Goal: Task Accomplishment & Management: Complete application form

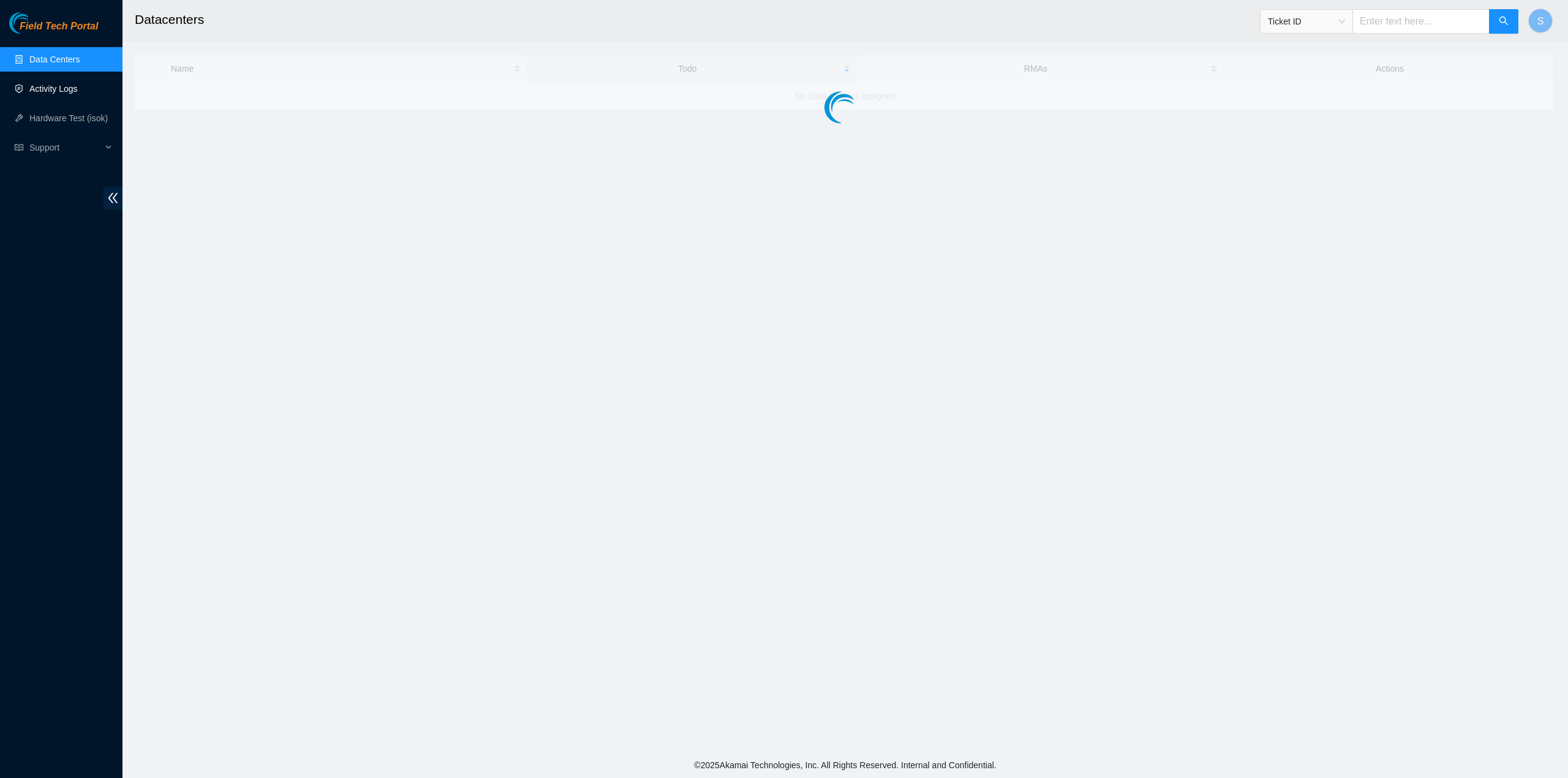
click at [38, 92] on link "Activity Logs" at bounding box center [54, 88] width 48 height 10
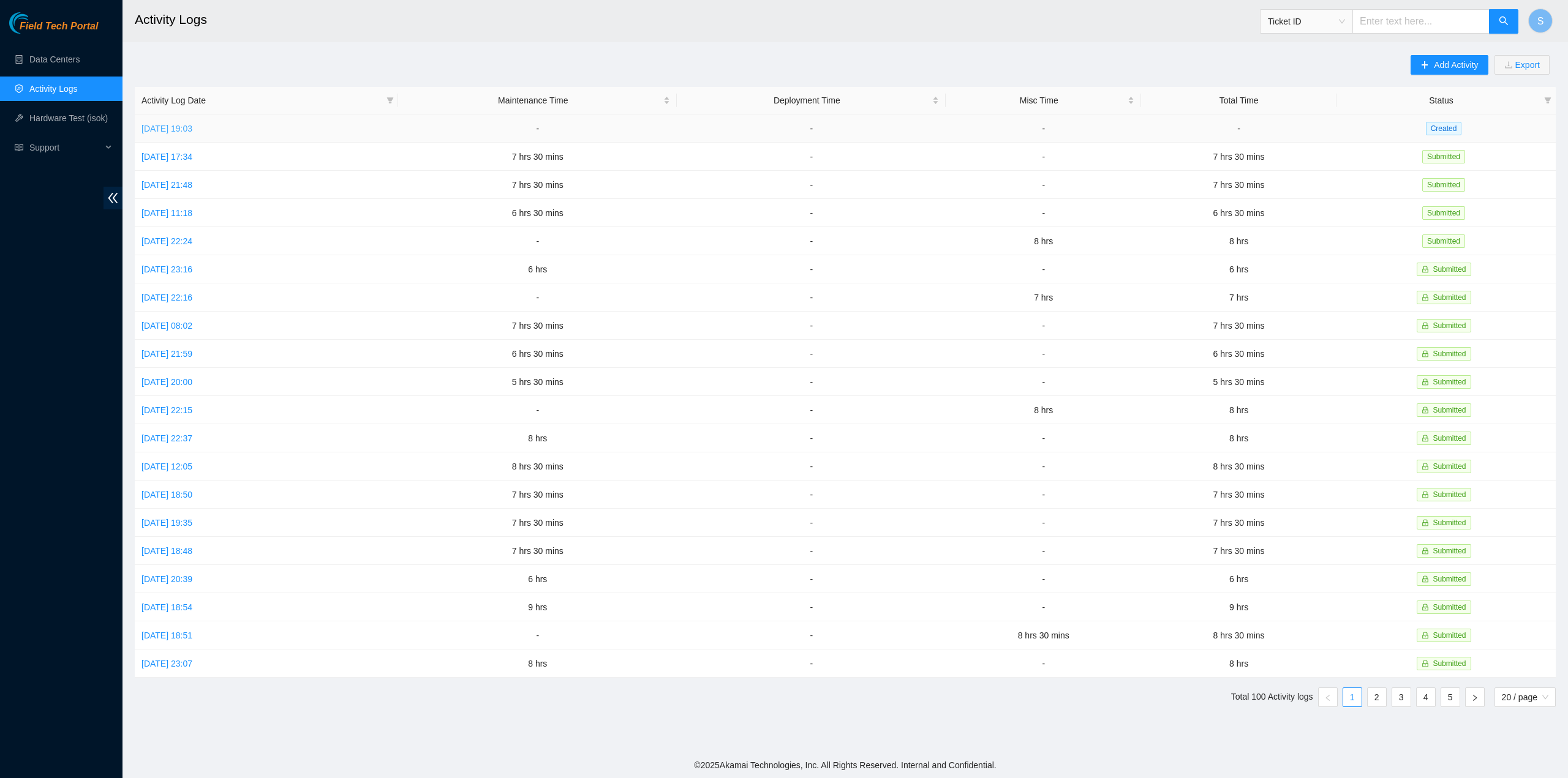
click at [170, 124] on link "Wed, 08 Oct 2025 19:03" at bounding box center [167, 128] width 51 height 10
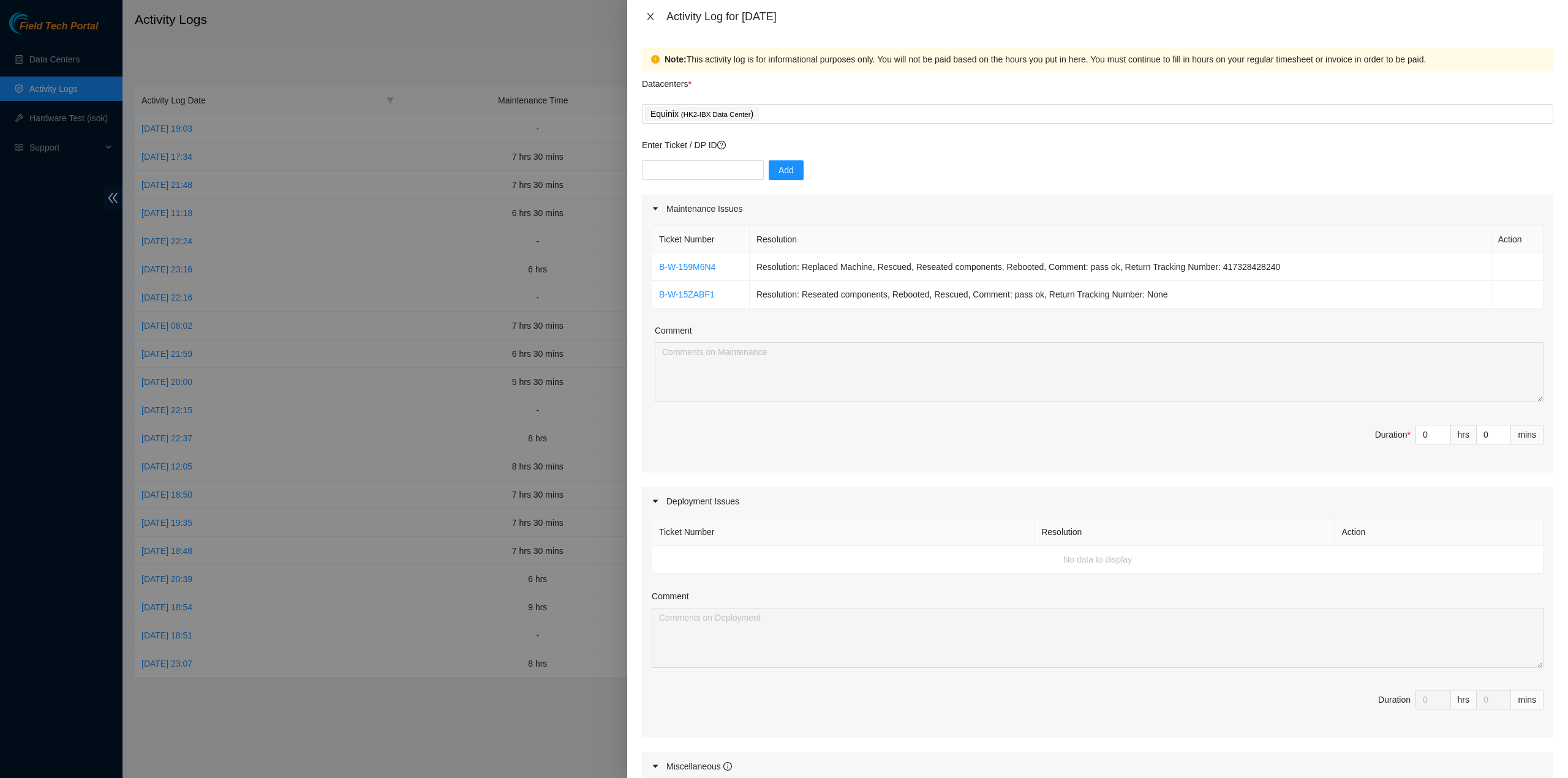
click at [642, 15] on div "Activity Log for 08-10-2025" at bounding box center [1097, 16] width 941 height 33
click at [646, 15] on icon "close" at bounding box center [650, 16] width 10 height 10
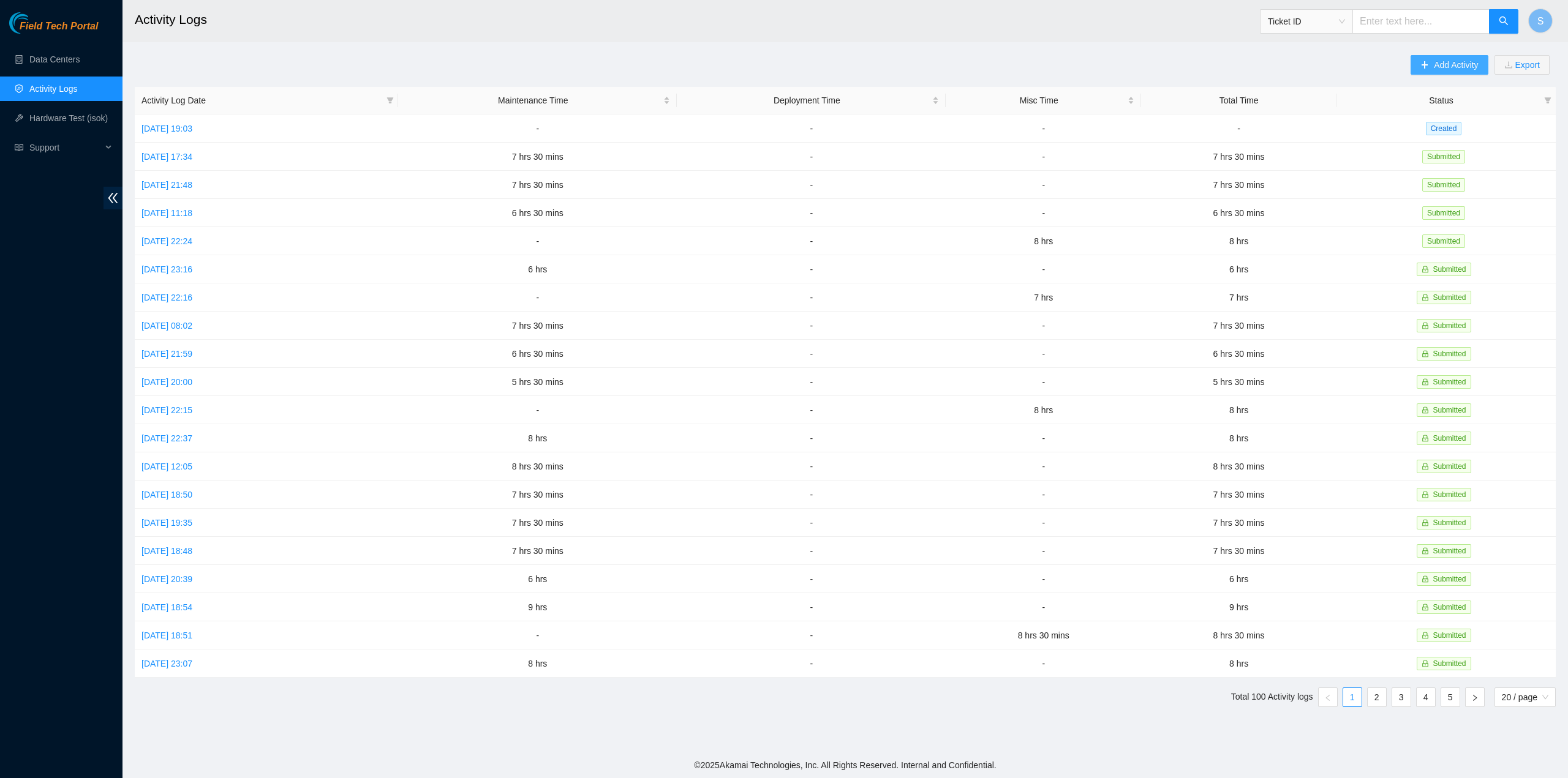
click at [1443, 64] on span "Add Activity" at bounding box center [1455, 65] width 44 height 14
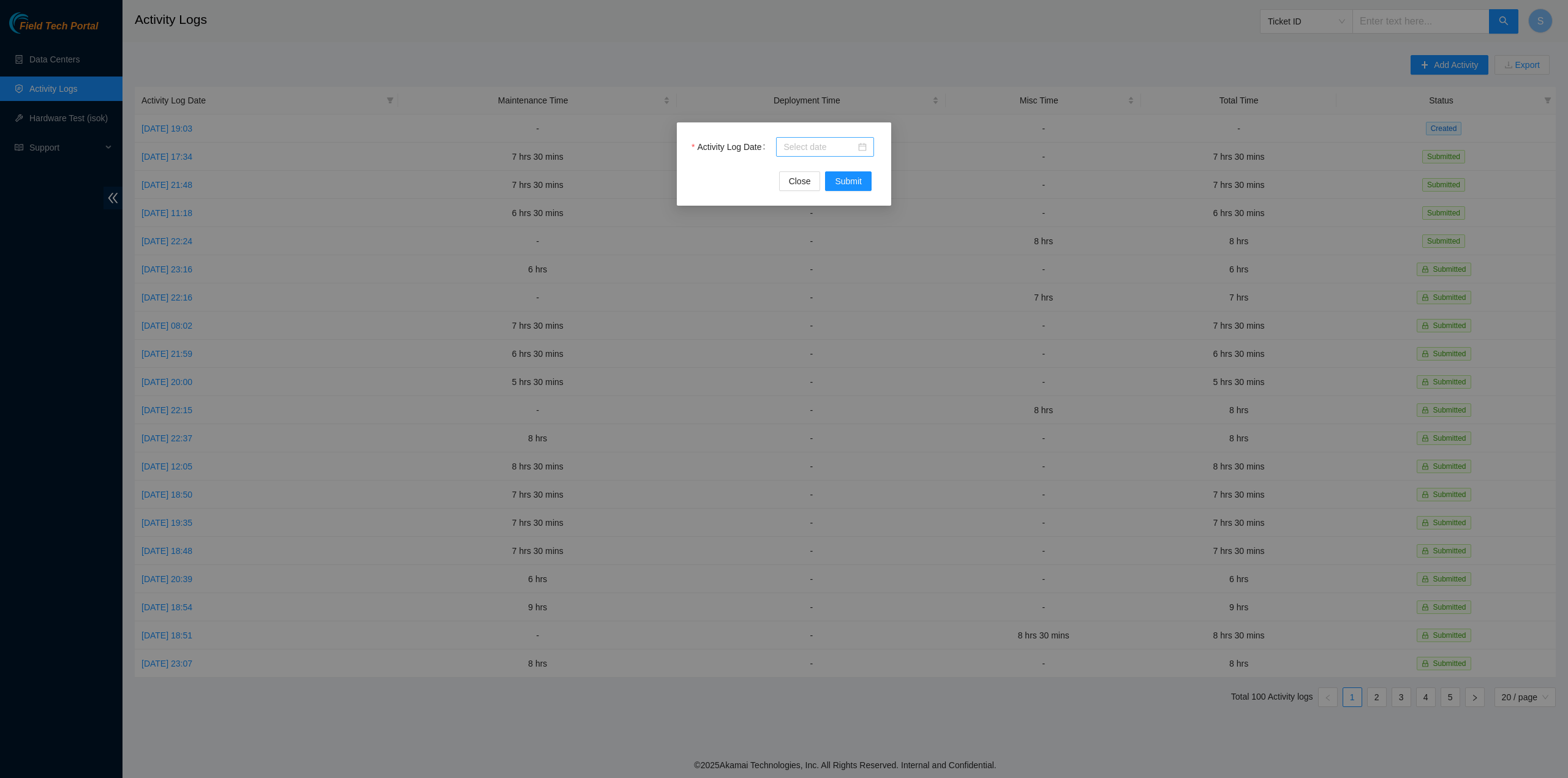
click at [834, 145] on input "Activity Log Date" at bounding box center [819, 147] width 72 height 14
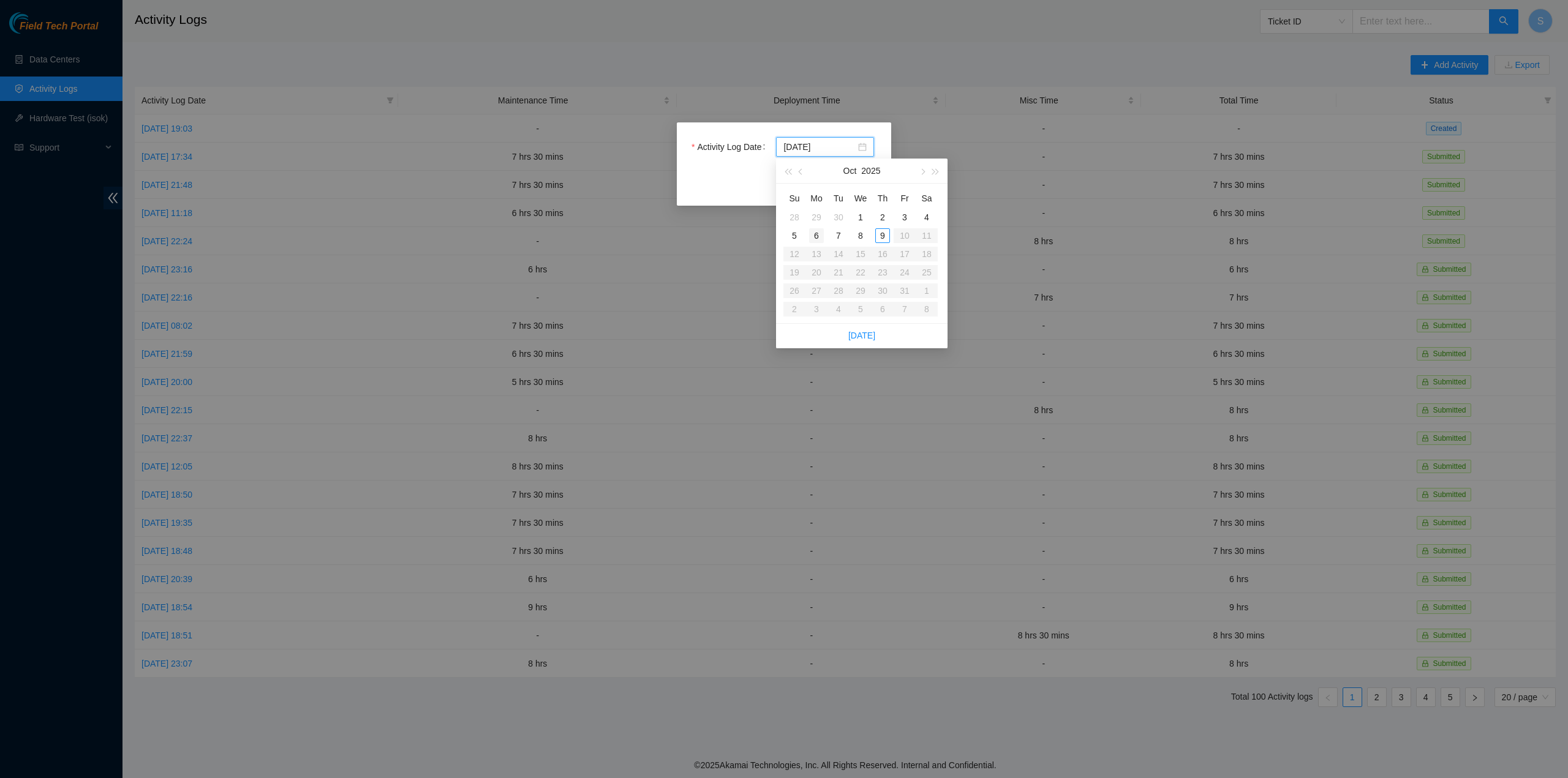
type input "2025-10-06"
click at [813, 232] on div "6" at bounding box center [816, 236] width 14 height 14
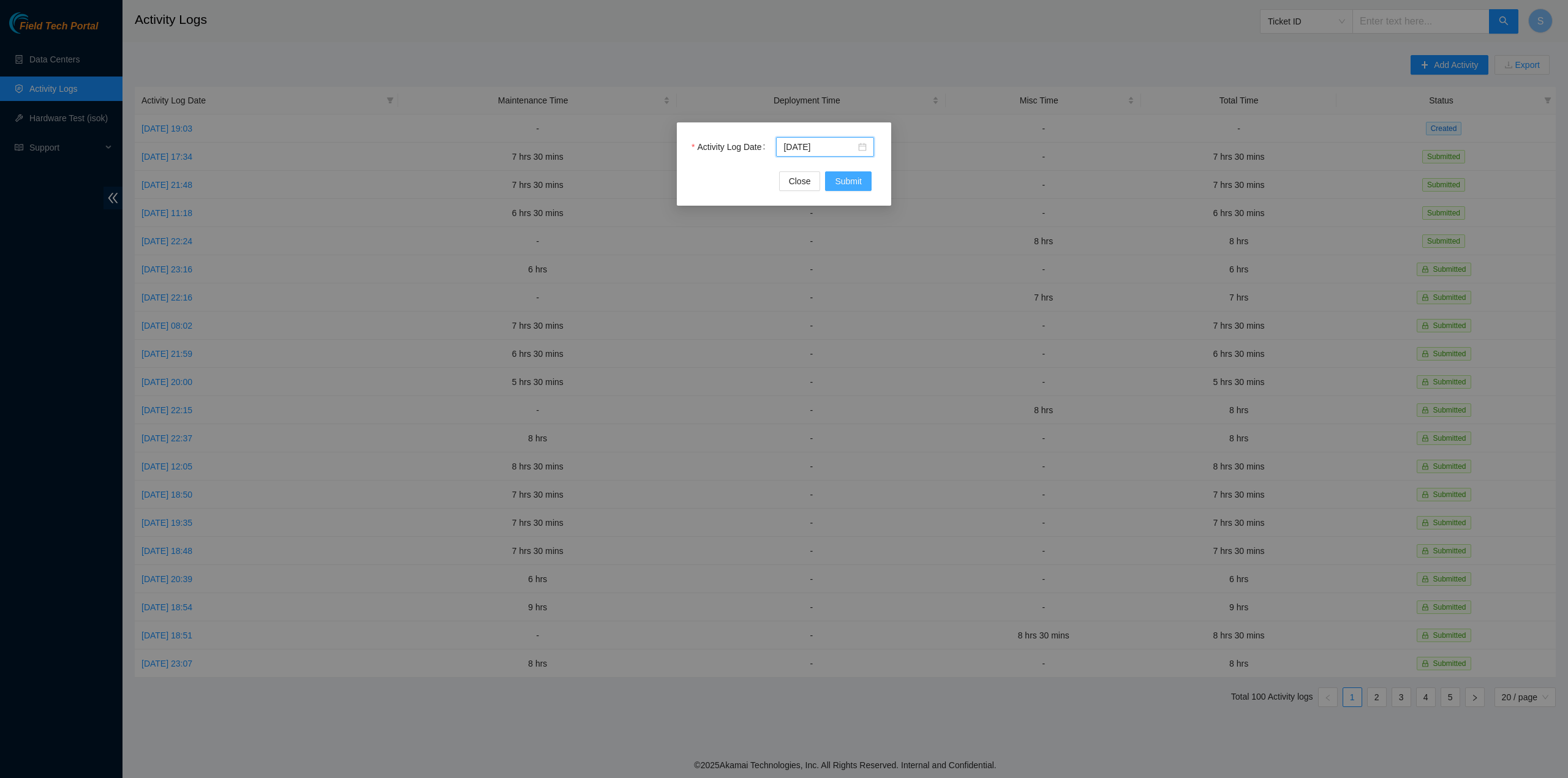
click at [845, 187] on span "Submit" at bounding box center [848, 181] width 27 height 14
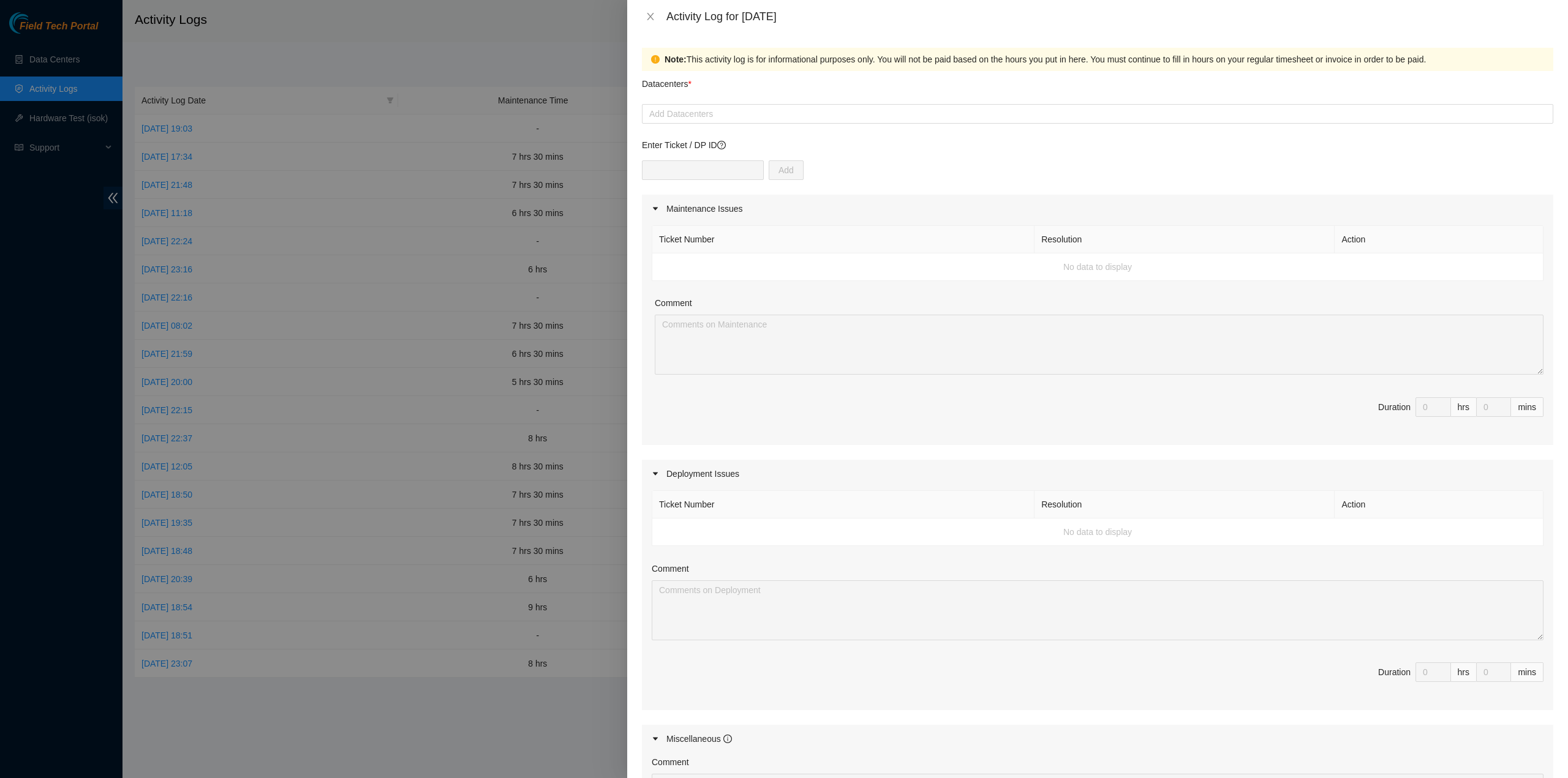
drag, startPoint x: 749, startPoint y: 128, endPoint x: 737, endPoint y: 136, distance: 14.4
click at [749, 128] on form "Datacenters * Add Datacenters Enter Ticket / DP ID Add Maintenance Issues Ticke…" at bounding box center [1097, 536] width 911 height 930
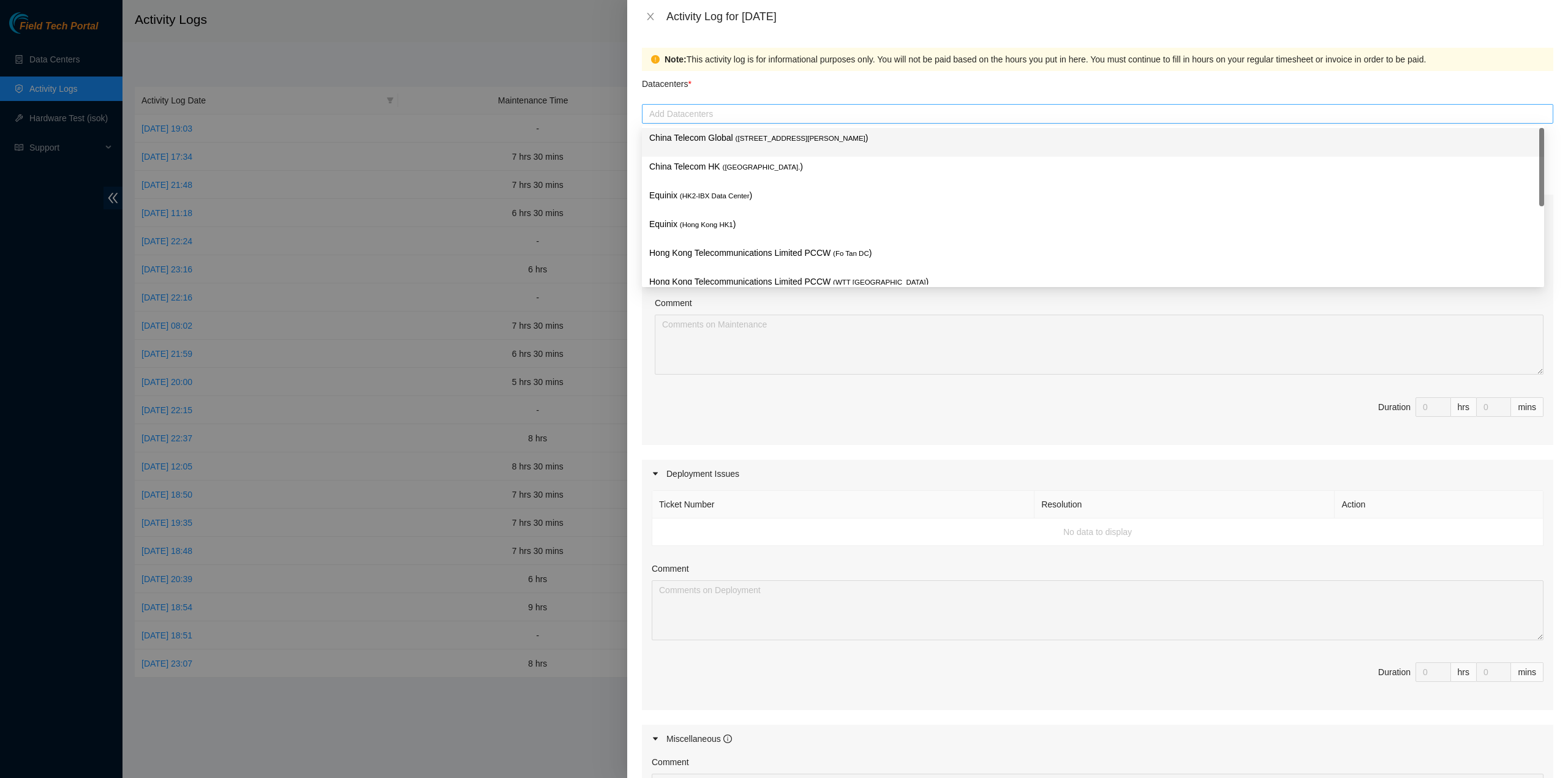
click at [737, 118] on div at bounding box center [1098, 114] width 905 height 14
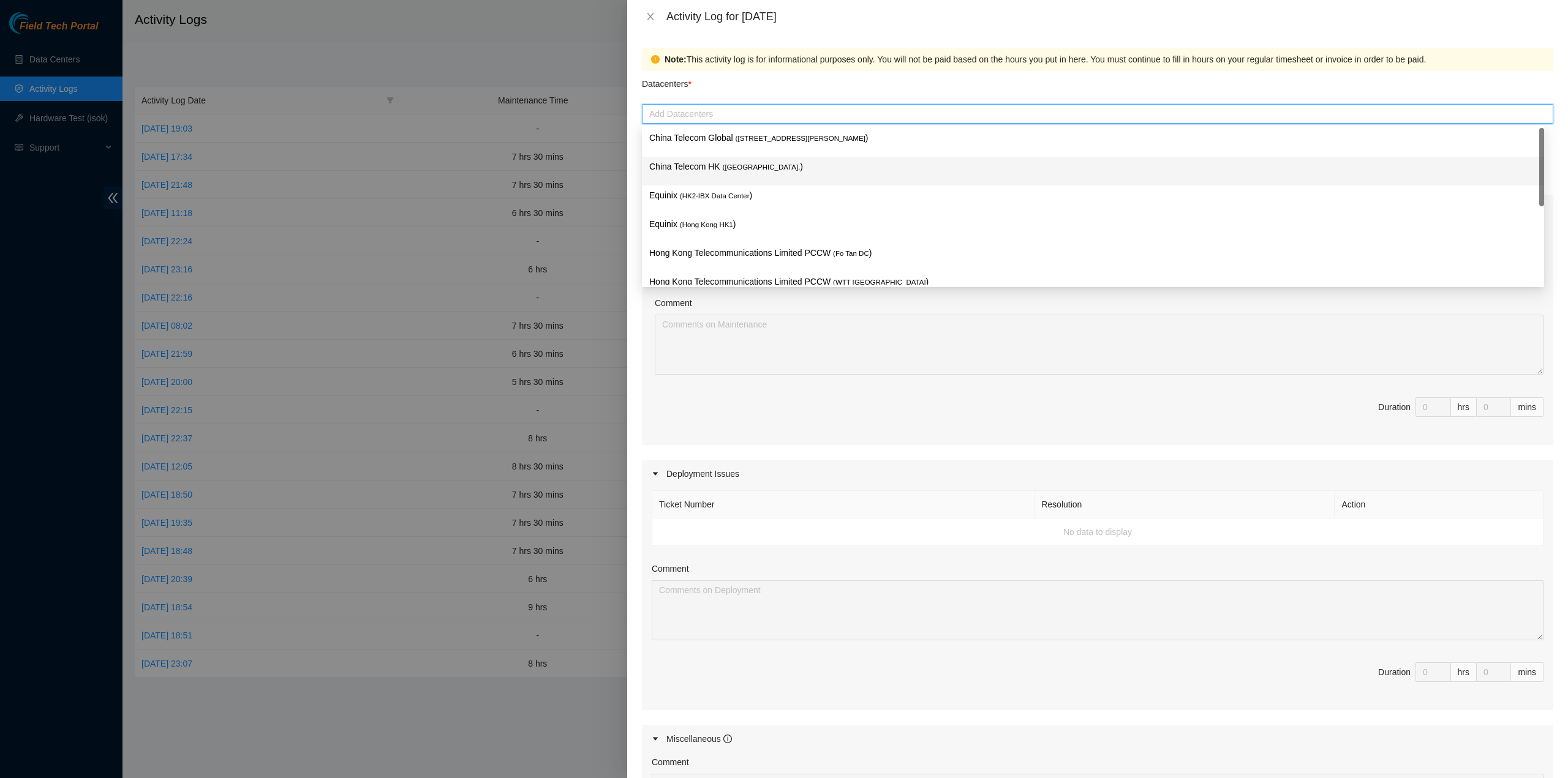
click at [718, 157] on div "China Telecom HK ( Hong Kong. )" at bounding box center [1092, 171] width 902 height 29
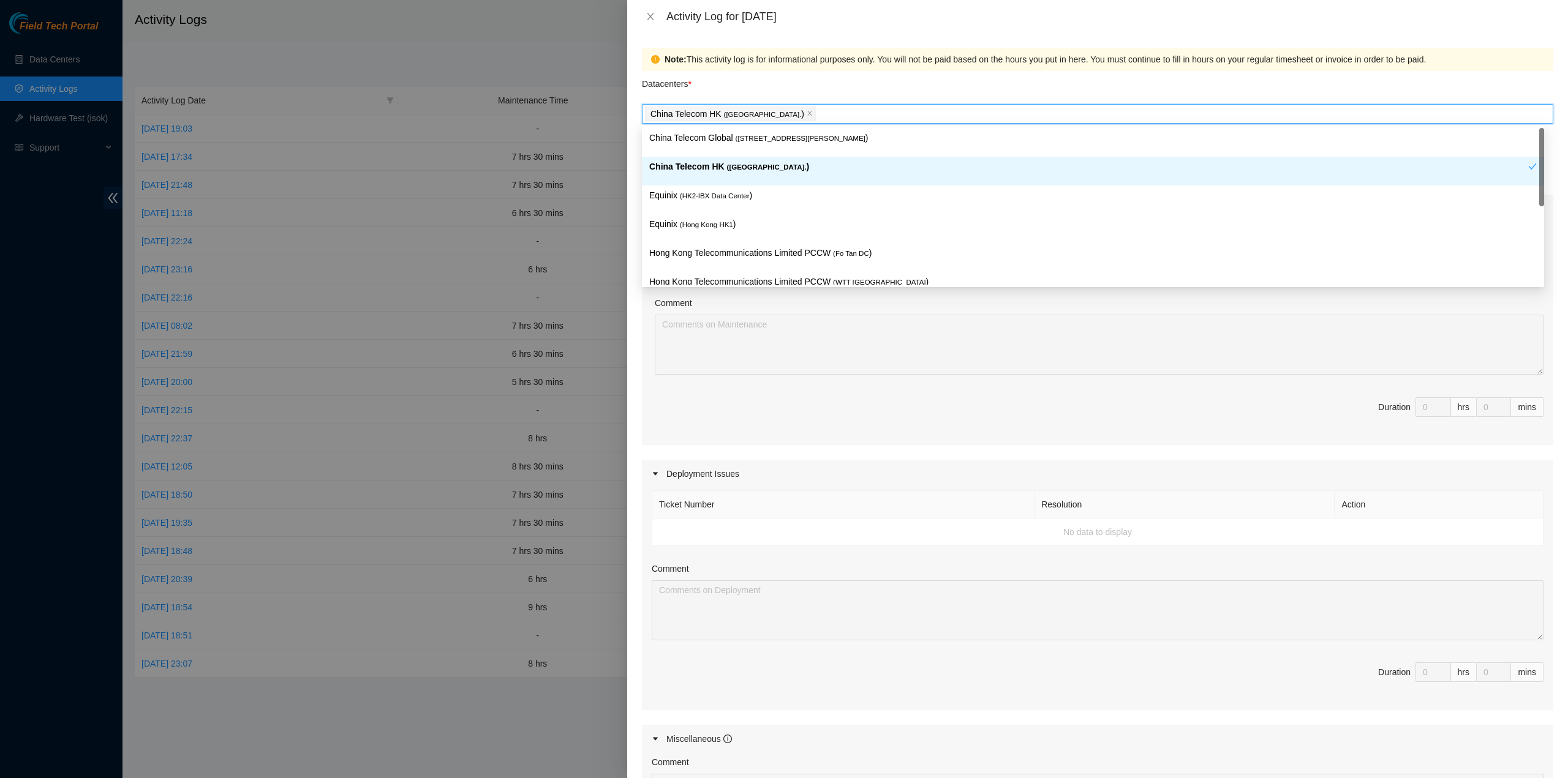
drag, startPoint x: 711, startPoint y: 179, endPoint x: 706, endPoint y: 210, distance: 31.4
click at [710, 183] on div "China Telecom HK ( Hong Kong. )" at bounding box center [1092, 171] width 902 height 29
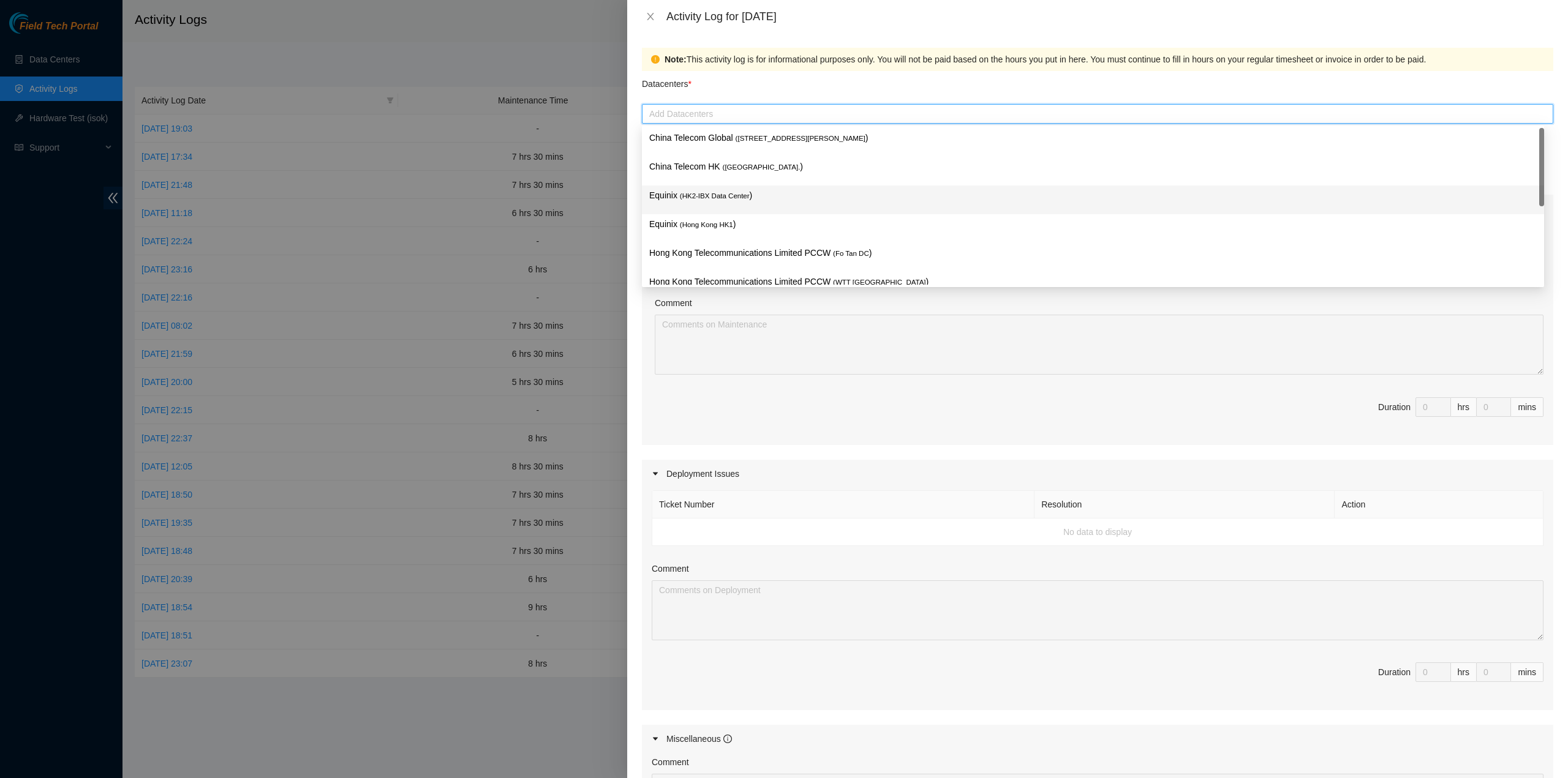
drag, startPoint x: 706, startPoint y: 210, endPoint x: 700, endPoint y: 172, distance: 38.5
click at [705, 211] on div "Equinix ( HK2-IBX Data Center )" at bounding box center [1092, 200] width 902 height 29
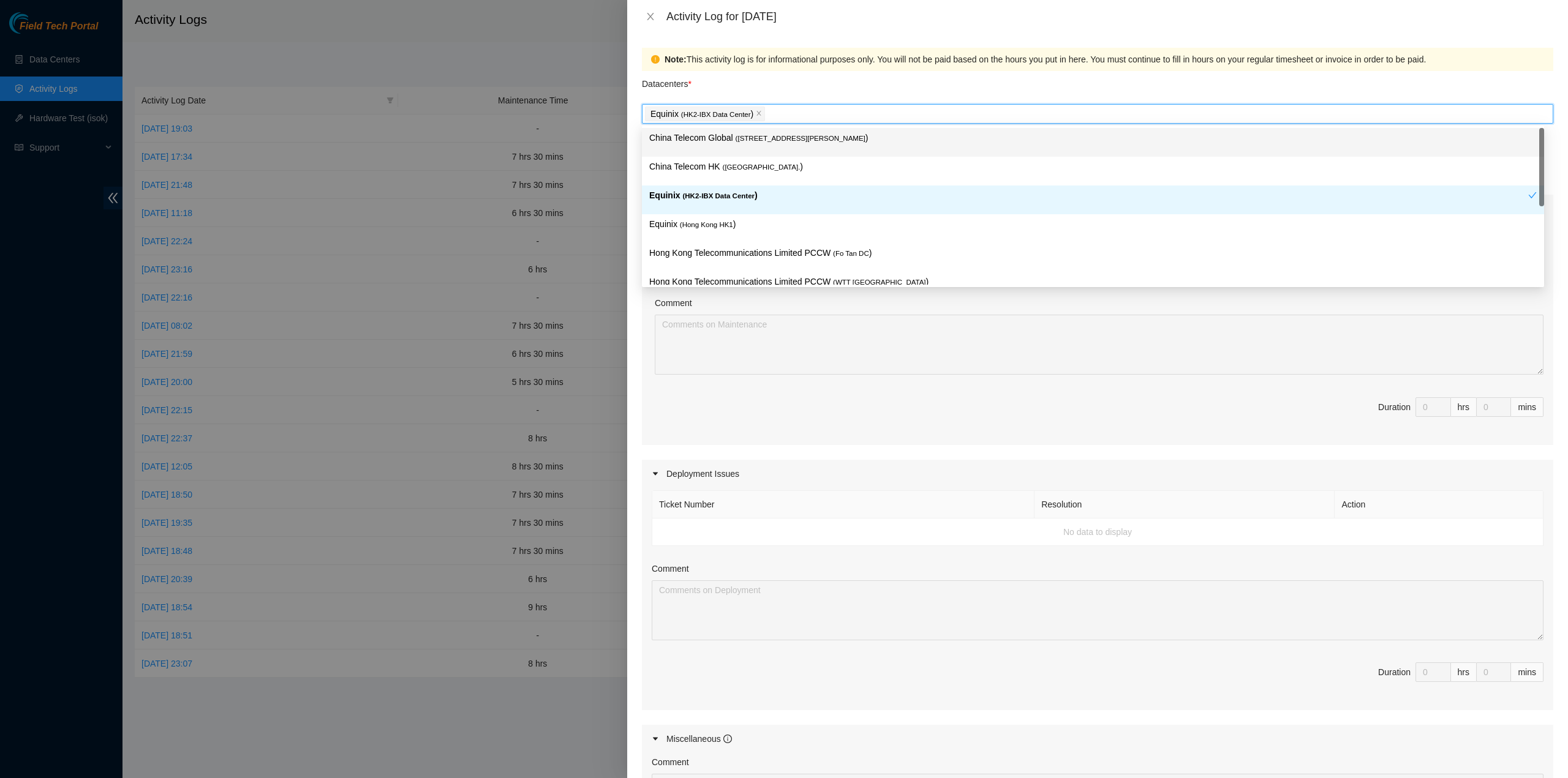
click at [703, 140] on p "China Telecom Global ( Room B11, 2/F, 18 Chun Yat Street, TKO , Hong Kong )" at bounding box center [1092, 138] width 887 height 14
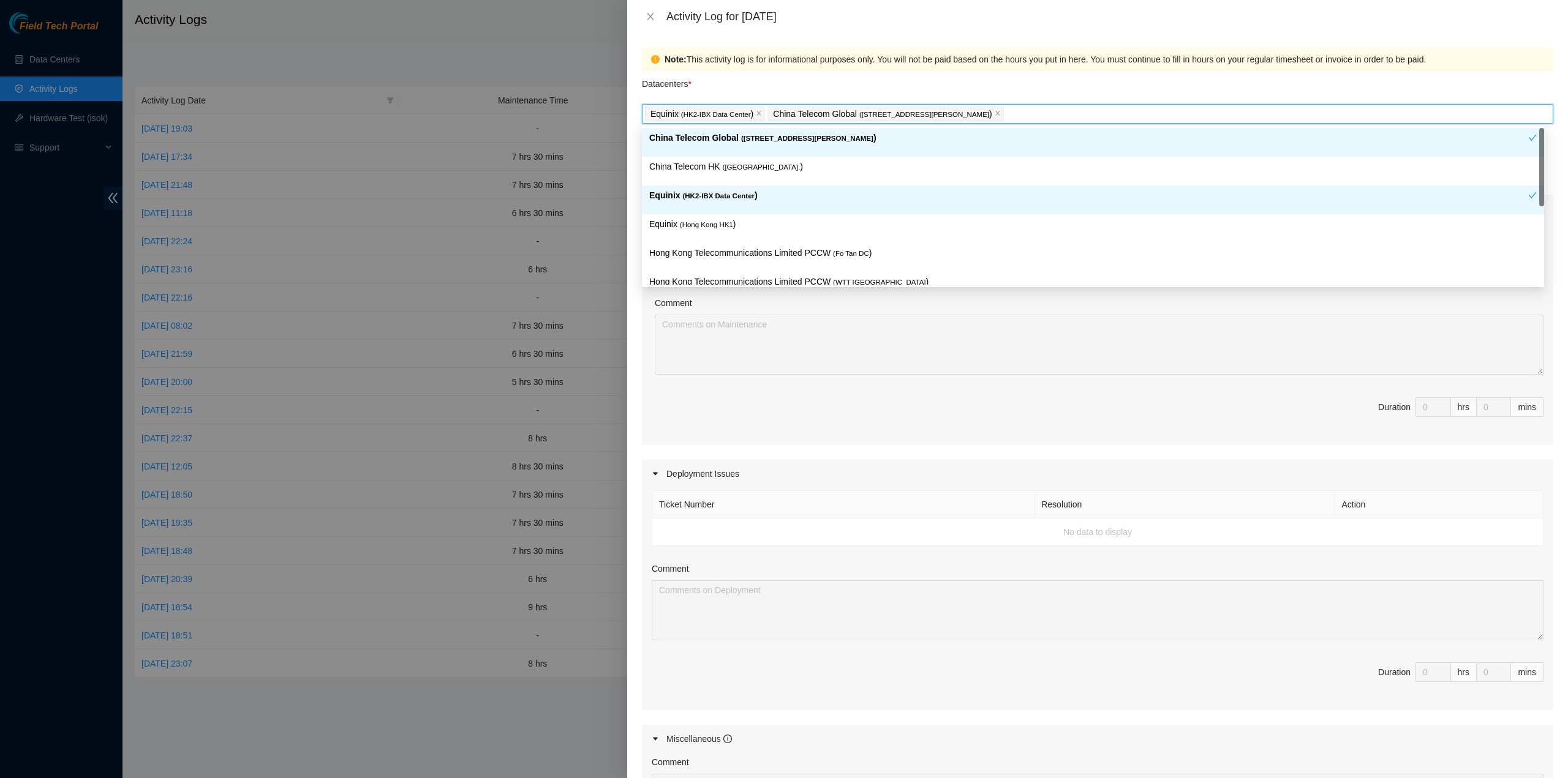
click at [697, 167] on p "China Telecom HK ( Hong Kong. )" at bounding box center [1092, 167] width 887 height 14
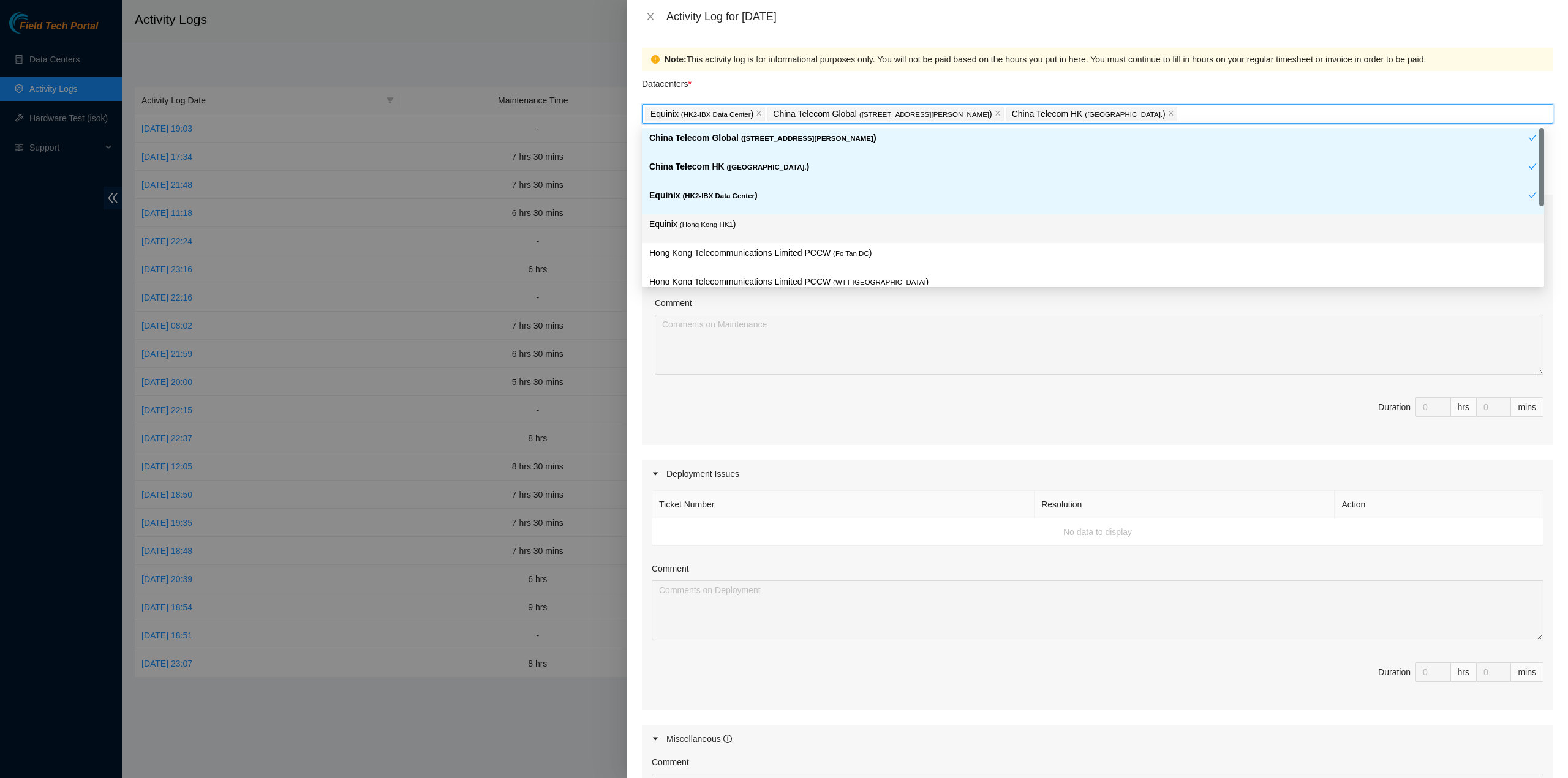
click at [702, 240] on div "Equinix ( Hong Kong HK1 )" at bounding box center [1092, 229] width 902 height 29
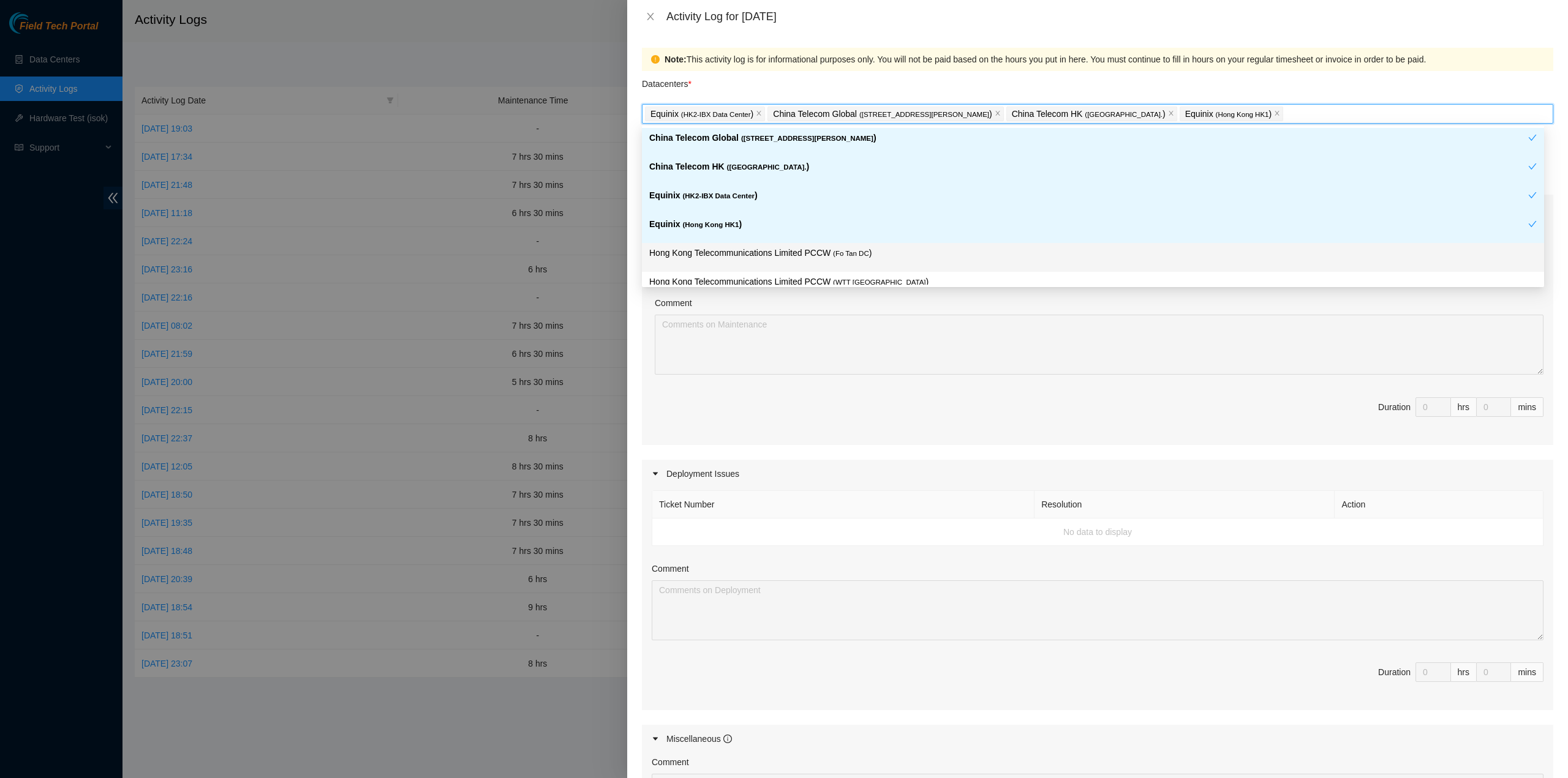
click at [705, 248] on p "Hong Kong Telecommunications Limited PCCW ( Fo Tan DC )" at bounding box center [1092, 253] width 887 height 14
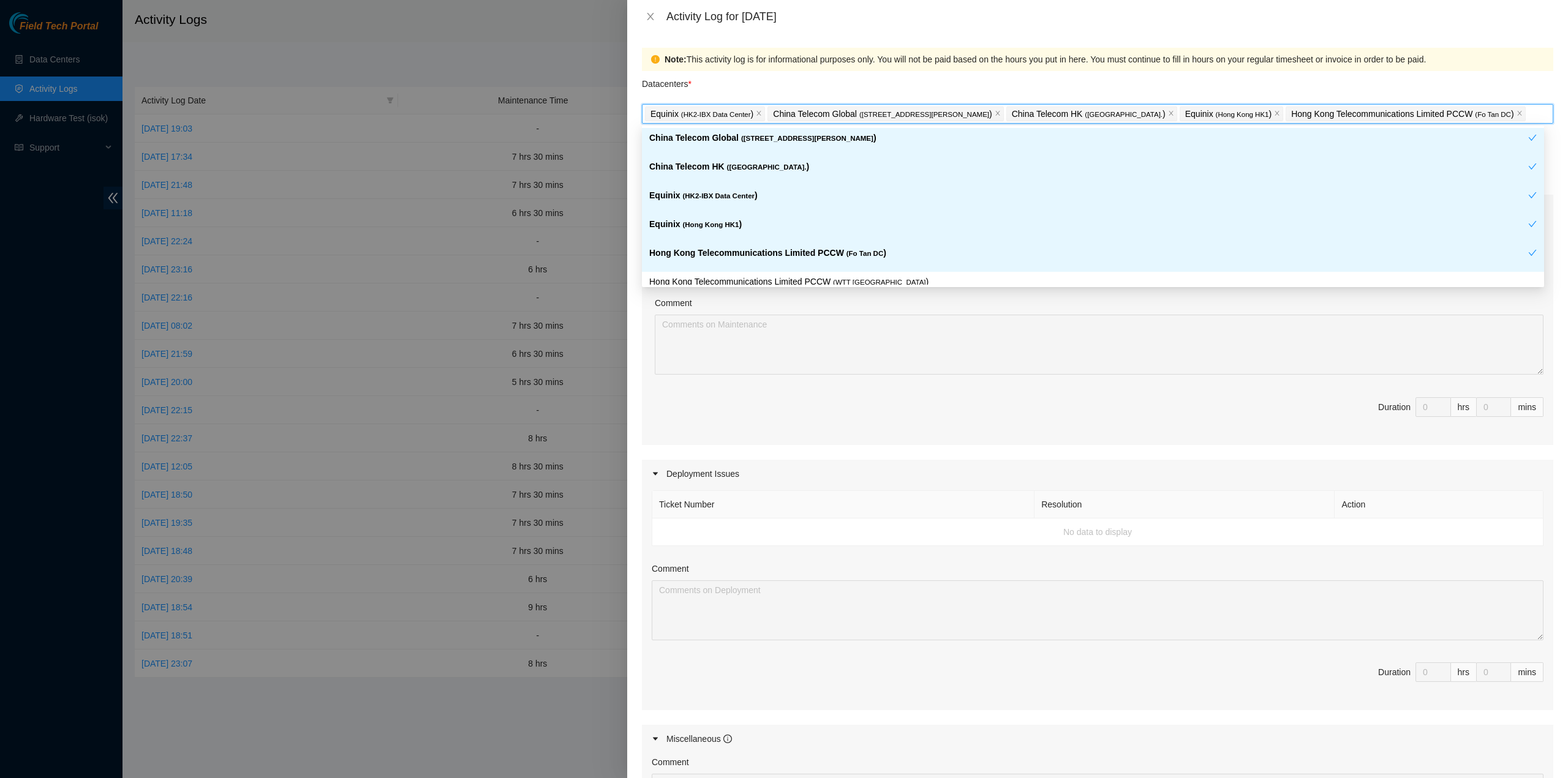
scroll to position [62, 0]
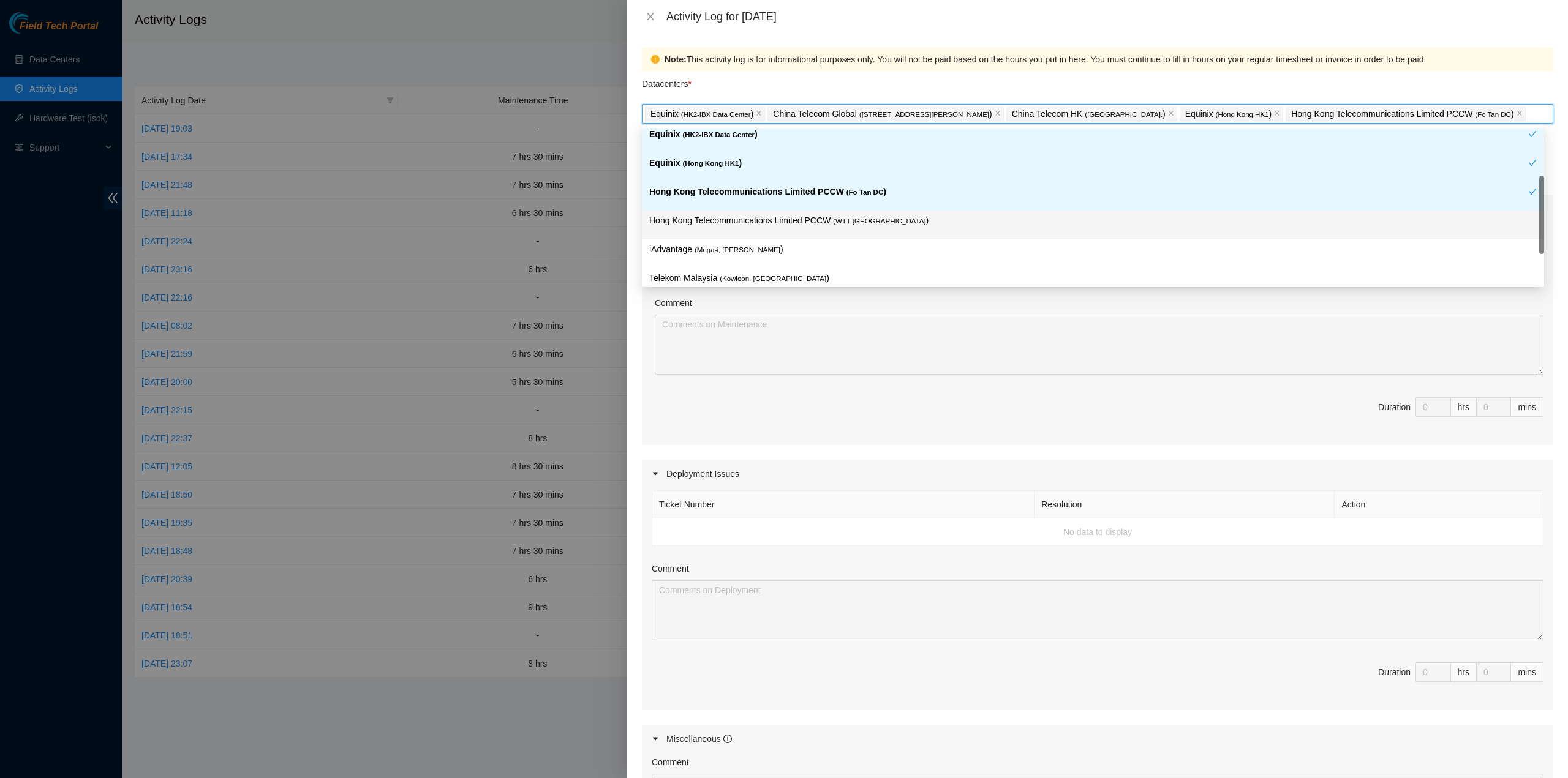
click at [806, 215] on p "Hong Kong Telecommunications Limited PCCW ( WTT DC )" at bounding box center [1092, 221] width 887 height 14
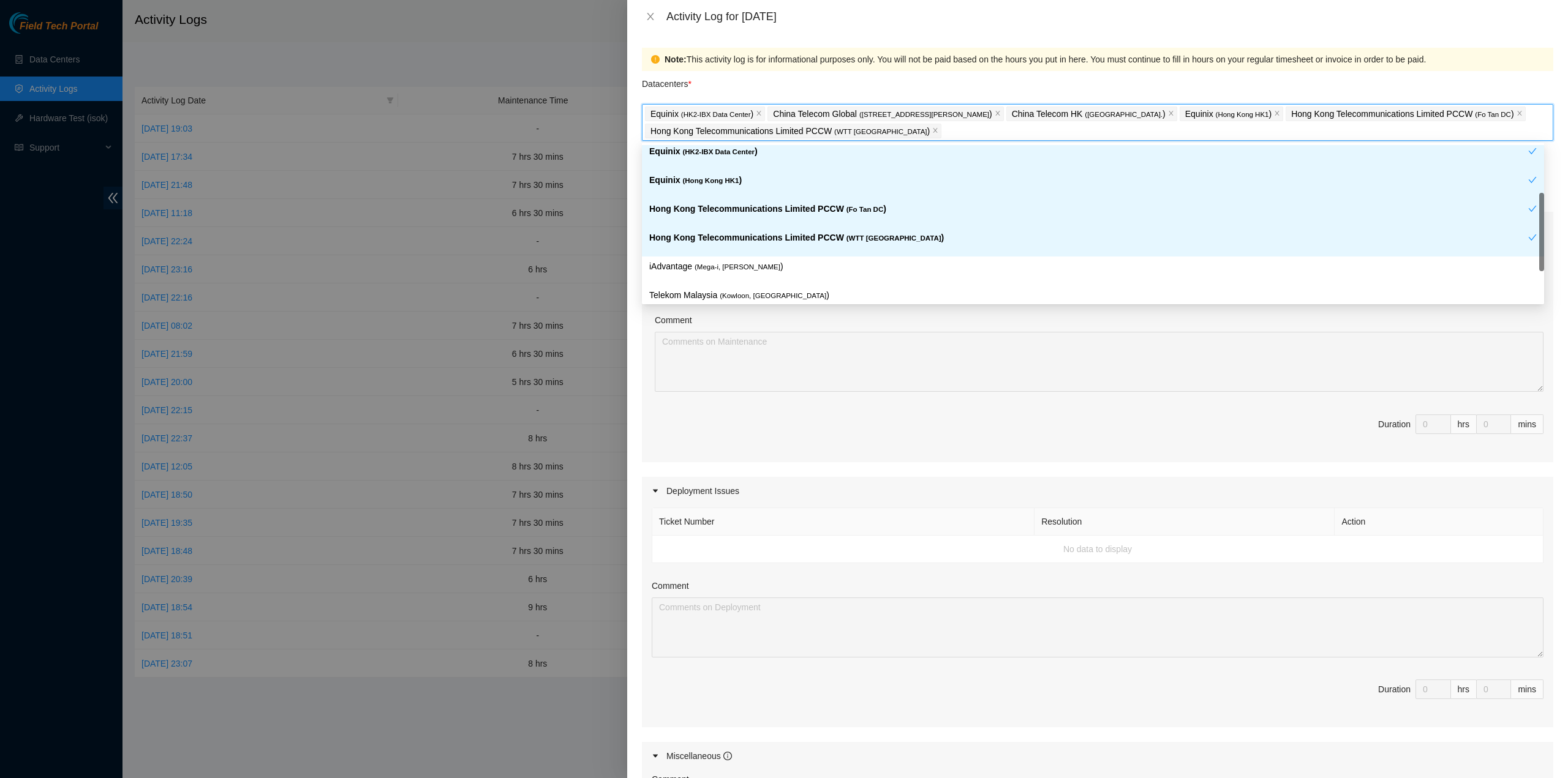
drag, startPoint x: 781, startPoint y: 247, endPoint x: 777, endPoint y: 254, distance: 8.1
click at [781, 248] on div "Hong Kong Telecommunications Limited PCCW ( WTT DC )" at bounding box center [1089, 242] width 879 height 23
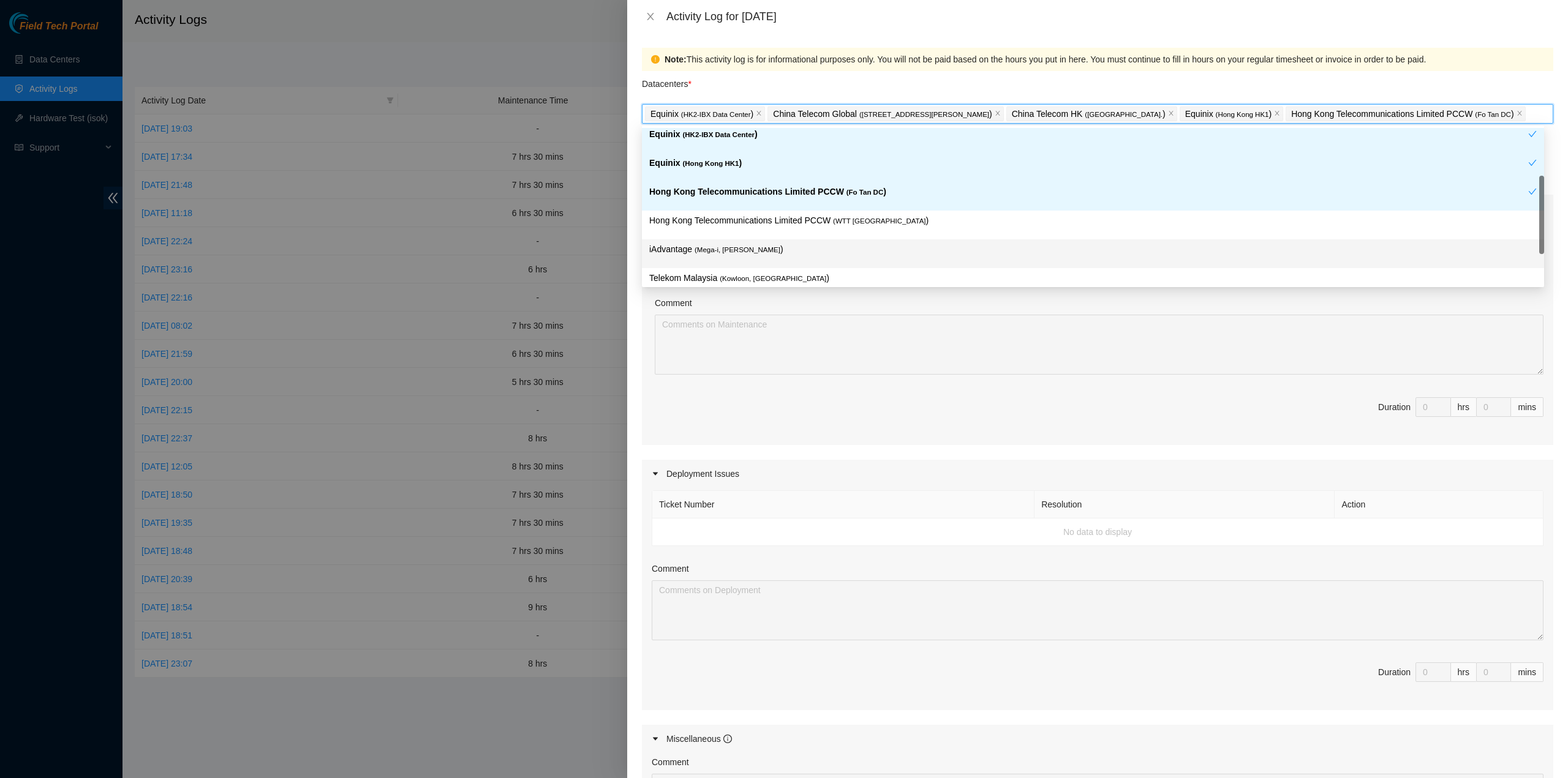
click at [772, 265] on div "iAdvantage ( Mega-i, Chai Wan )" at bounding box center [1092, 254] width 902 height 29
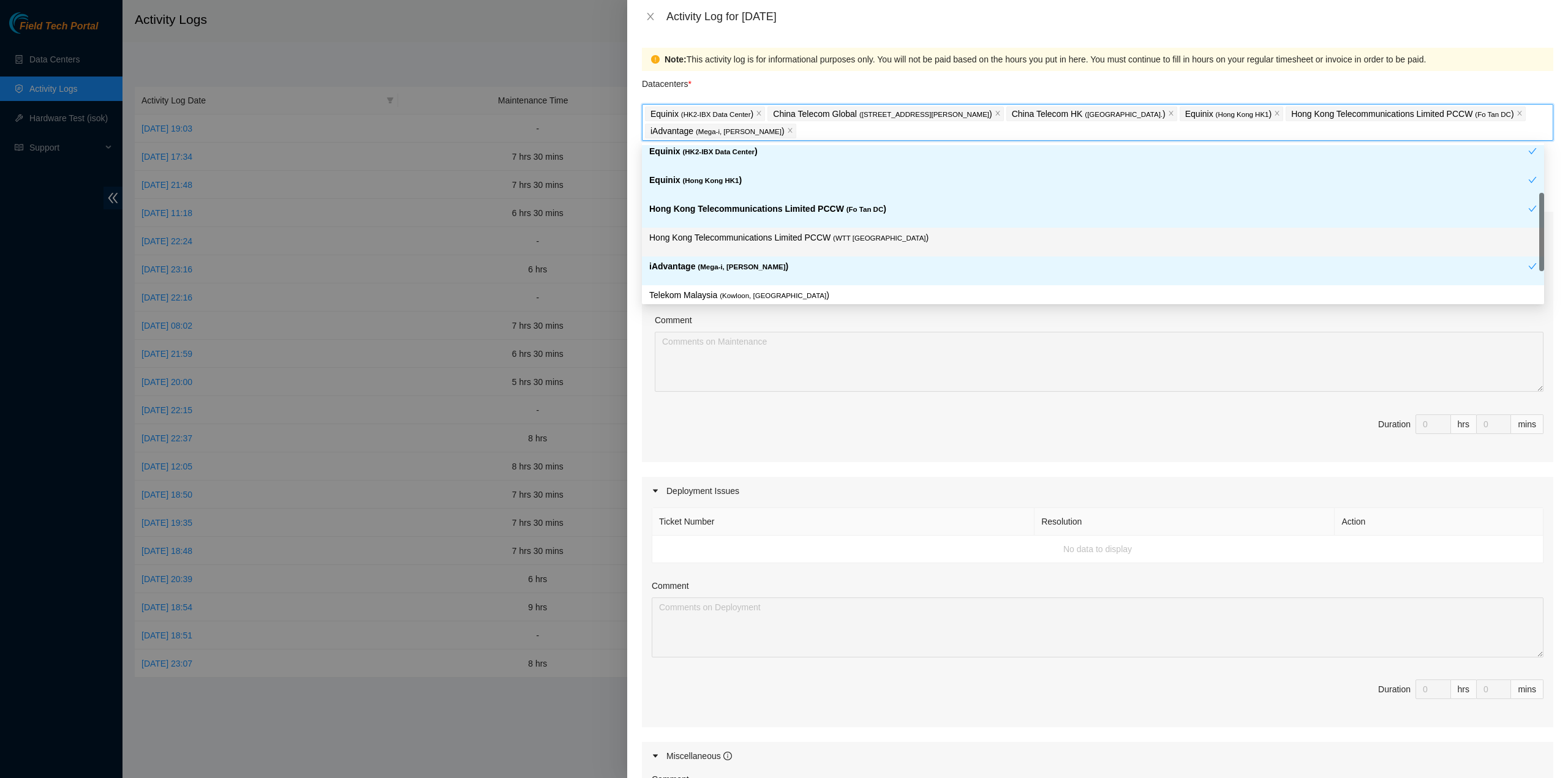
drag, startPoint x: 758, startPoint y: 242, endPoint x: 762, endPoint y: 278, distance: 36.2
click at [758, 240] on p "Hong Kong Telecommunications Limited PCCW ( WTT DC )" at bounding box center [1092, 238] width 887 height 14
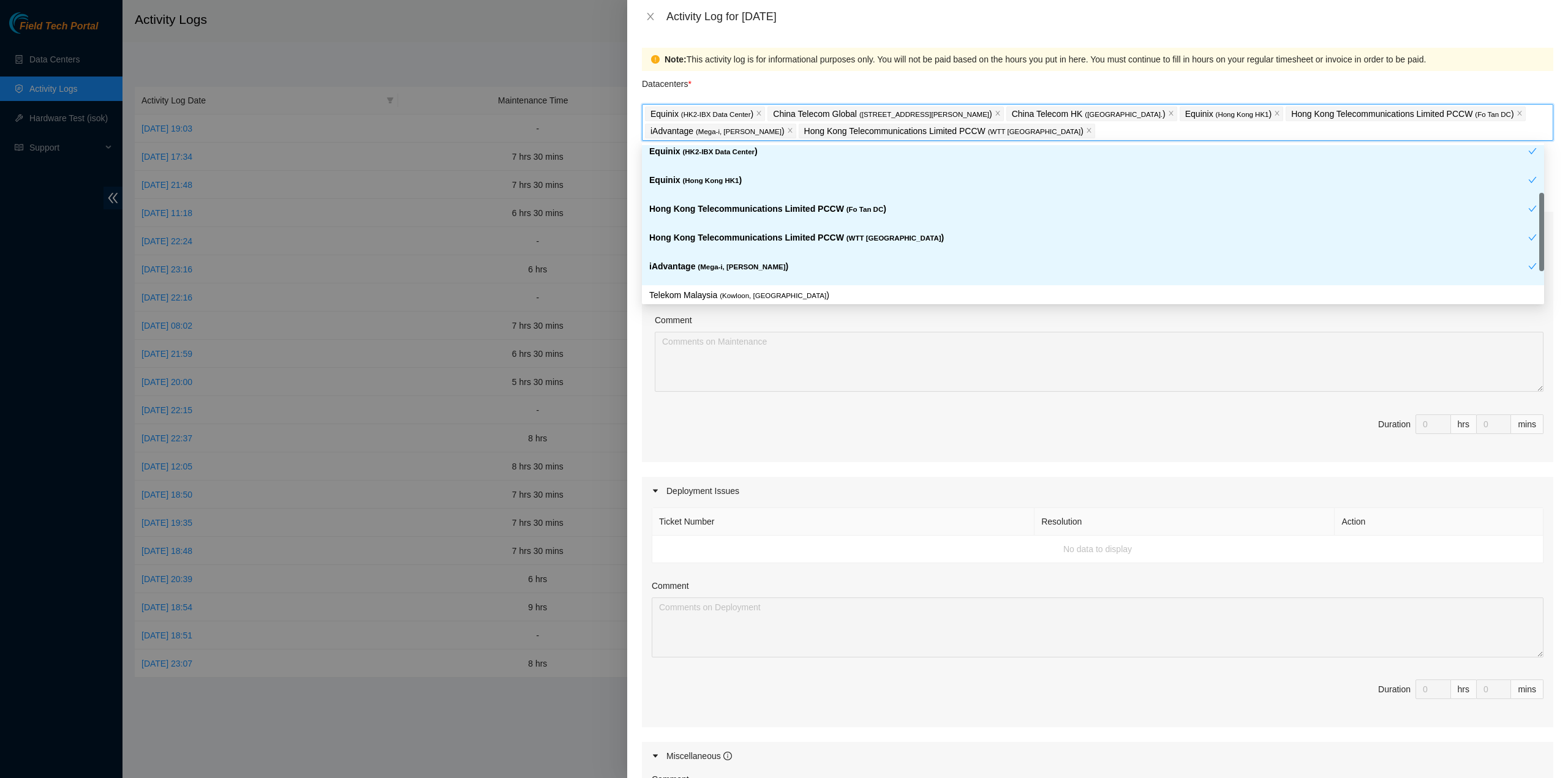
click at [762, 286] on div "Telekom Malaysia ( Kowloon, Hong Kong )" at bounding box center [1092, 300] width 902 height 29
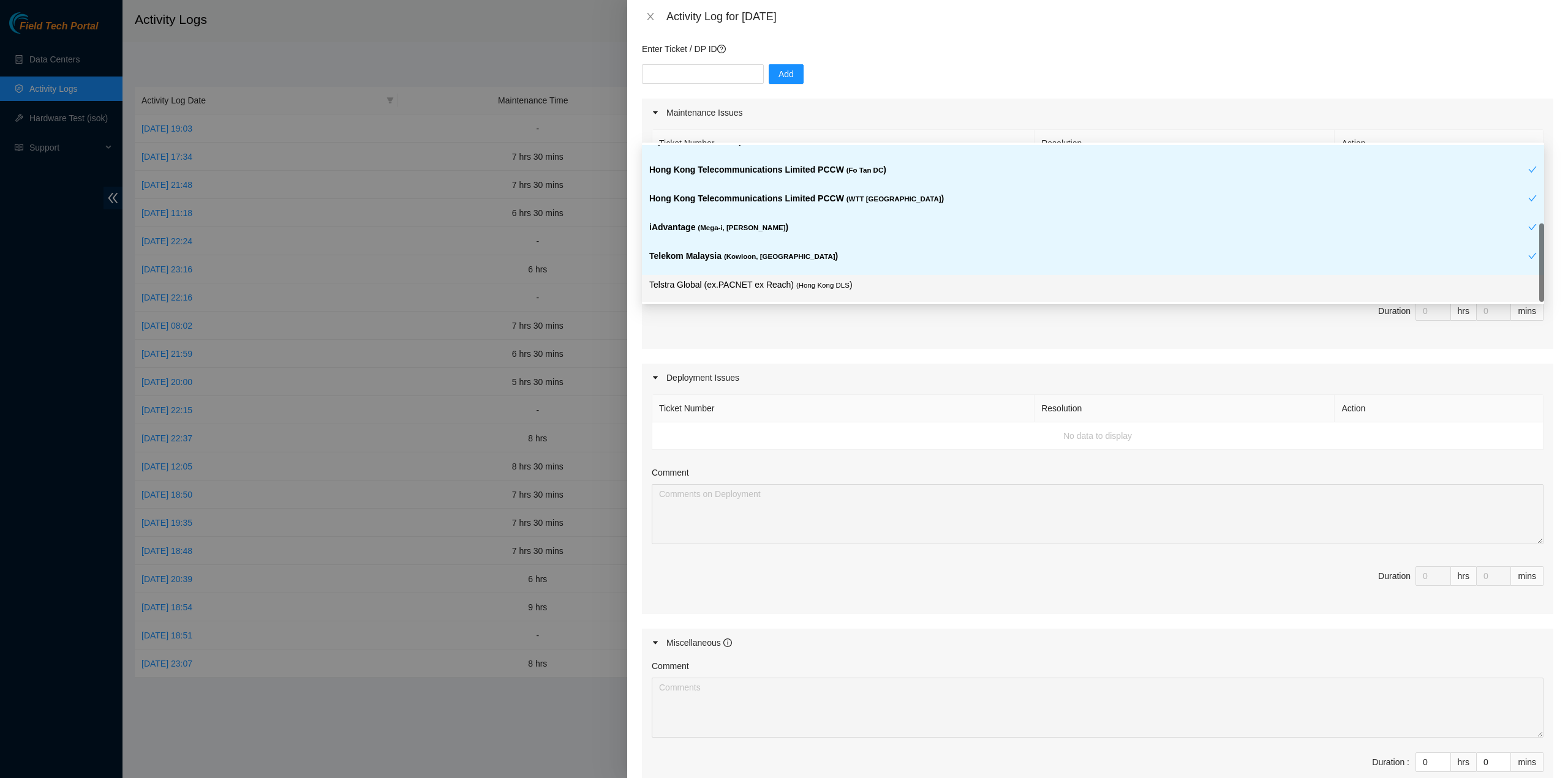
scroll to position [122, 0]
click at [832, 282] on span "( Hong Kong DLS" at bounding box center [823, 285] width 53 height 7
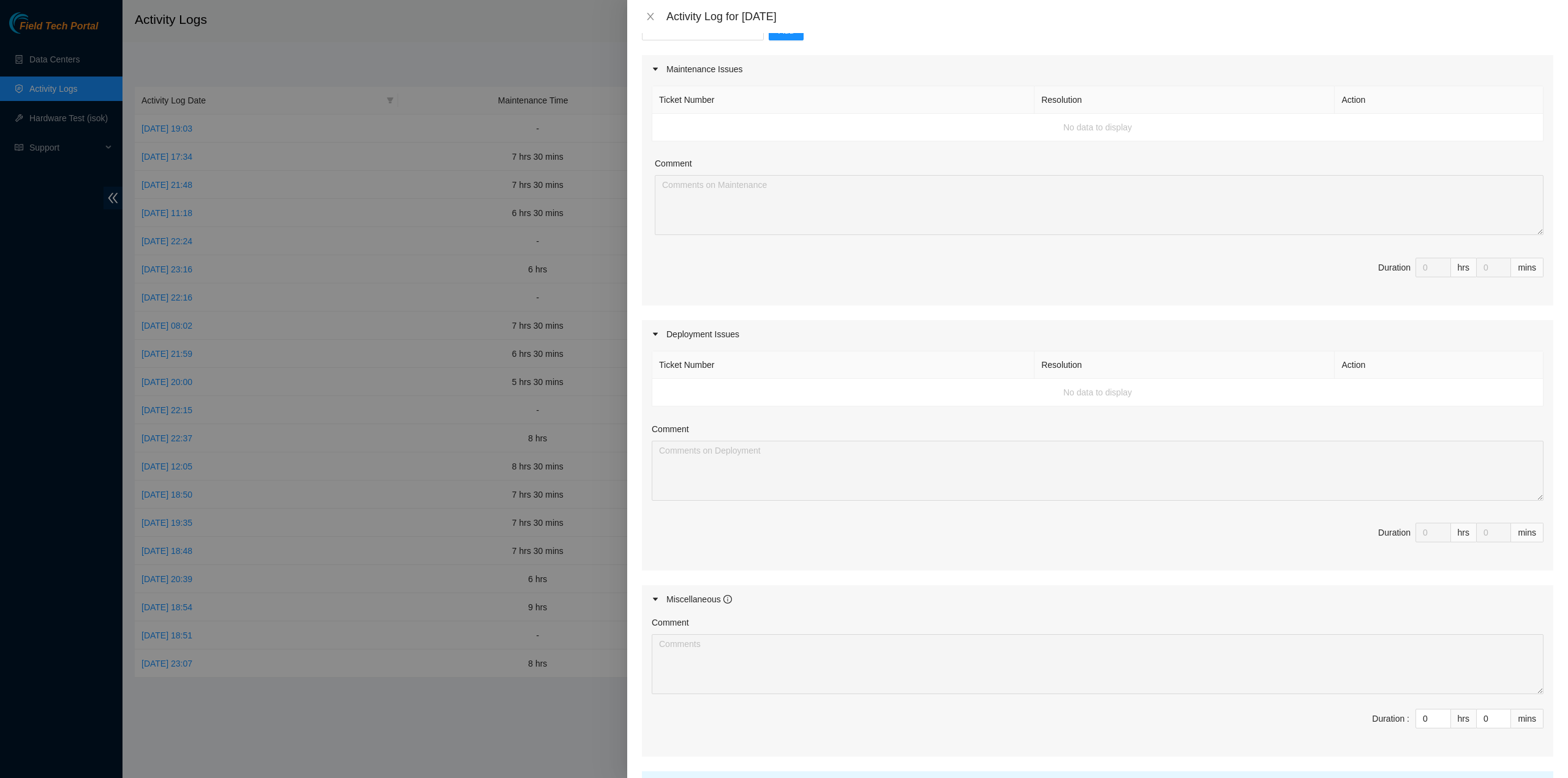
scroll to position [265, 0]
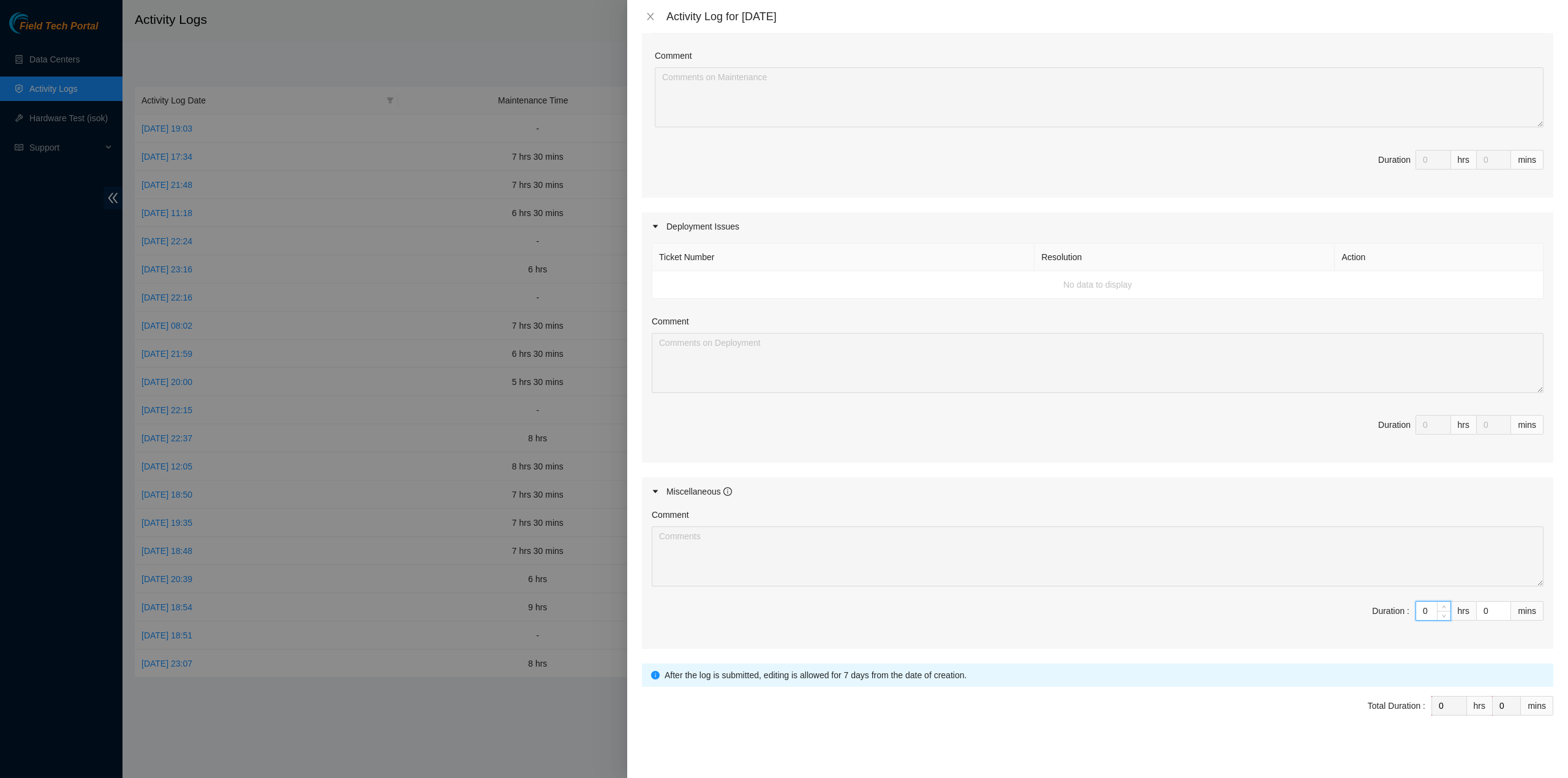
drag, startPoint x: 1415, startPoint y: 607, endPoint x: 1421, endPoint y: 608, distance: 6.1
click at [1421, 608] on input "0" at bounding box center [1433, 611] width 34 height 18
type input "6"
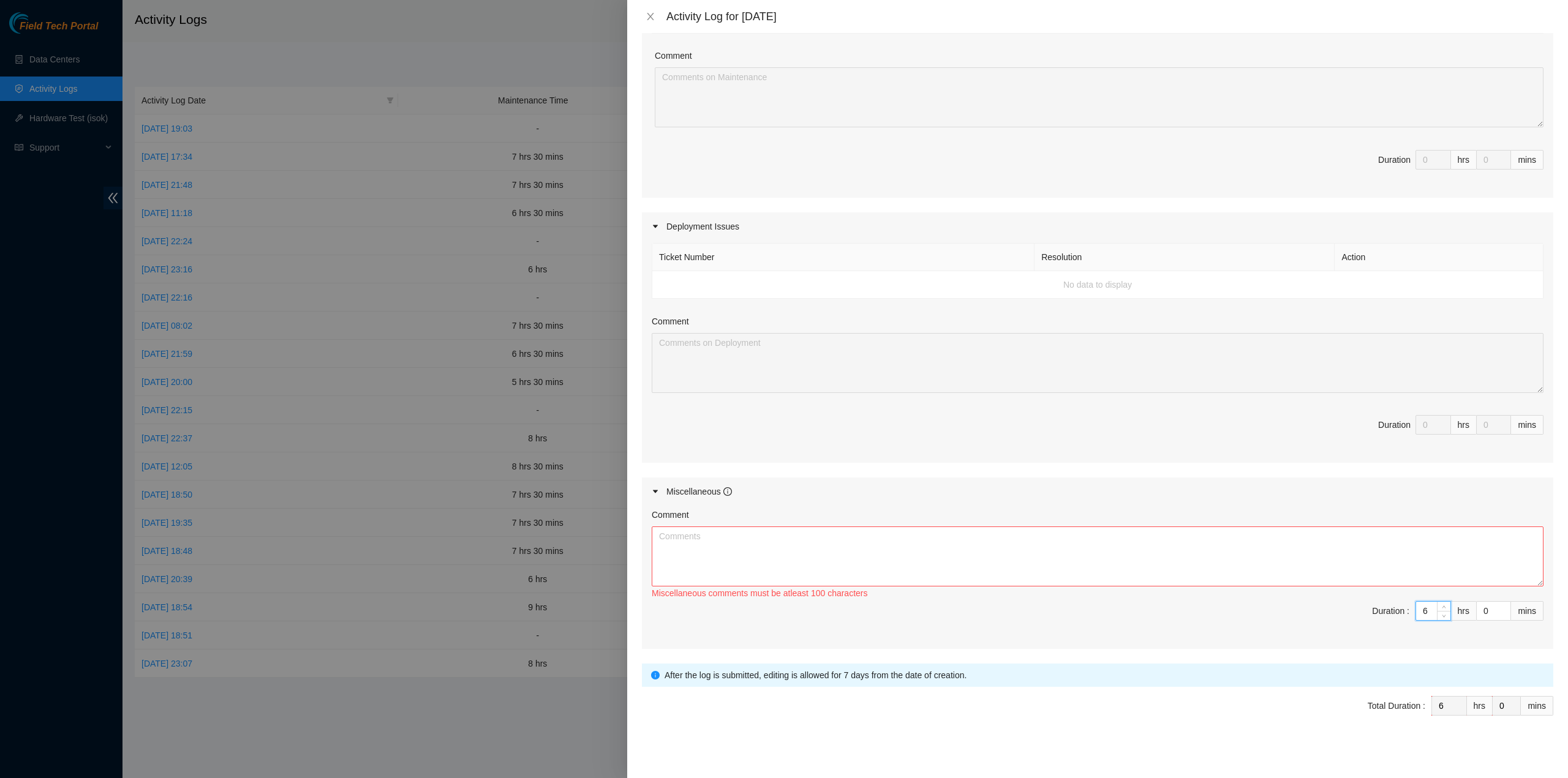
type input "6"
type input "3"
type input "30"
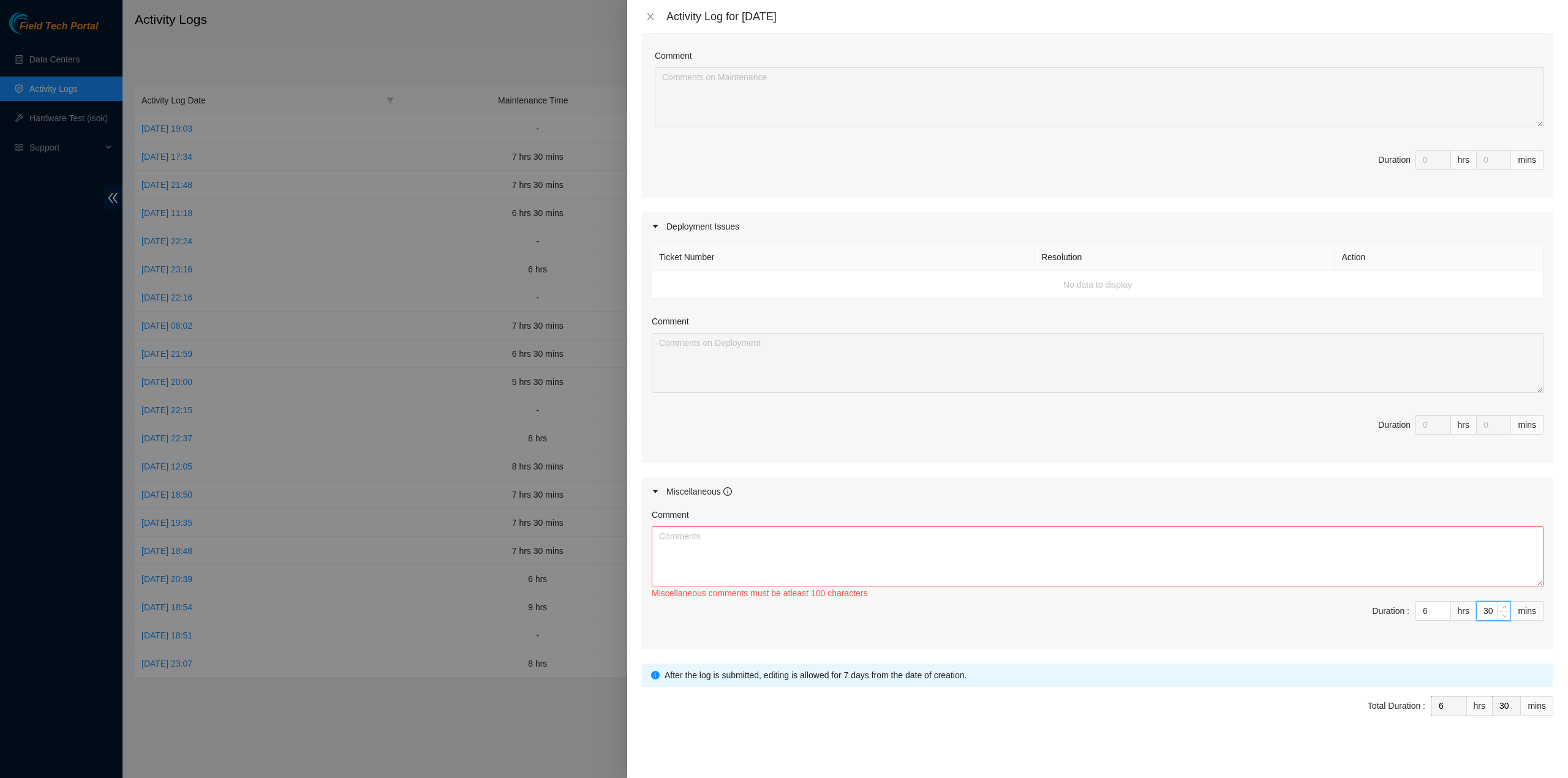
type input "30"
click at [831, 542] on textarea "Comment" at bounding box center [1097, 557] width 891 height 60
paste textarea "[Global-field-techs] [Network-docs] September 2025 H&E Guide updates Inbox Mann…"
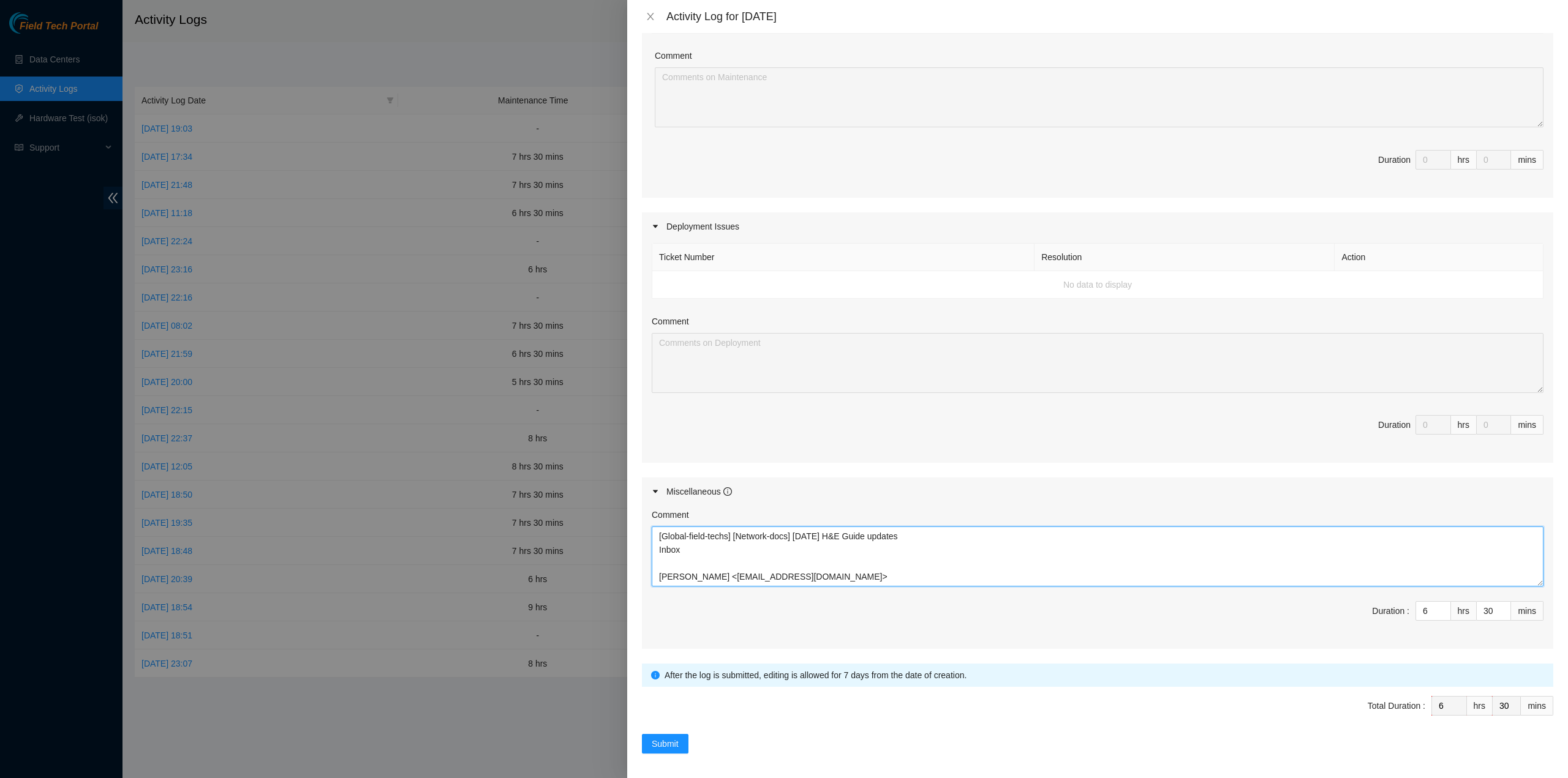
drag, startPoint x: 857, startPoint y: 532, endPoint x: 796, endPoint y: 535, distance: 61.1
click at [796, 535] on textarea "[Global-field-techs] [Network-docs] September 2025 H&E Guide updates Inbox Mann…" at bounding box center [1097, 557] width 891 height 60
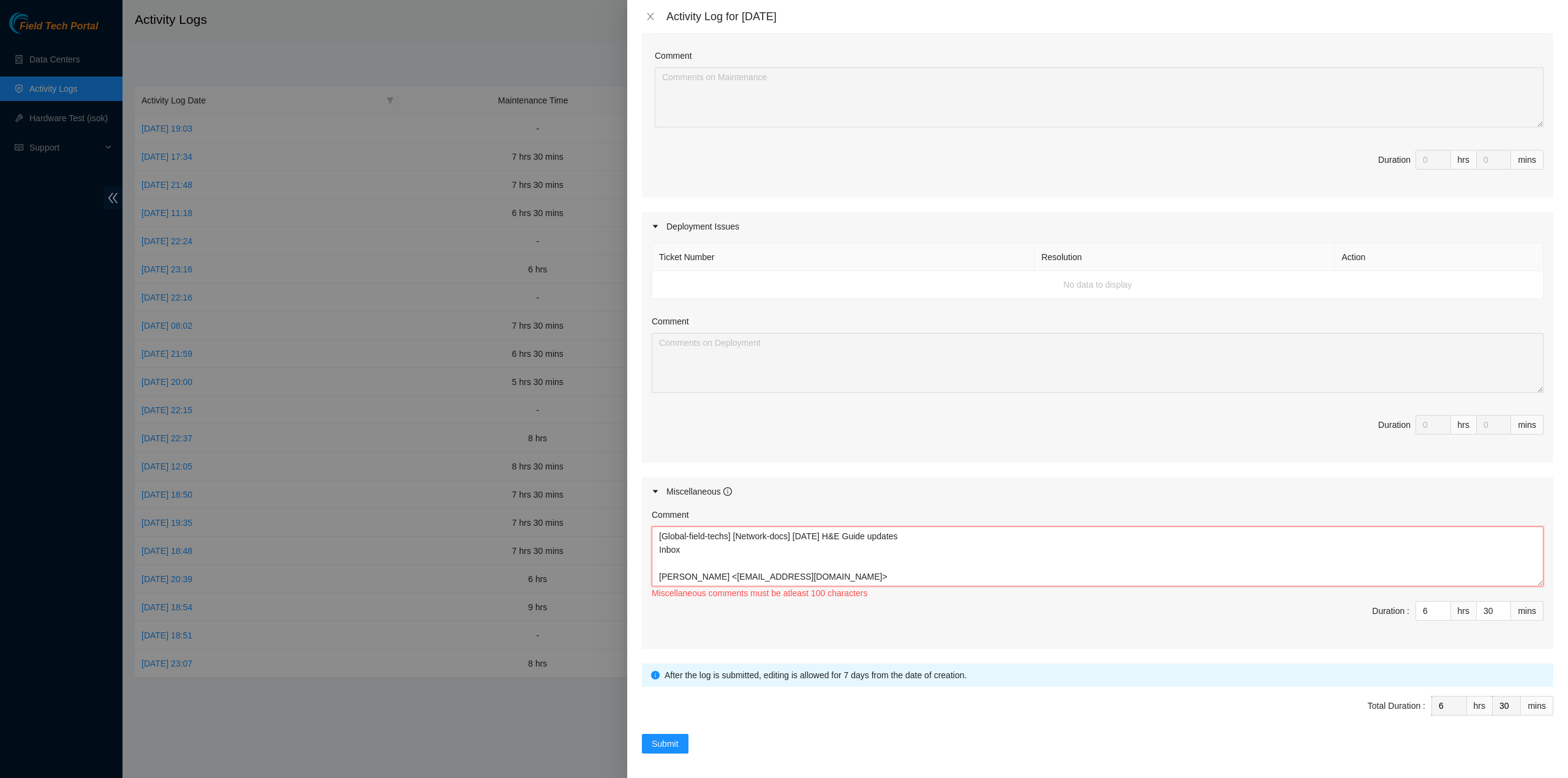
click at [836, 580] on textarea "[Global-field-techs] [Network-docs] JUly 2025 H&E Guide updates Inbox Mannar, S…" at bounding box center [1097, 557] width 891 height 60
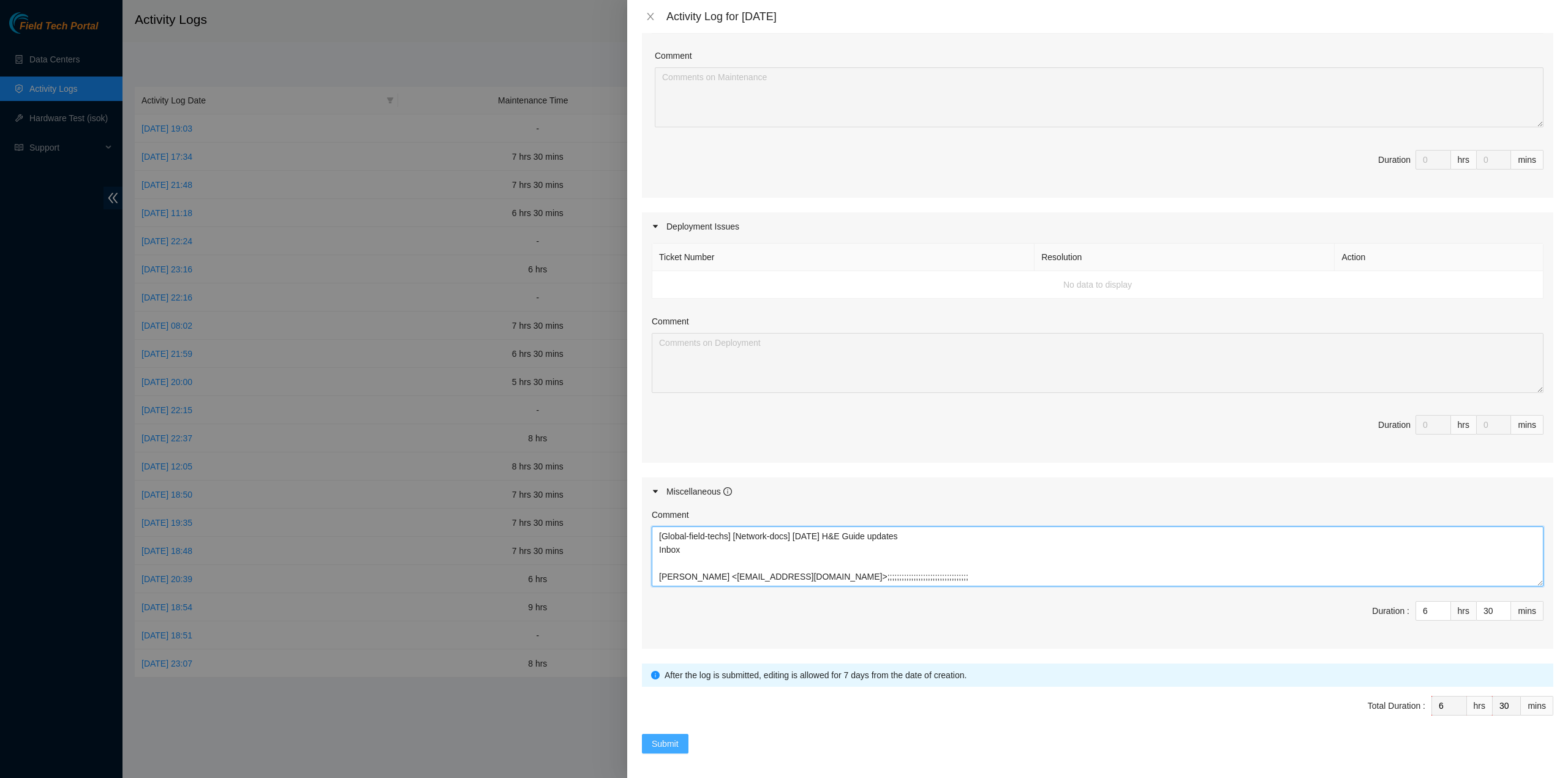
type textarea "[Global-field-techs] [Network-docs] JUly 2025 H&E Guide updates Inbox Mannar, S…"
click at [681, 748] on button "Submit" at bounding box center [665, 744] width 47 height 20
click at [677, 738] on span "Submit" at bounding box center [678, 744] width 27 height 14
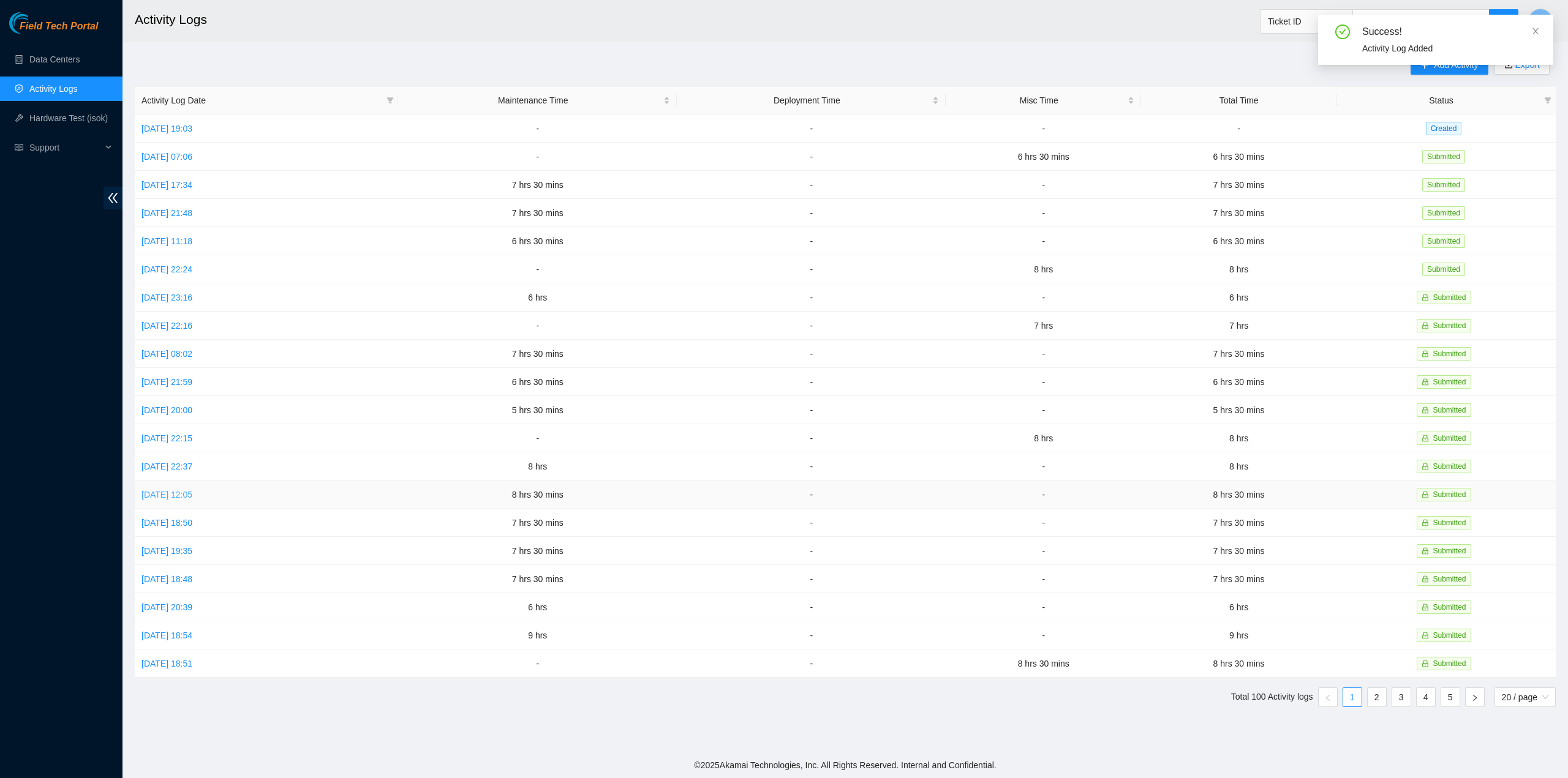
click at [190, 490] on link "Mon, 22 Sep 2025 12:05" at bounding box center [167, 494] width 51 height 10
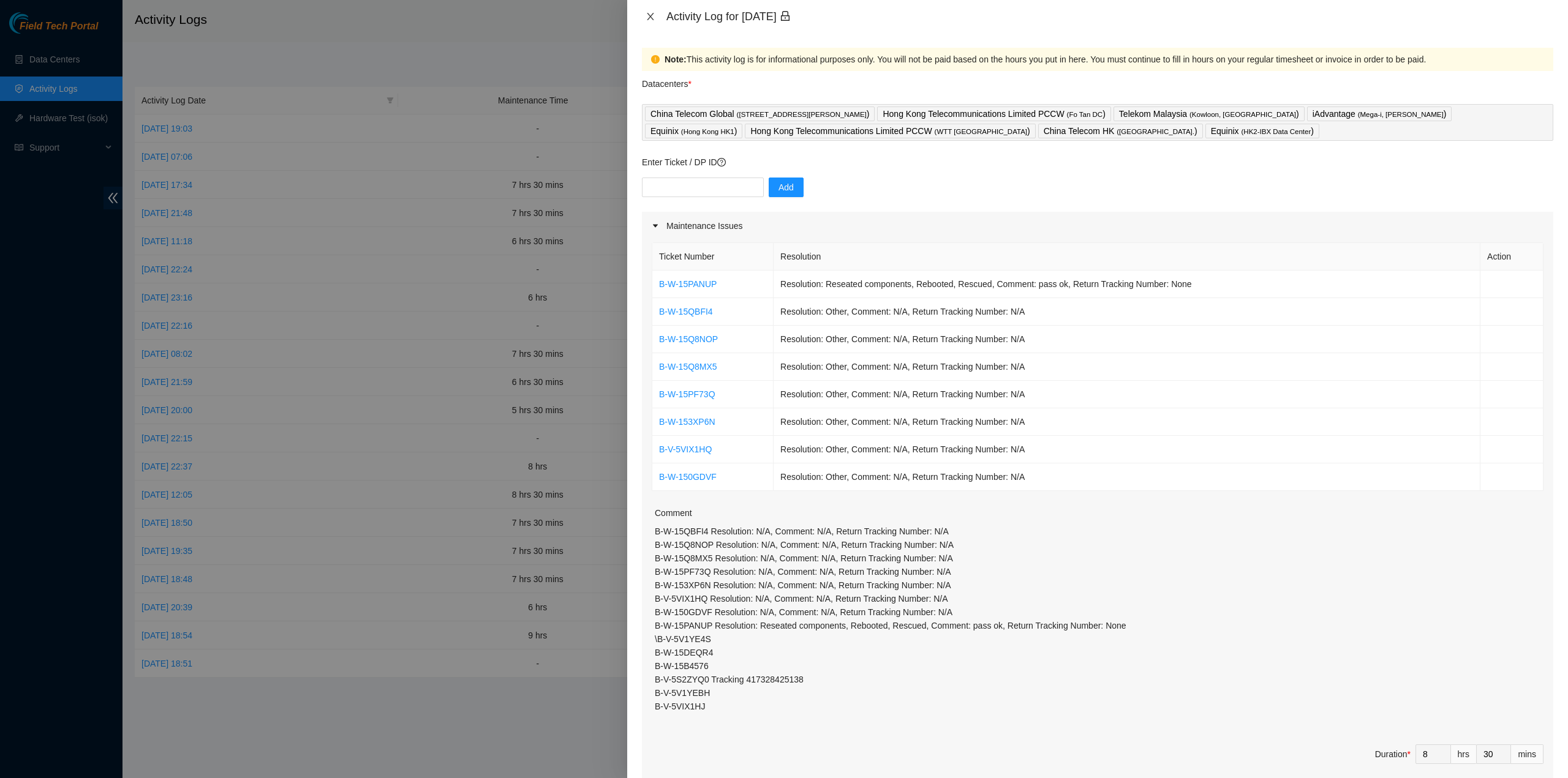
click at [649, 15] on icon "close" at bounding box center [650, 16] width 7 height 7
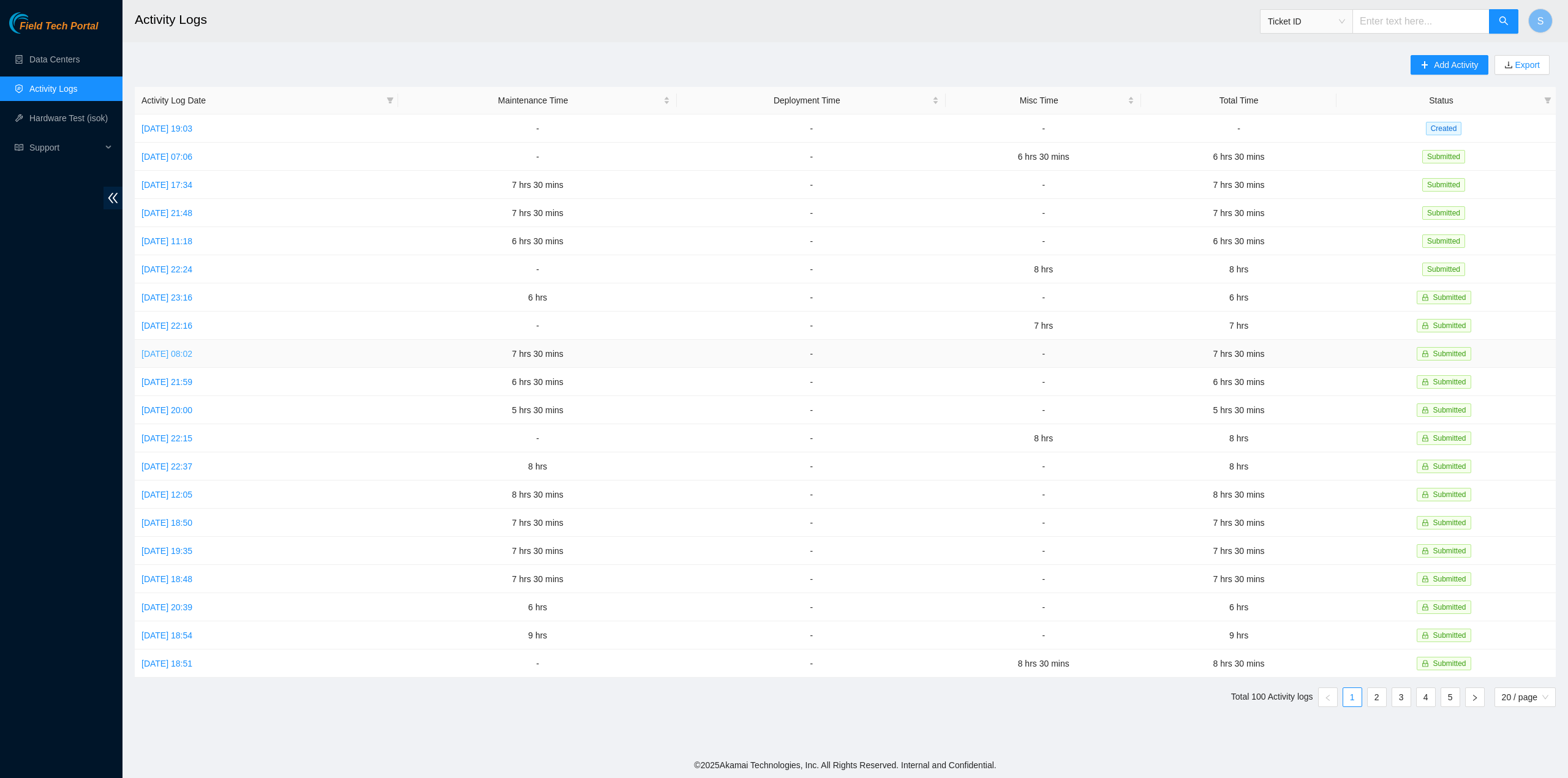
click at [153, 344] on td "Mon, 29 Sep 2025 08:02" at bounding box center [267, 354] width 263 height 28
click at [157, 349] on link "Mon, 29 Sep 2025 08:02" at bounding box center [167, 354] width 51 height 10
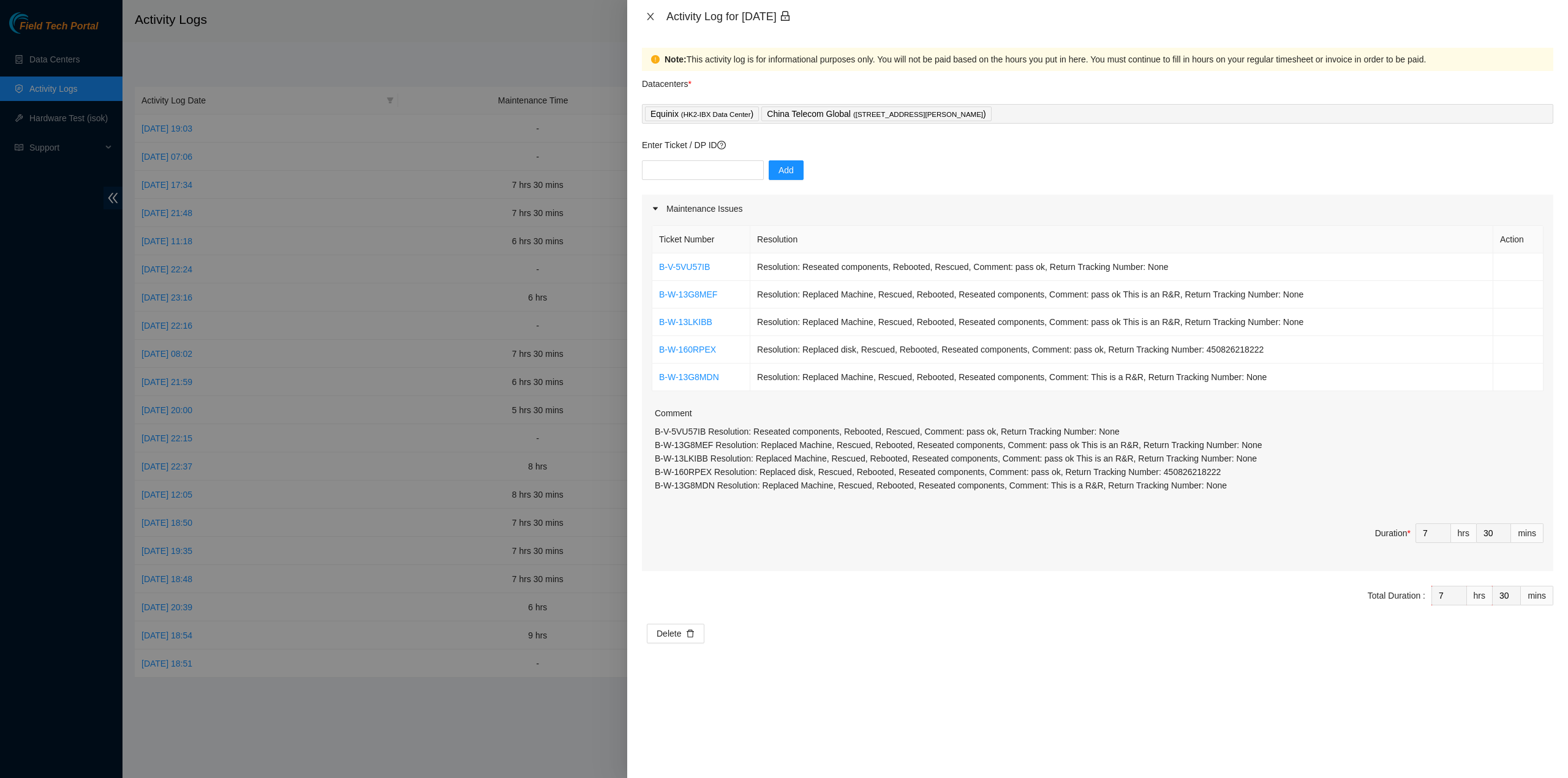
click at [653, 21] on icon "close" at bounding box center [650, 16] width 10 height 10
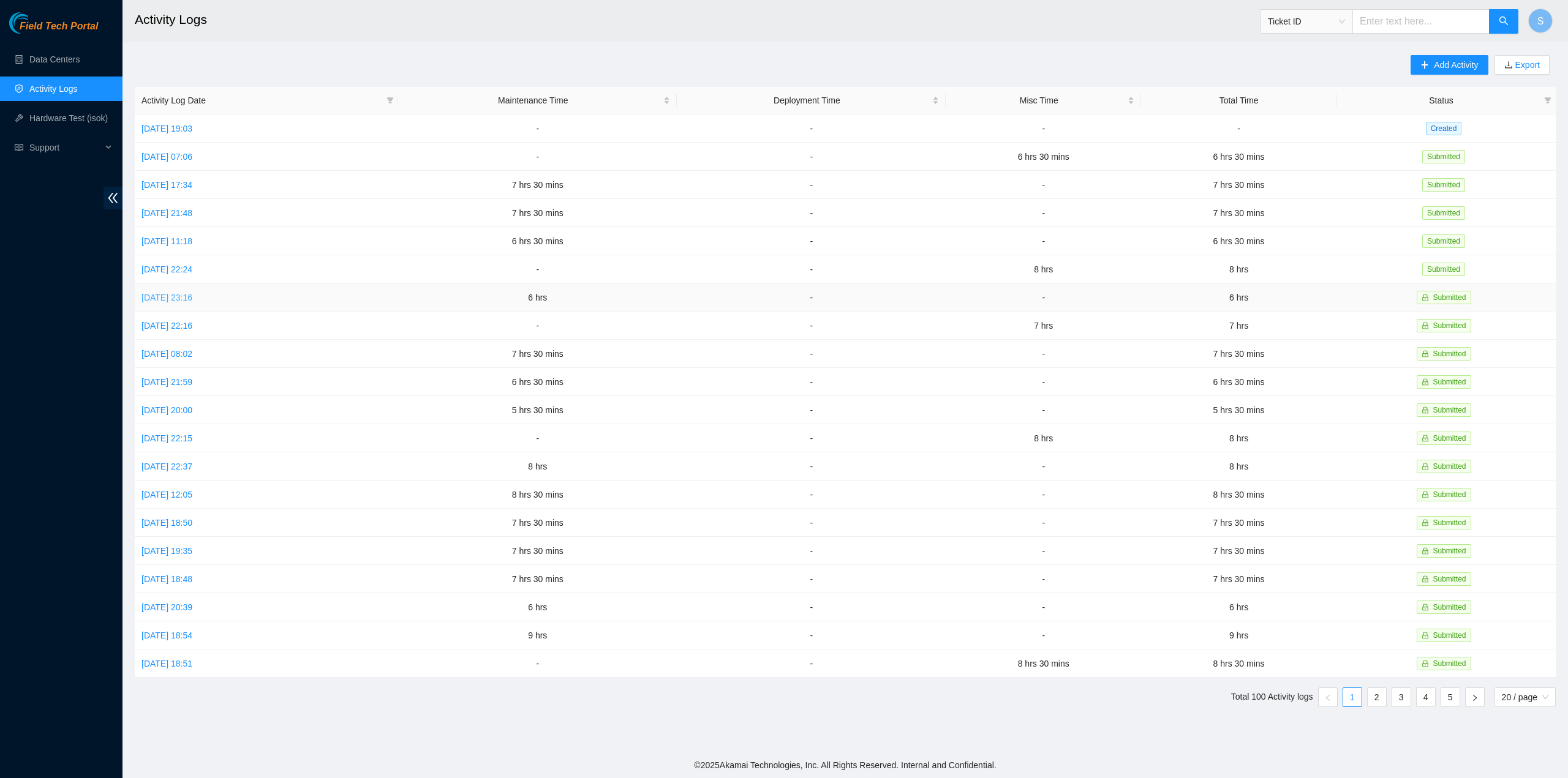
click at [187, 298] on link "Wed, 01 Oct 2025 23:16" at bounding box center [167, 297] width 51 height 10
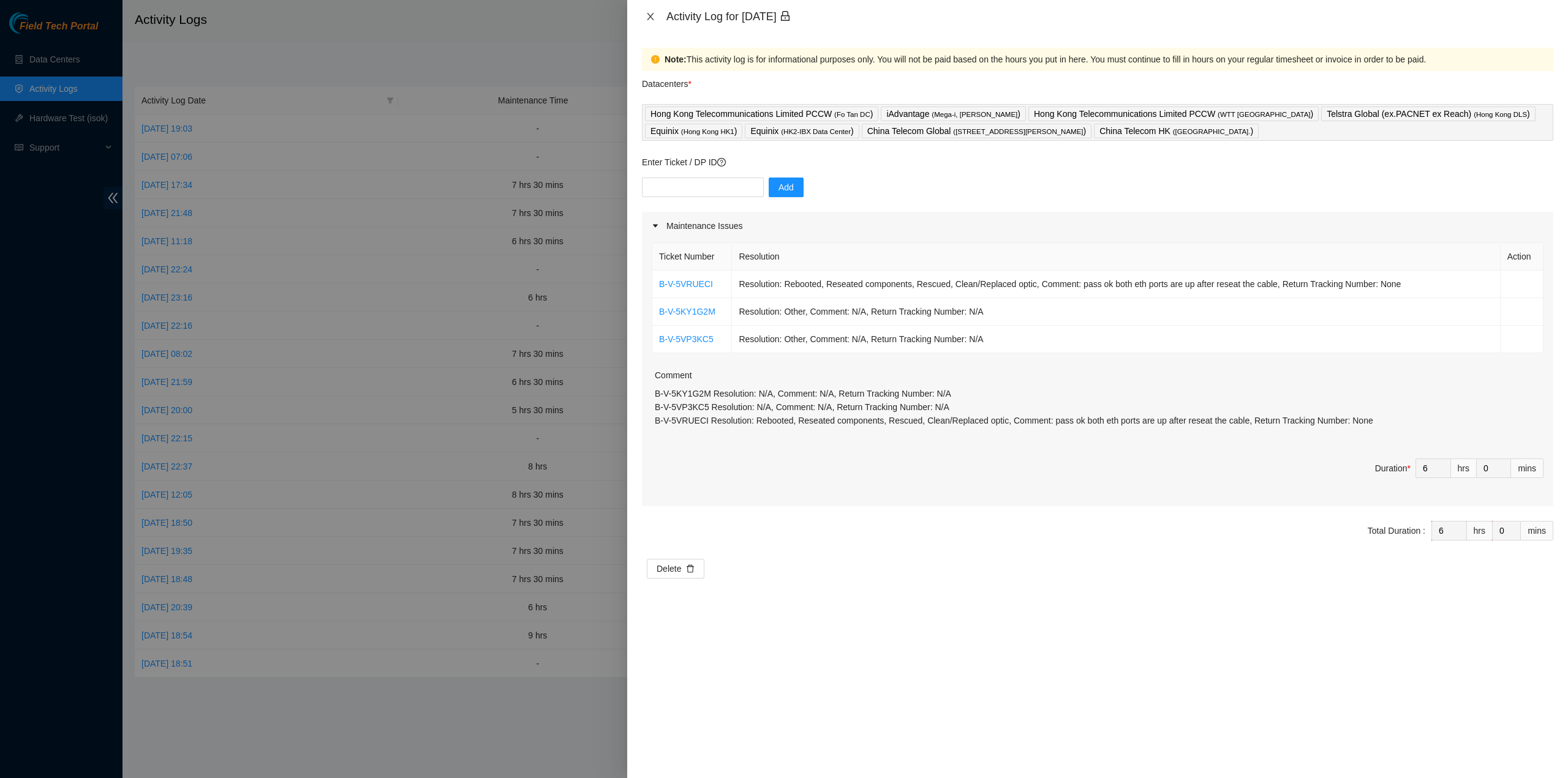
click at [653, 13] on icon "close" at bounding box center [650, 16] width 10 height 10
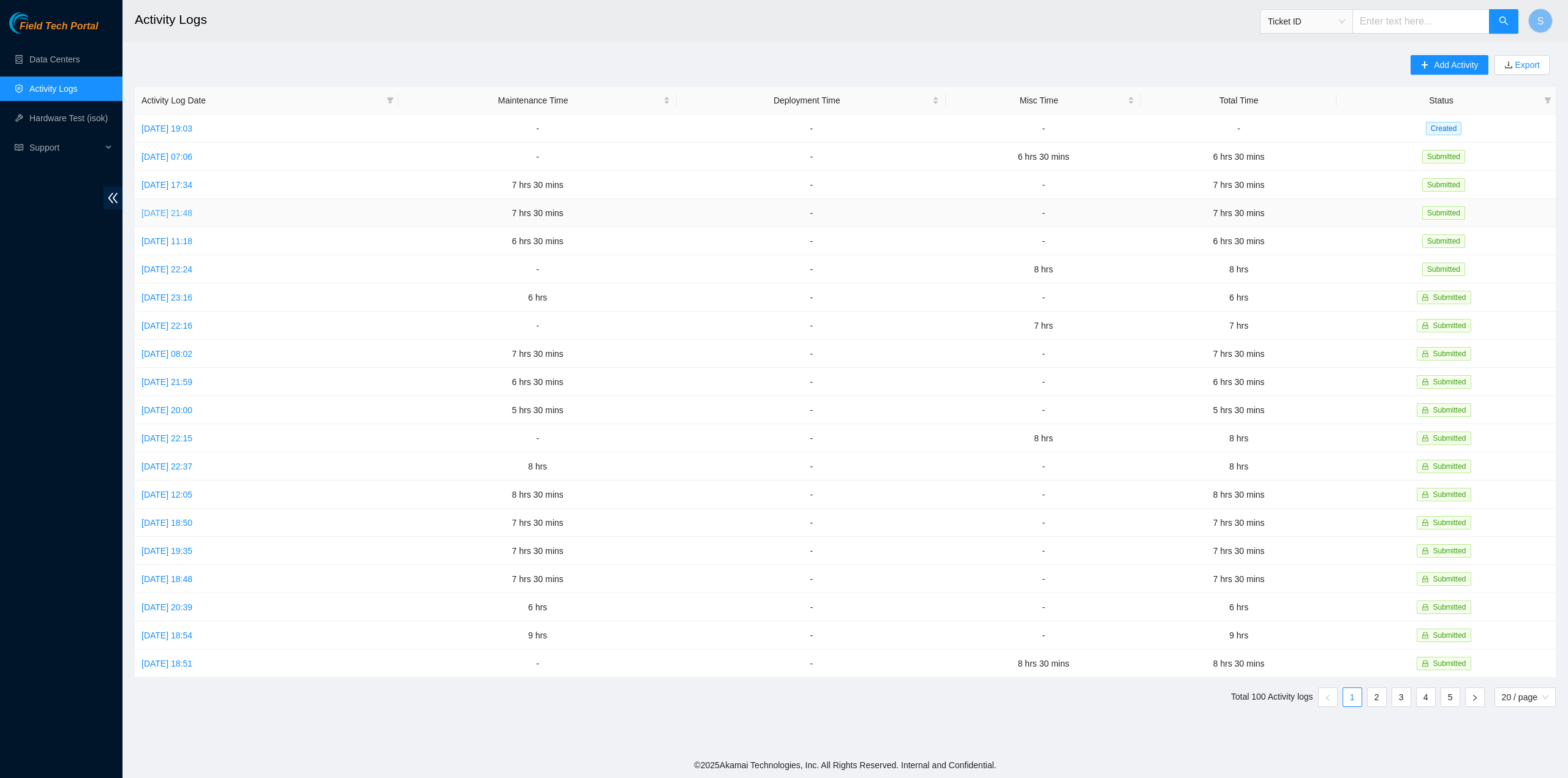
click at [189, 212] on link "Sat, 04 Oct 2025 21:48" at bounding box center [167, 213] width 51 height 10
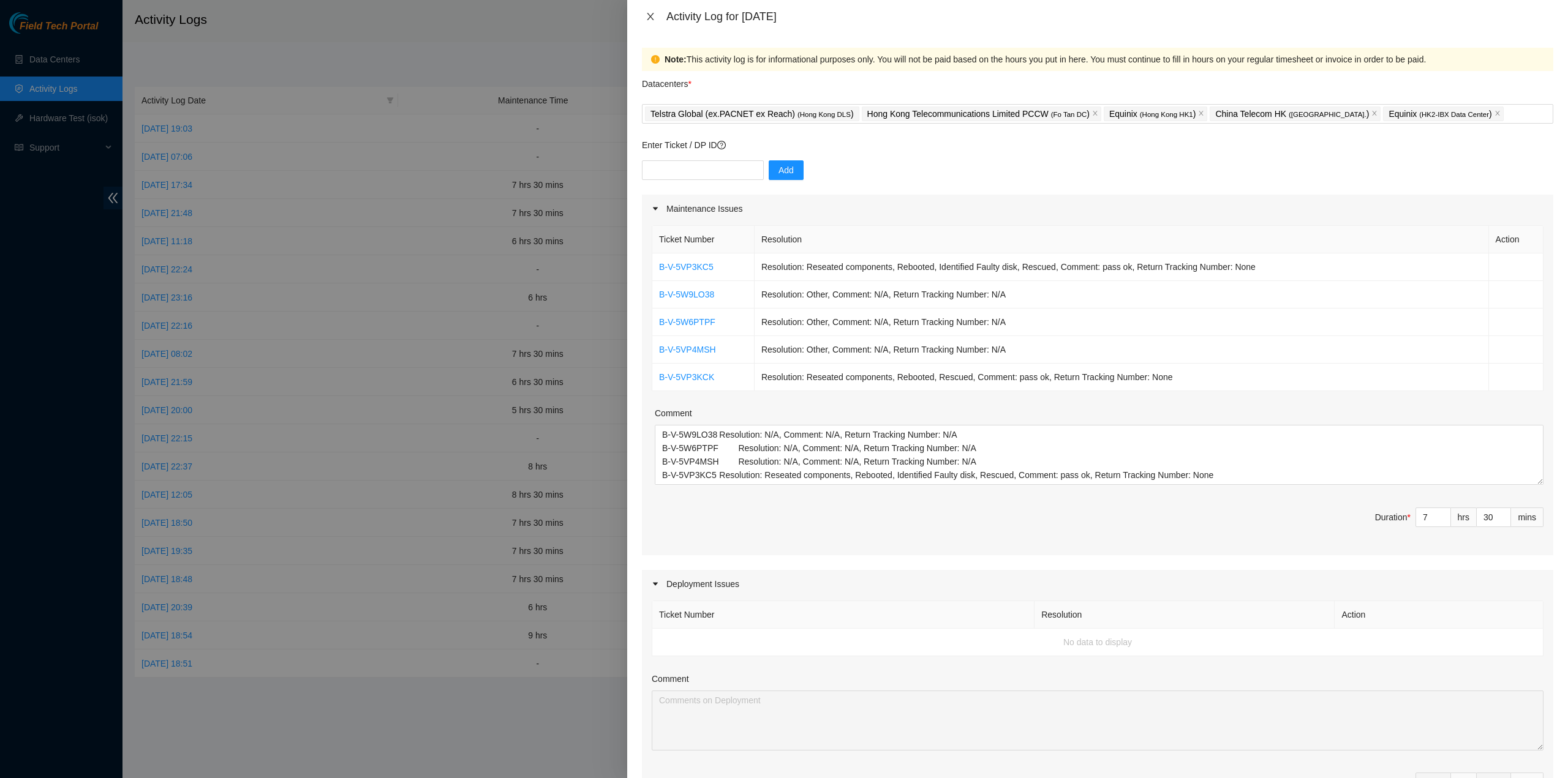
click at [648, 16] on icon "close" at bounding box center [650, 16] width 10 height 10
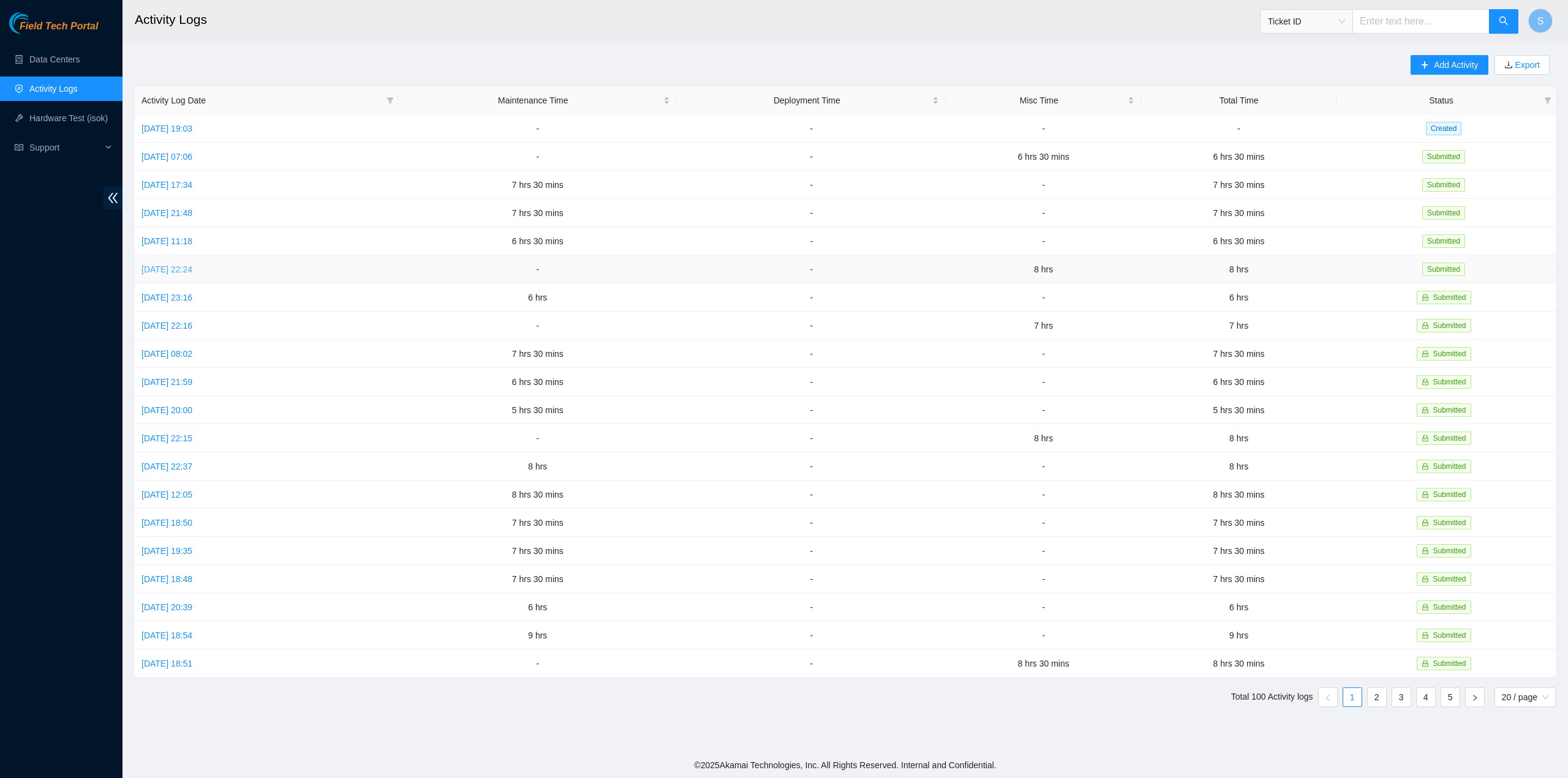
click at [193, 270] on link "Thu, 02 Oct 2025 22:24" at bounding box center [167, 269] width 51 height 10
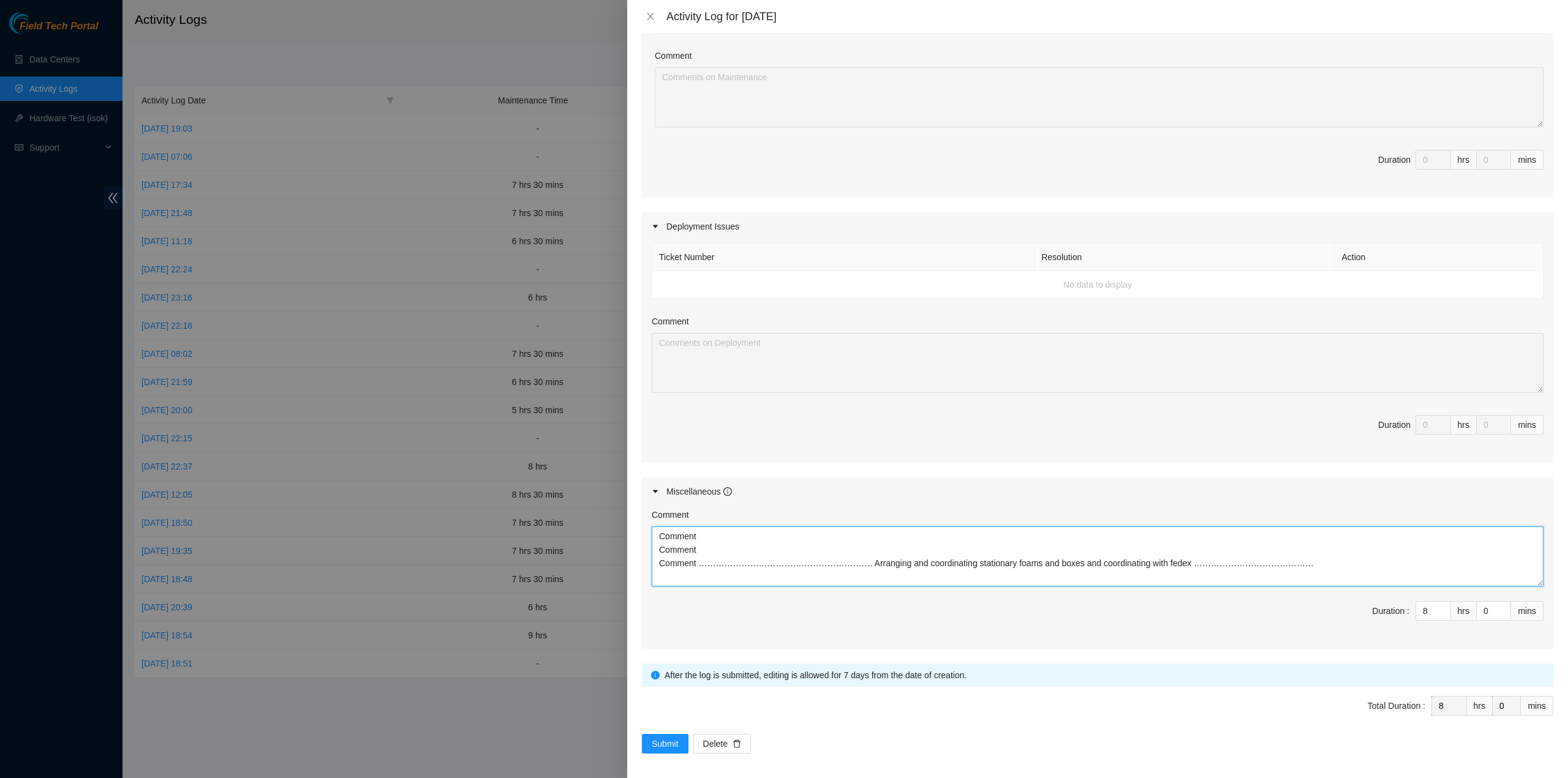
drag, startPoint x: 1286, startPoint y: 570, endPoint x: 589, endPoint y: 509, distance: 699.7
click at [589, 508] on div "Activity Log for 02-10-2025 Note: This activity log is for informational purpos…" at bounding box center [784, 389] width 1568 height 778
click at [653, 15] on icon "close" at bounding box center [650, 16] width 10 height 10
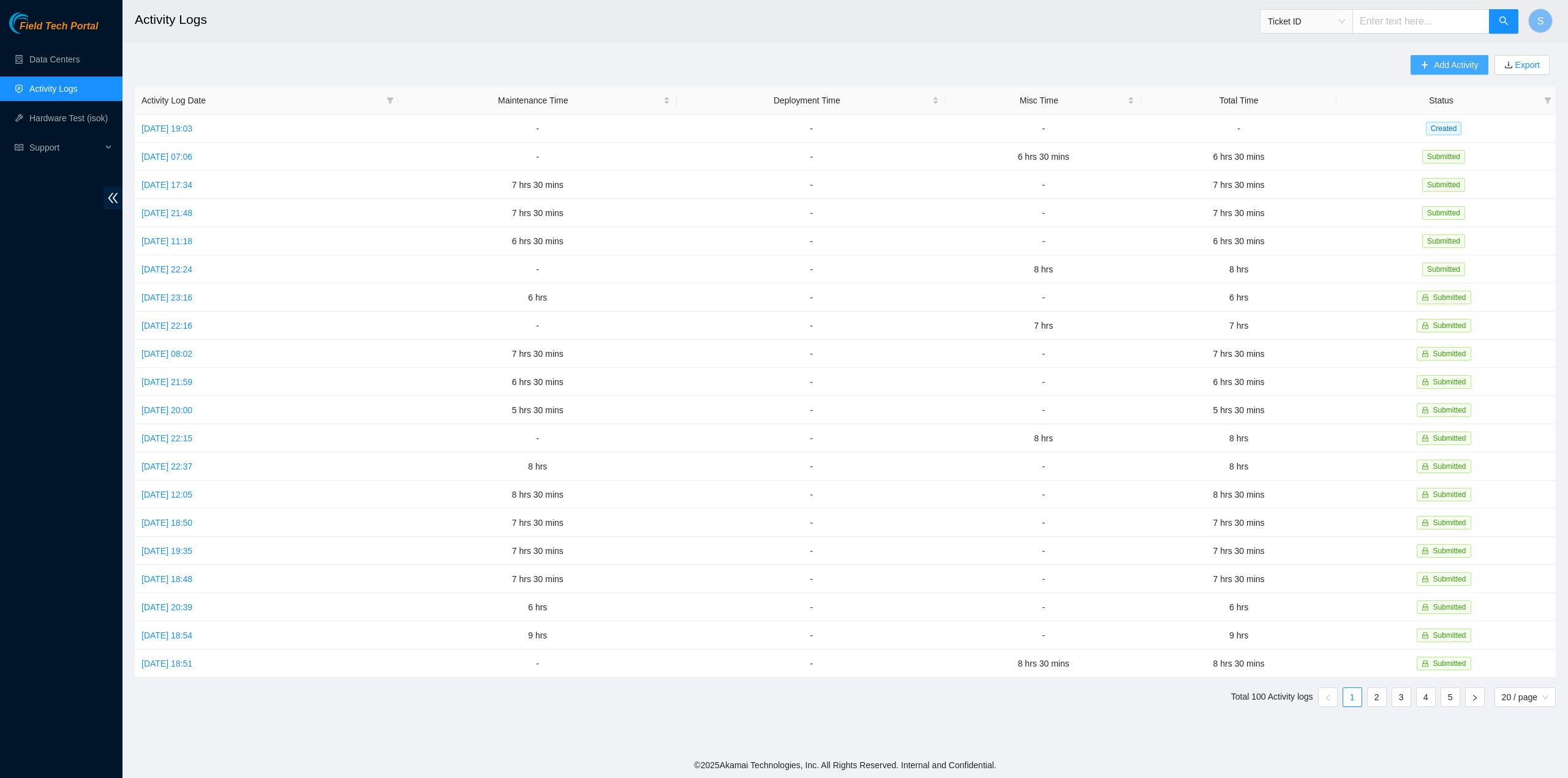
click at [1444, 63] on span "Add Activity" at bounding box center [1455, 65] width 44 height 14
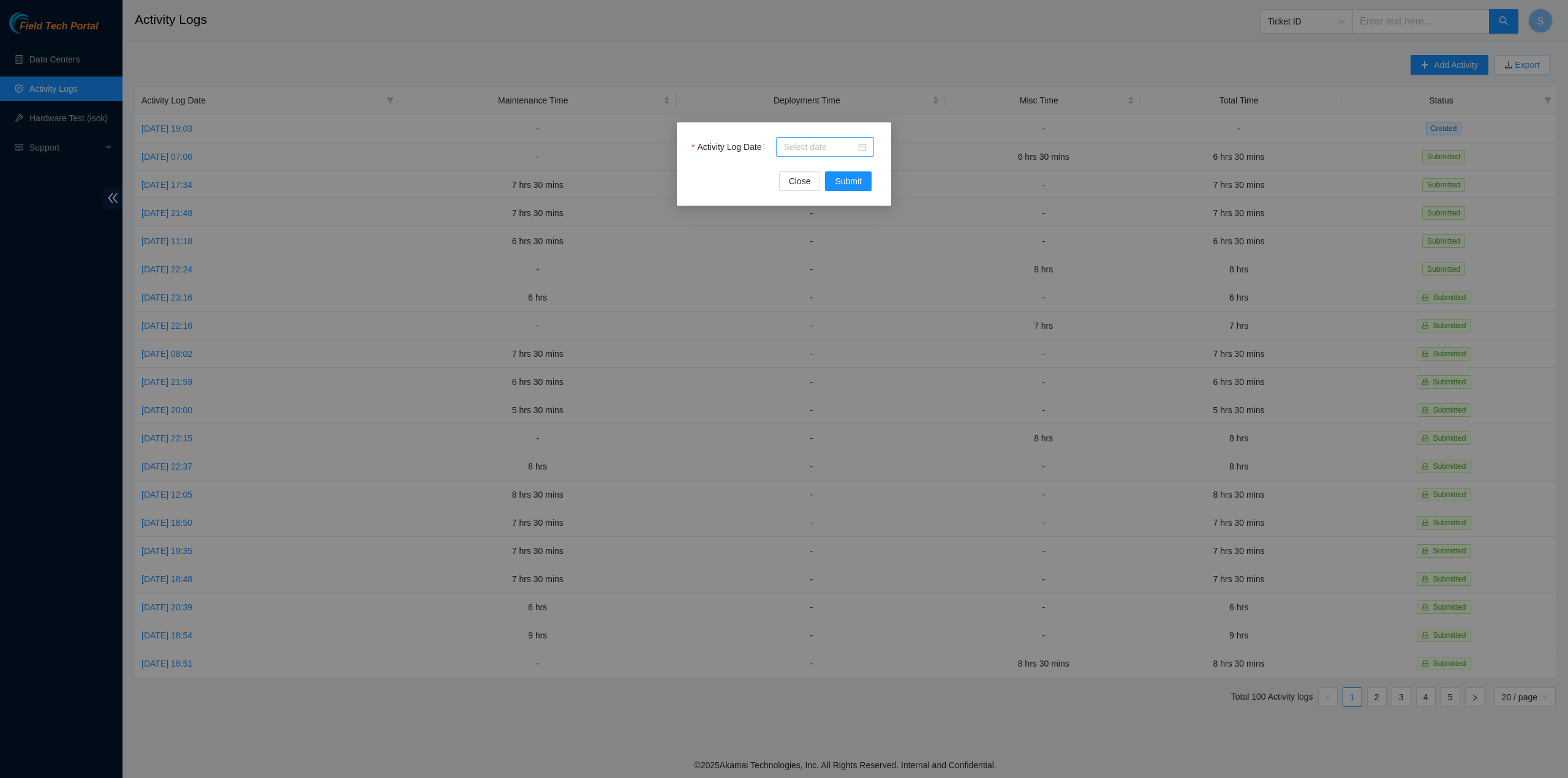
click at [825, 139] on div at bounding box center [825, 147] width 98 height 20
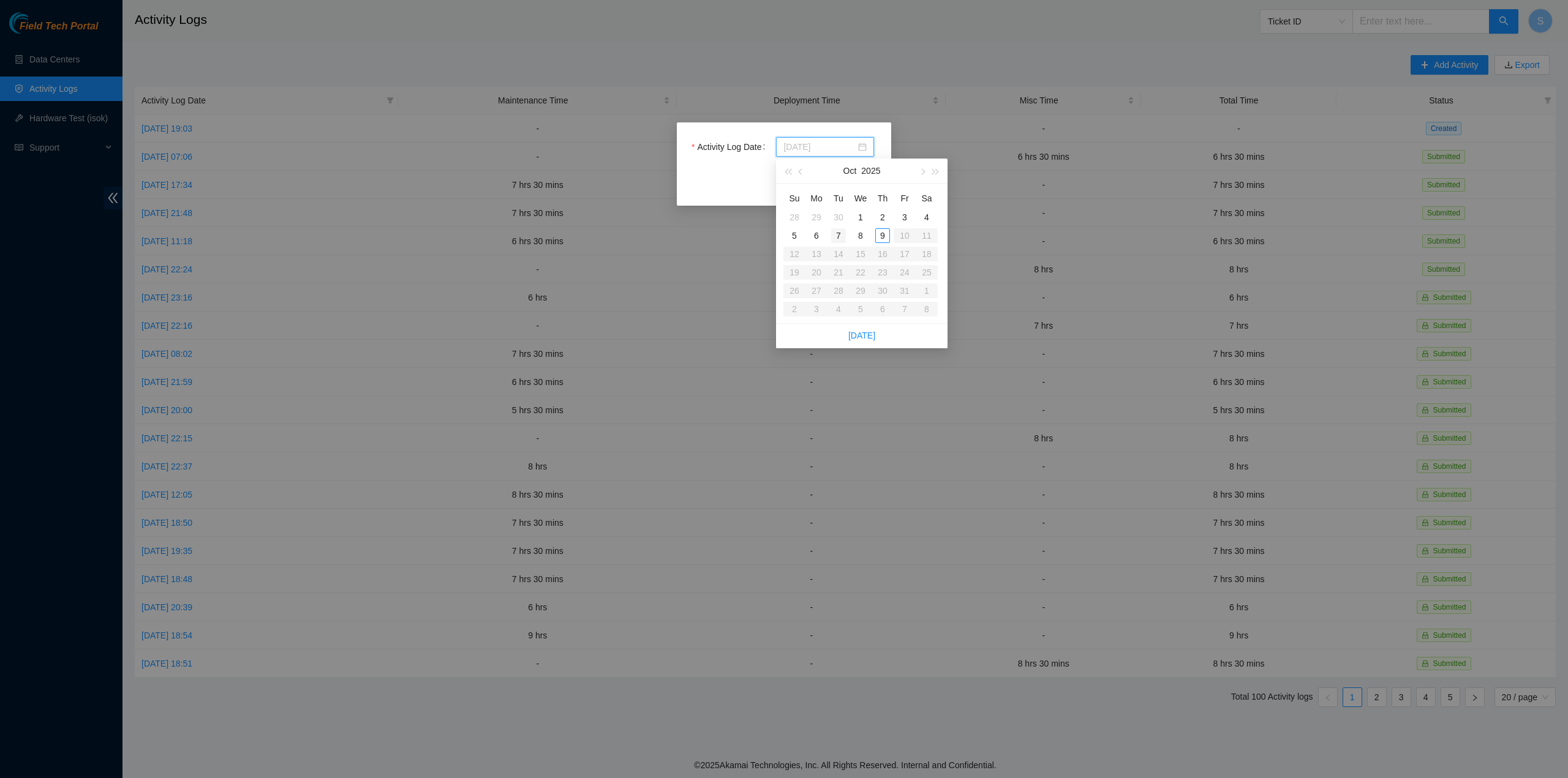
type input "2025-10-07"
click at [837, 232] on div "7" at bounding box center [838, 236] width 14 height 14
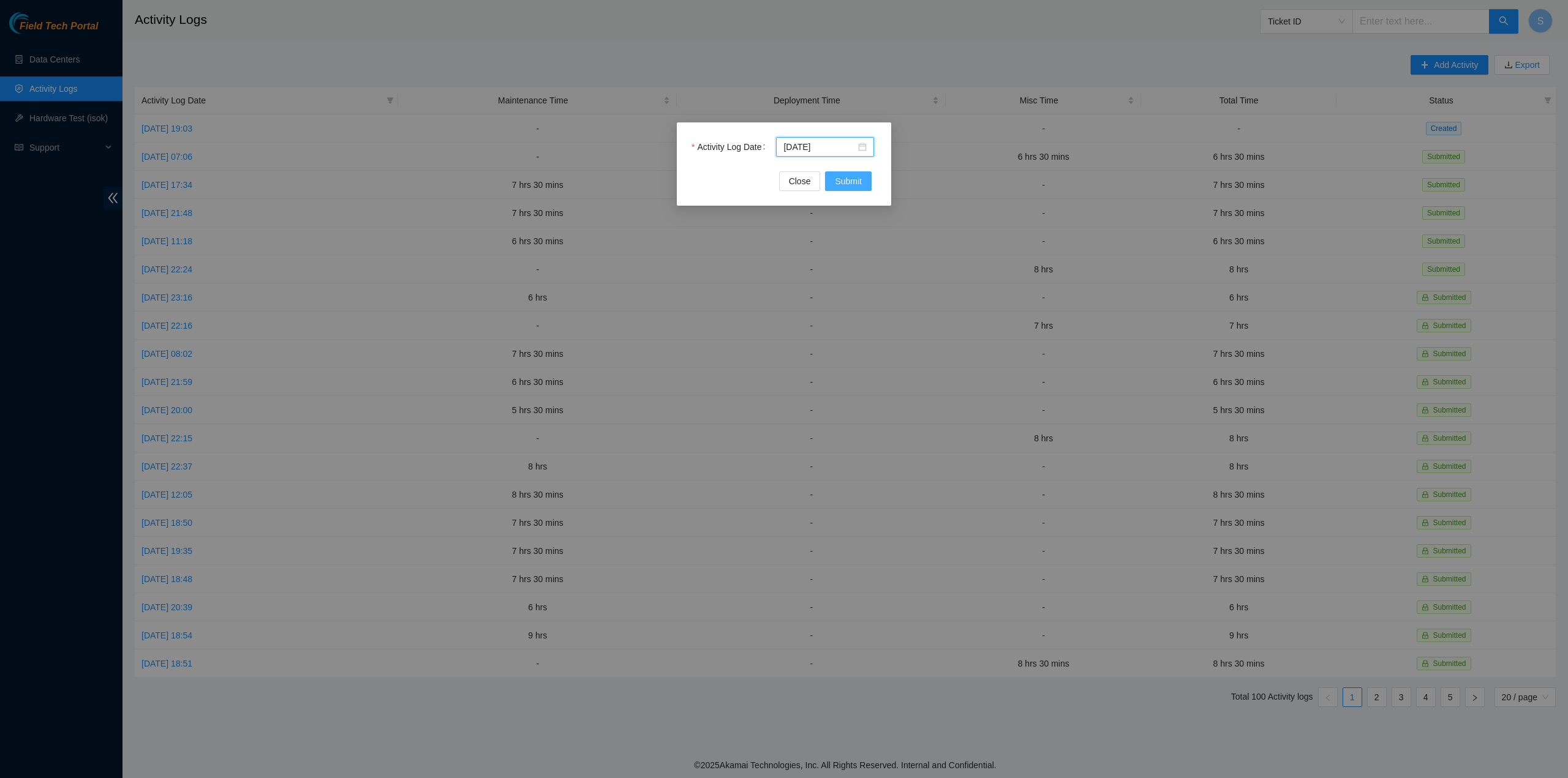
click at [846, 181] on span "Submit" at bounding box center [848, 181] width 27 height 14
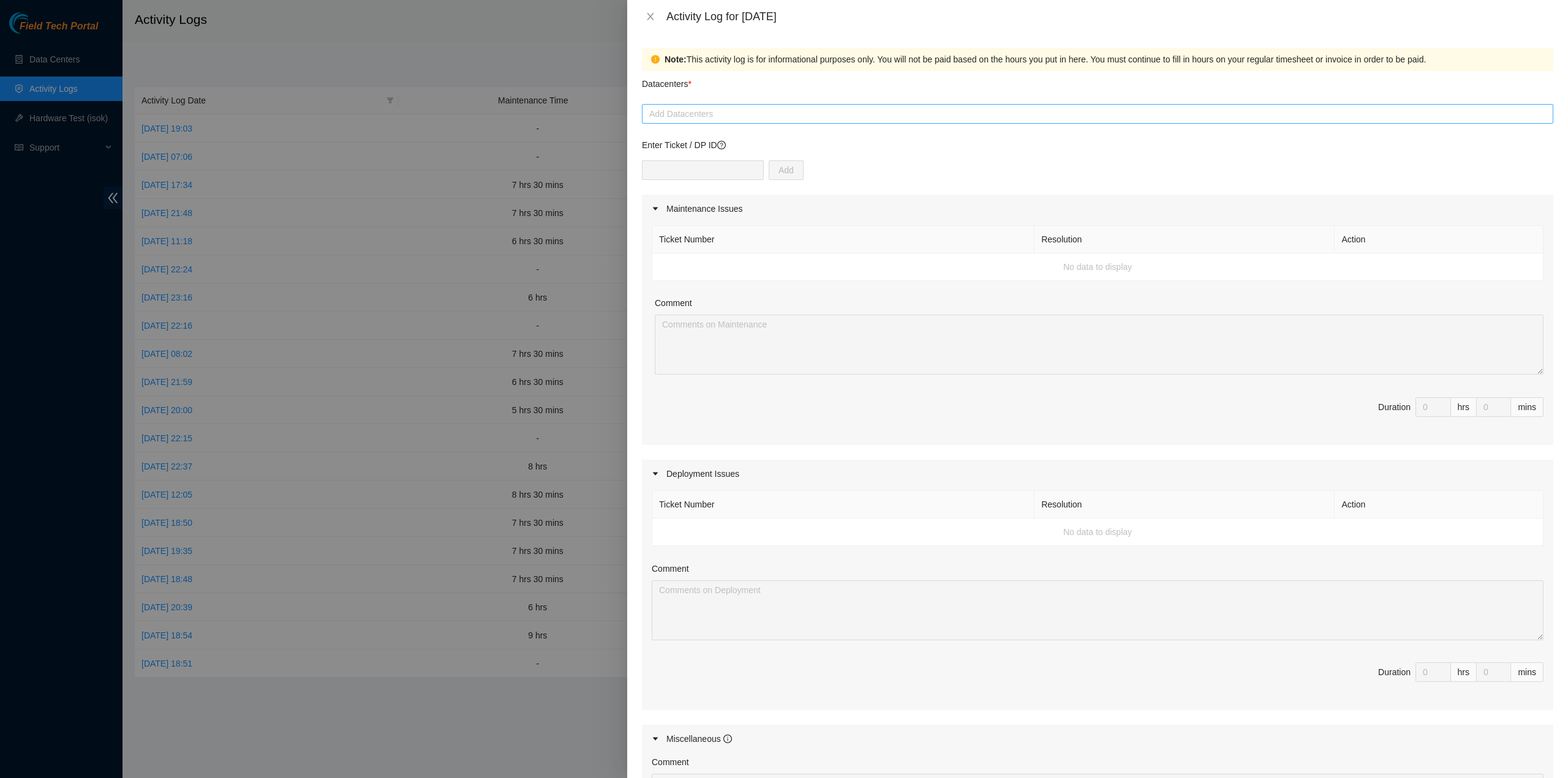
click at [921, 118] on div at bounding box center [1098, 114] width 905 height 14
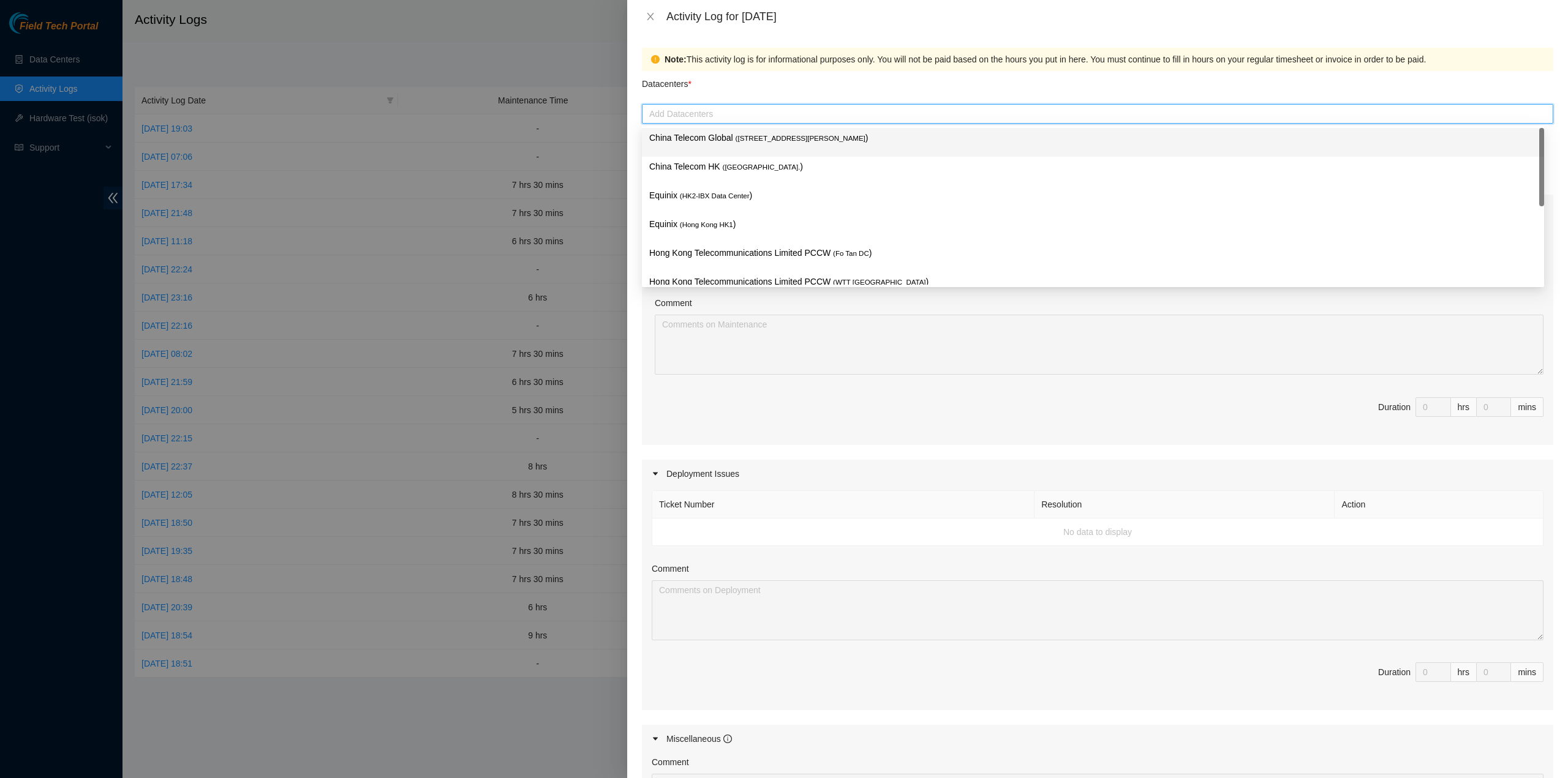
click at [865, 140] on span "( Room B11, 2/F, 18 Chun Yat Street, TKO , Hong Kong" at bounding box center [800, 138] width 130 height 7
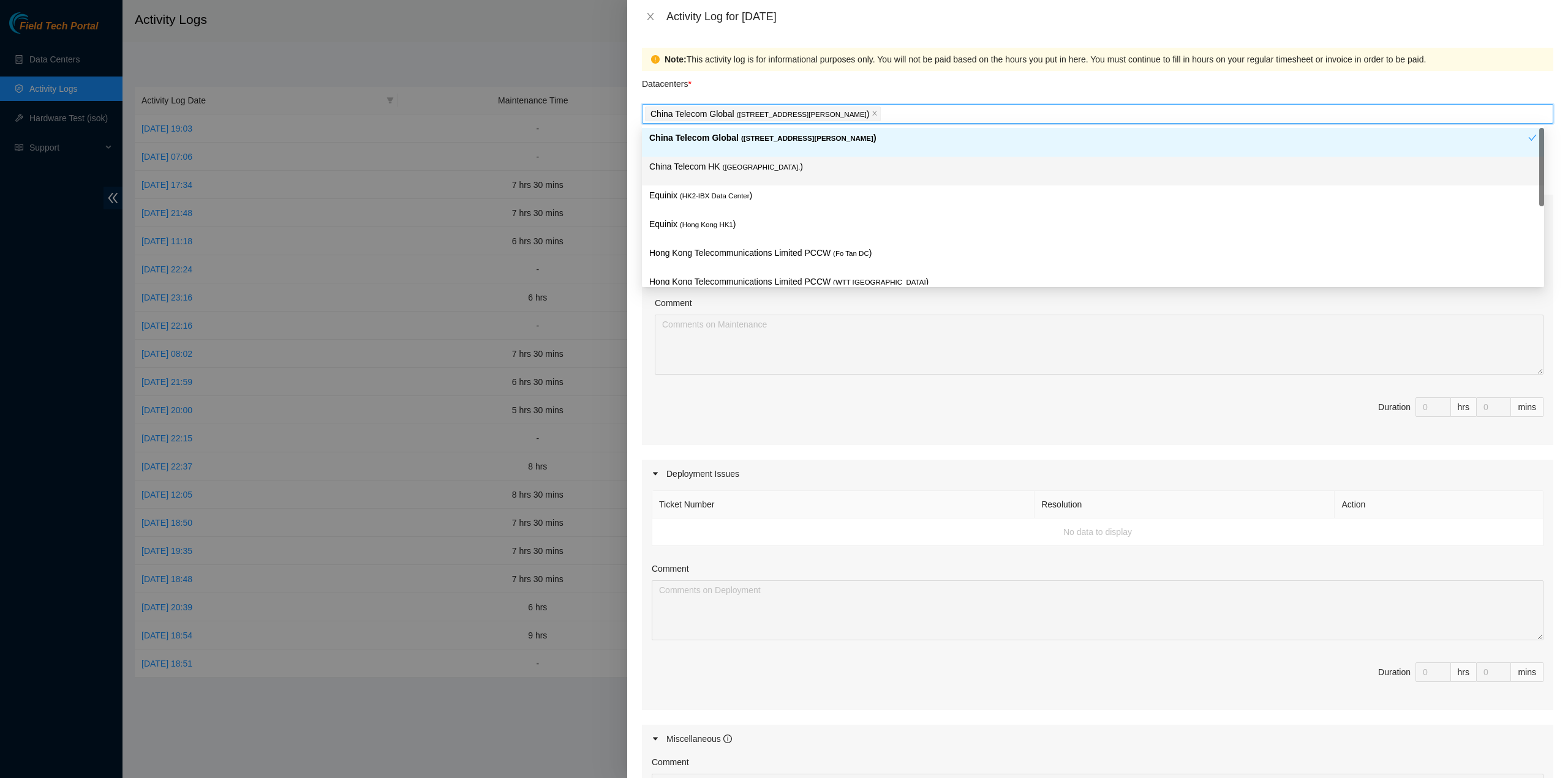
click at [831, 165] on p "China Telecom HK ( Hong Kong. )" at bounding box center [1092, 167] width 887 height 14
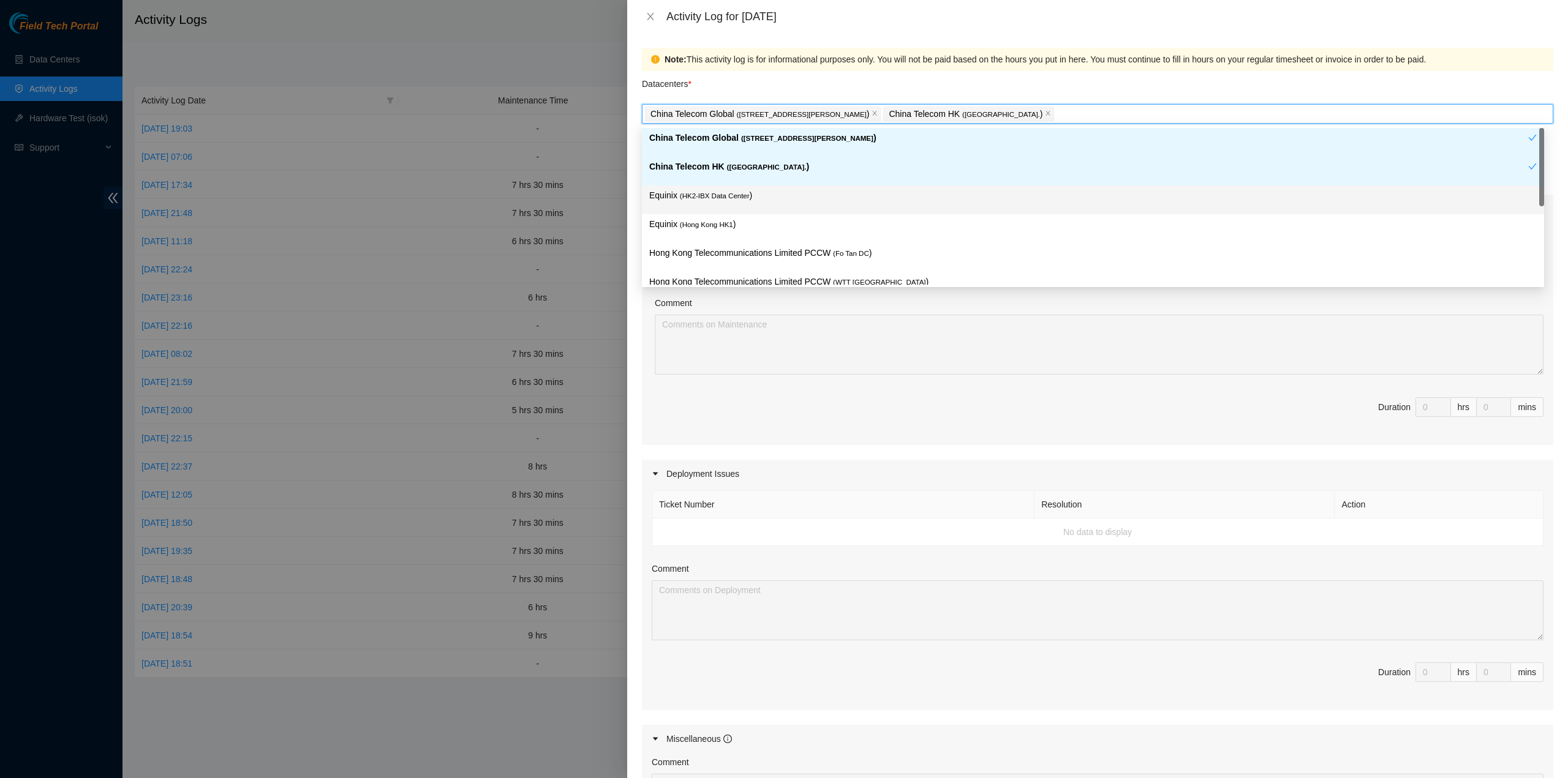
drag, startPoint x: 775, startPoint y: 188, endPoint x: 768, endPoint y: 208, distance: 21.2
click at [775, 189] on p "Equinix ( HK2-IBX Data Center )" at bounding box center [1092, 196] width 887 height 14
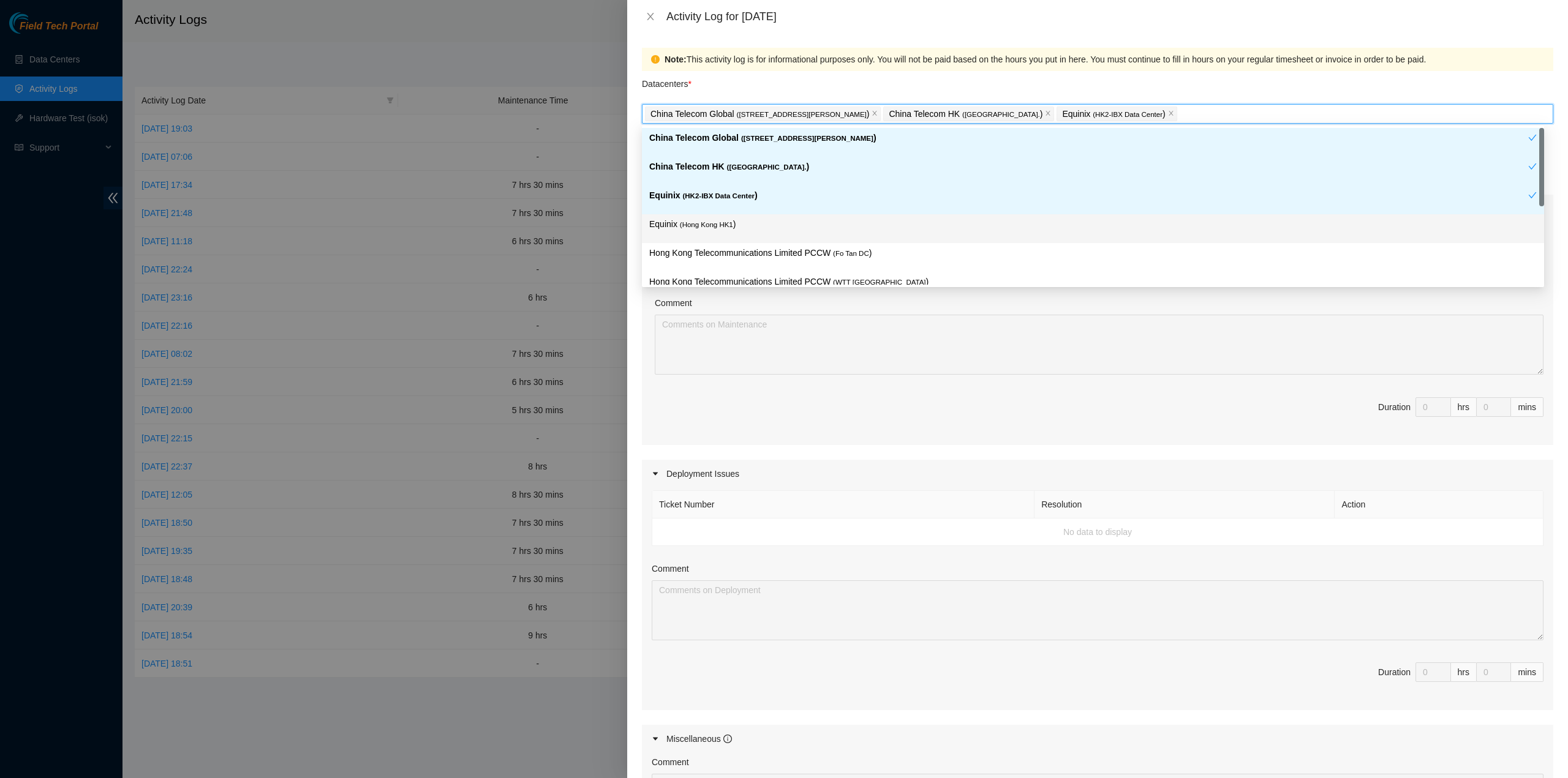
click at [737, 223] on p "Equinix ( Hong Kong HK1 )" at bounding box center [1092, 225] width 887 height 14
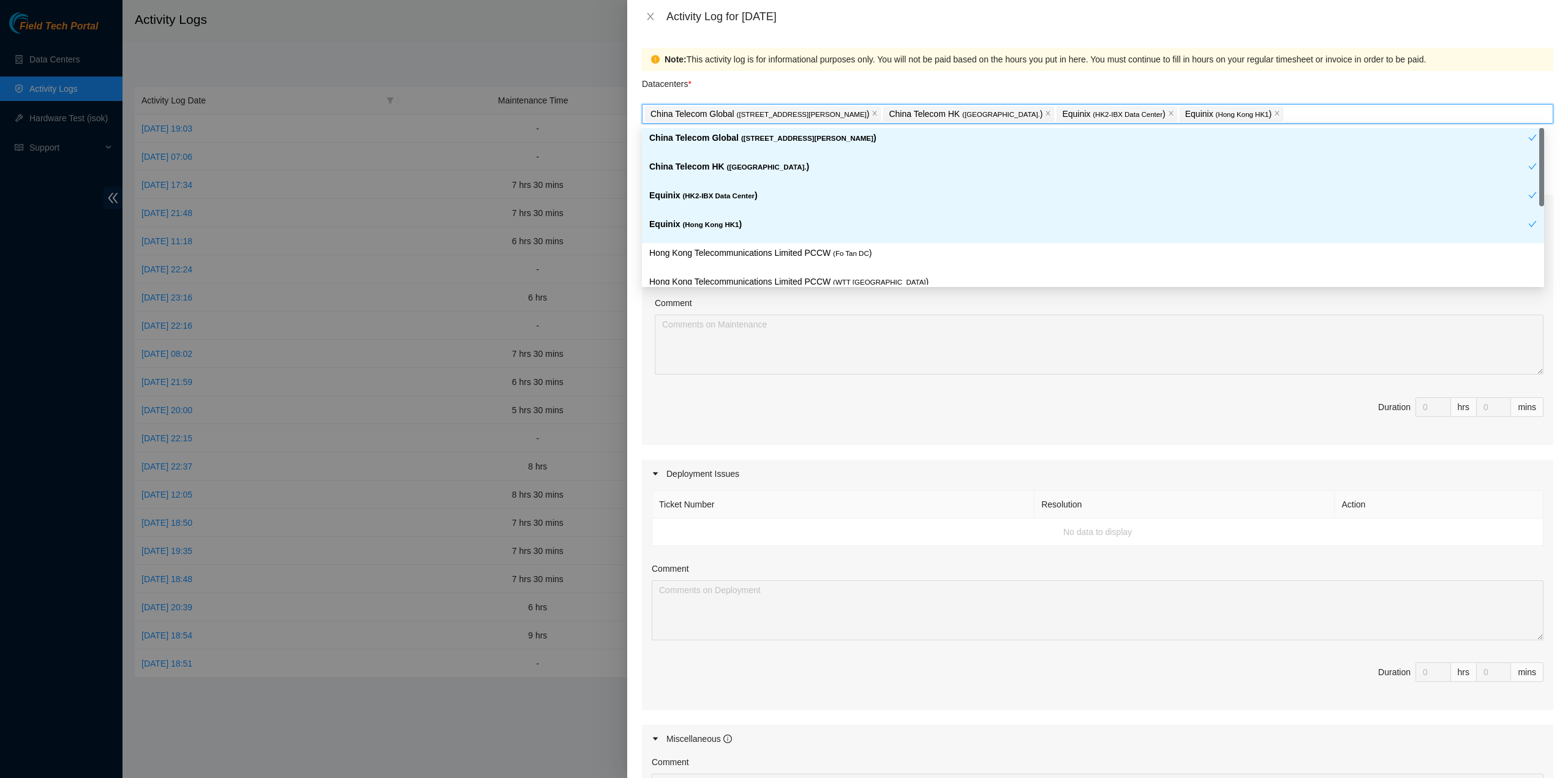
click at [739, 251] on p "Hong Kong Telecommunications Limited PCCW ( Fo Tan DC )" at bounding box center [1092, 253] width 887 height 14
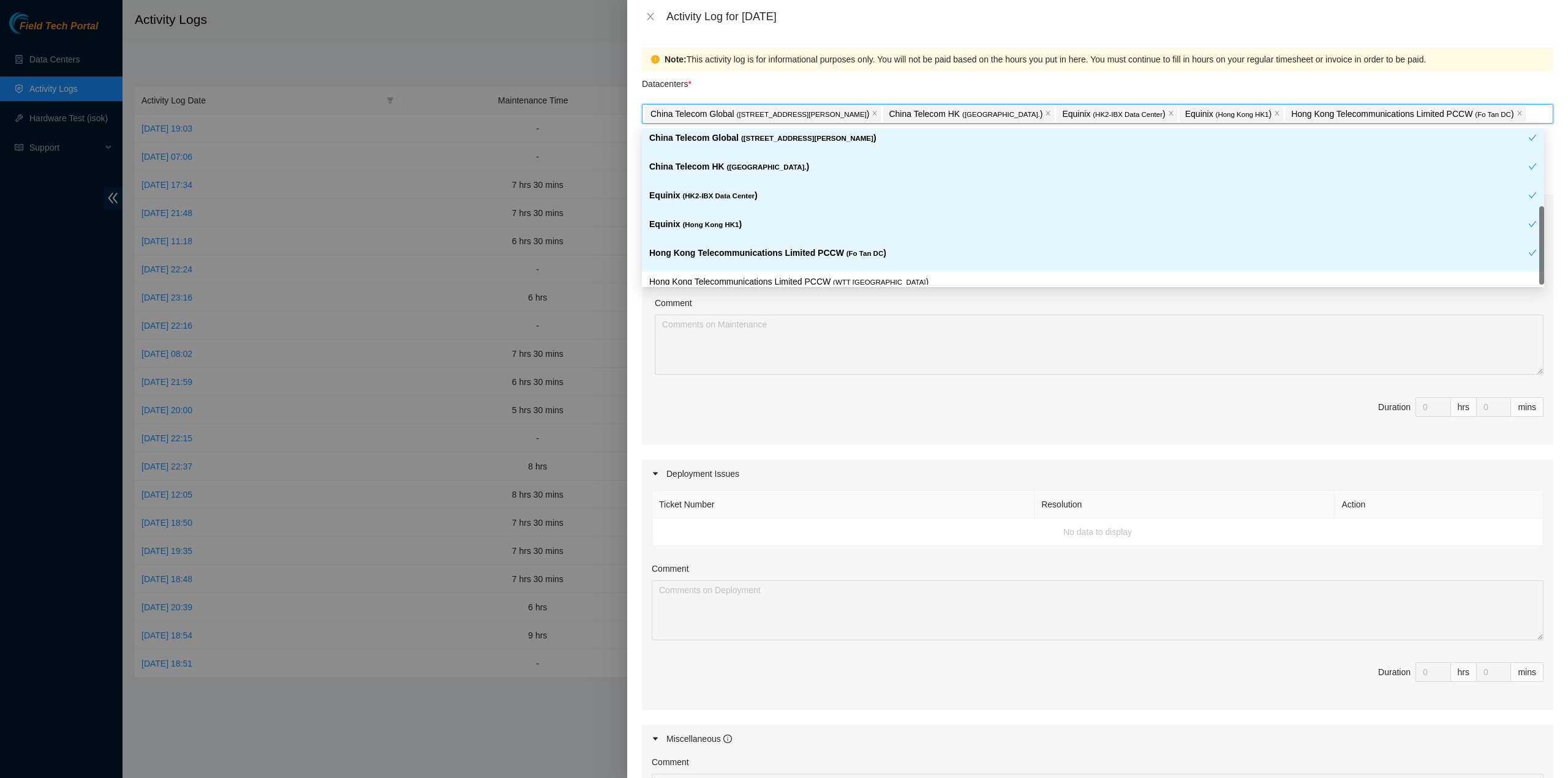
scroll to position [100, 0]
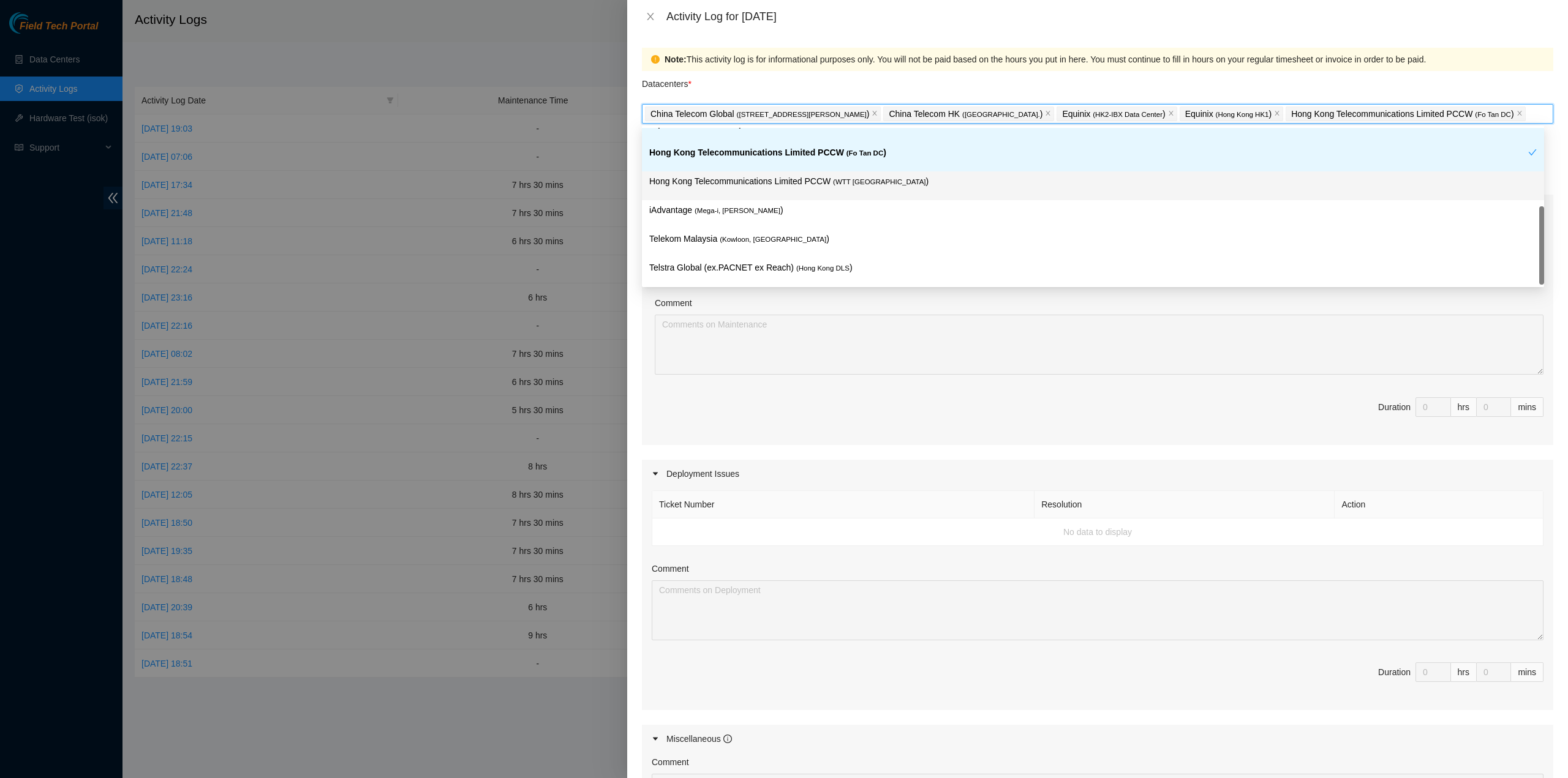
drag, startPoint x: 825, startPoint y: 187, endPoint x: 784, endPoint y: 213, distance: 48.5
click at [825, 187] on p "Hong Kong Telecommunications Limited PCCW ( WTT DC )" at bounding box center [1092, 181] width 887 height 14
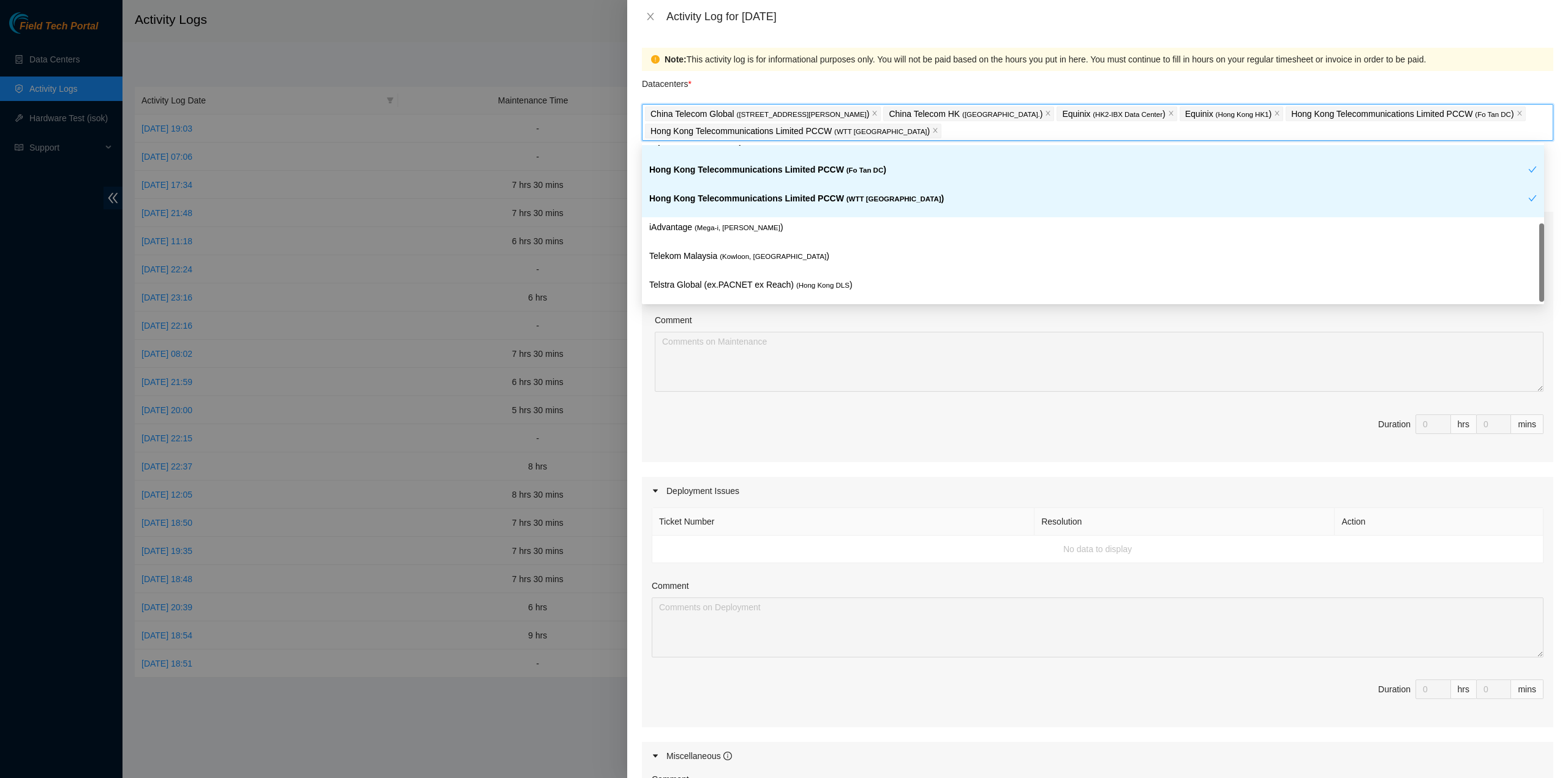
drag, startPoint x: 768, startPoint y: 218, endPoint x: 767, endPoint y: 225, distance: 7.1
click at [768, 219] on div "iAdvantage ( Mega-i, Chai Wan )" at bounding box center [1092, 232] width 902 height 29
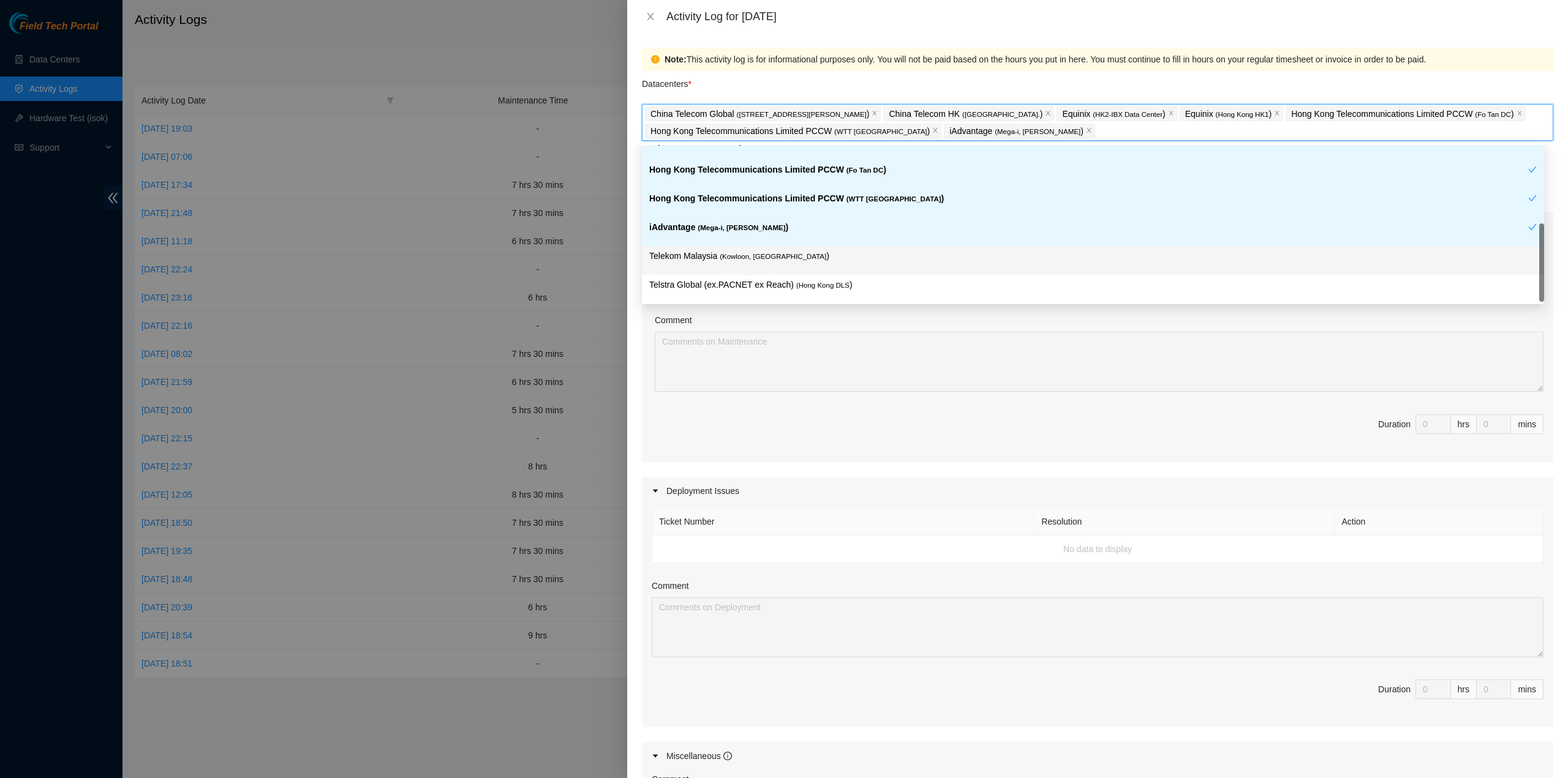
drag, startPoint x: 769, startPoint y: 250, endPoint x: 787, endPoint y: 275, distance: 30.8
click at [769, 253] on span "( Kowloon, Hong Kong" at bounding box center [773, 256] width 107 height 7
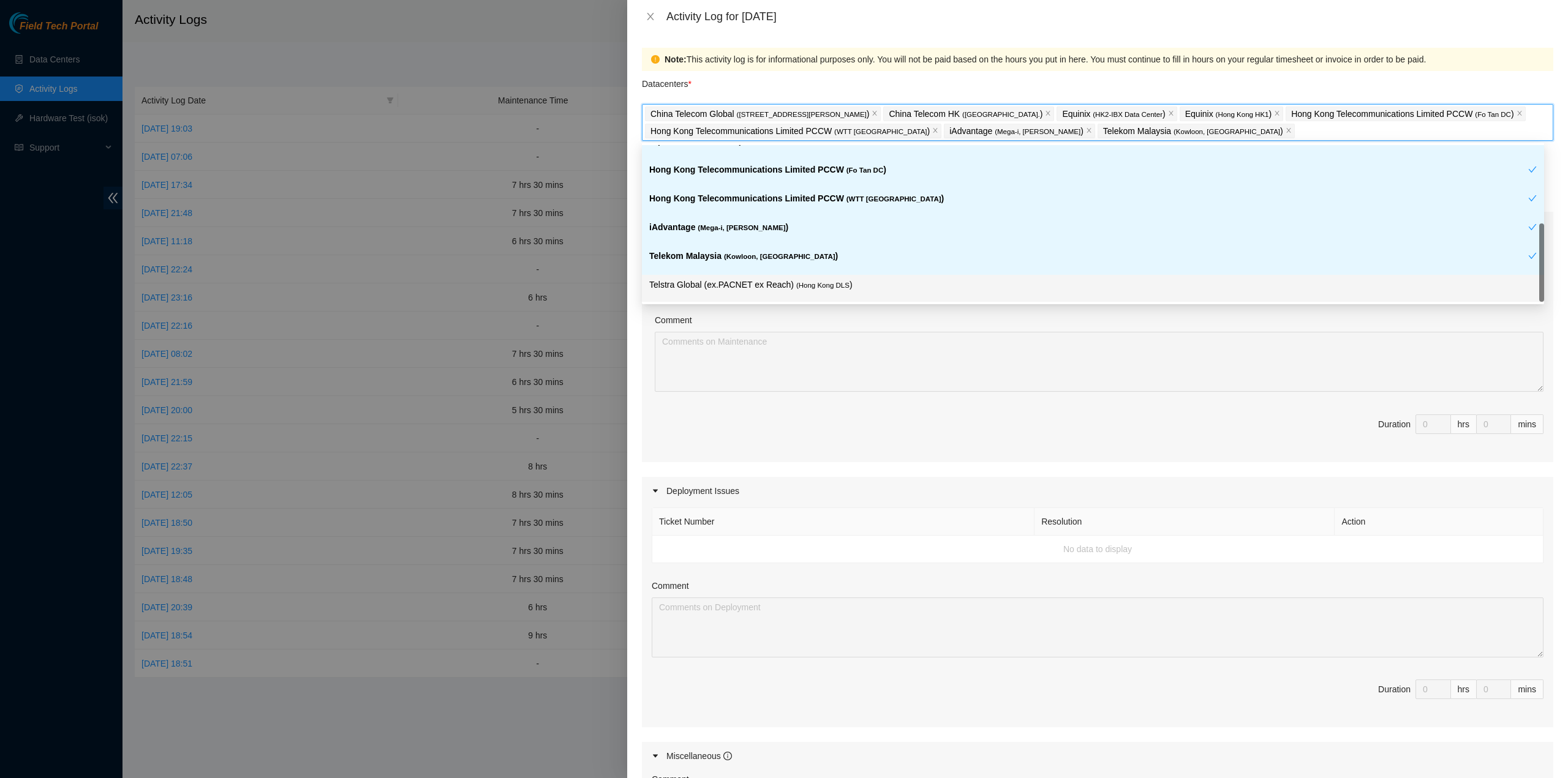
drag, startPoint x: 787, startPoint y: 277, endPoint x: 878, endPoint y: 320, distance: 100.6
click at [787, 278] on p "Telstra Global (ex.PACNET ex Reach) ( Hong Kong DLS )" at bounding box center [1092, 285] width 887 height 14
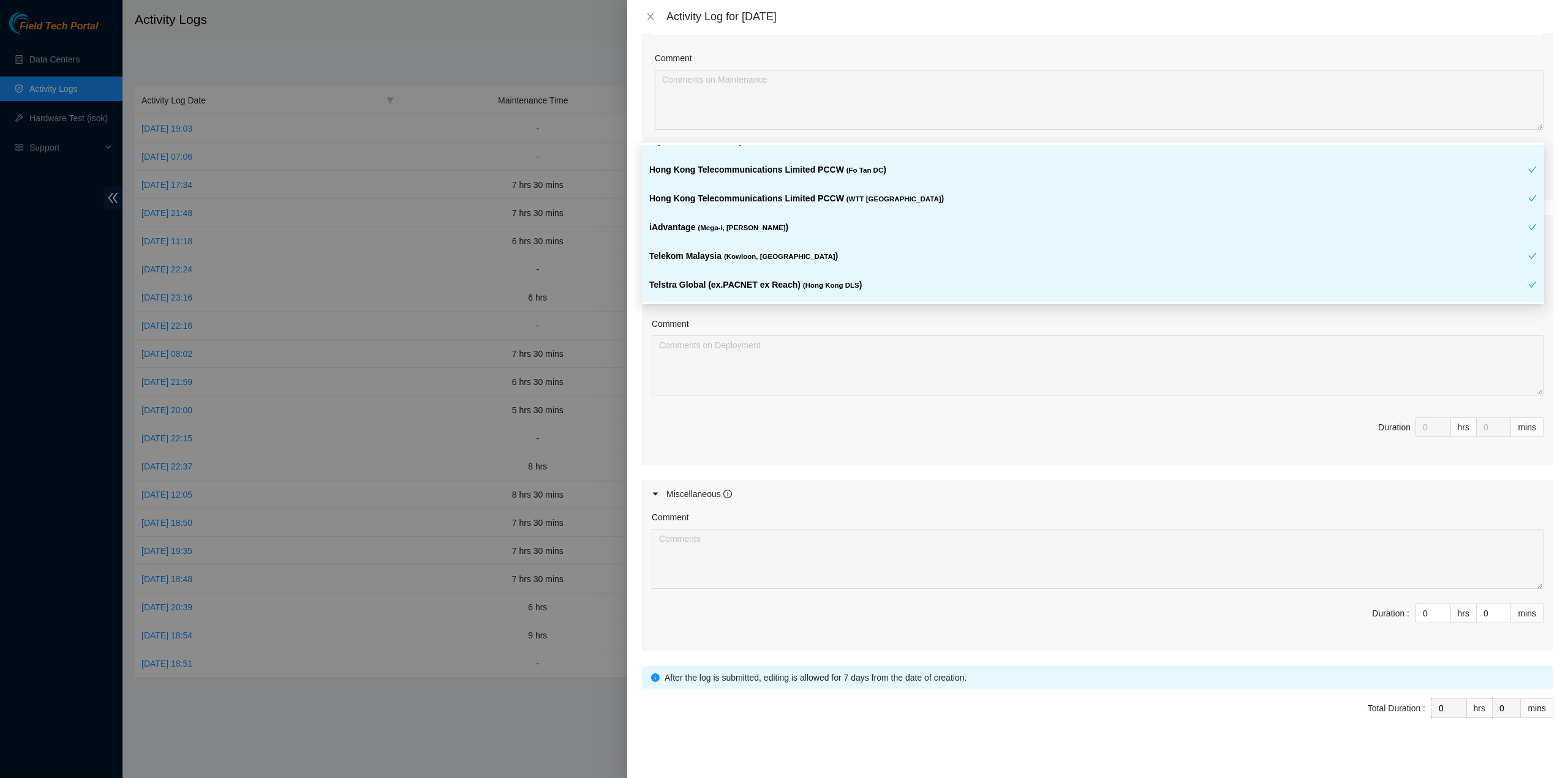
scroll to position [265, 0]
drag, startPoint x: 1418, startPoint y: 607, endPoint x: 1396, endPoint y: 604, distance: 22.2
click at [1396, 604] on span "Duration : 0 hrs 0 mins" at bounding box center [1097, 618] width 891 height 34
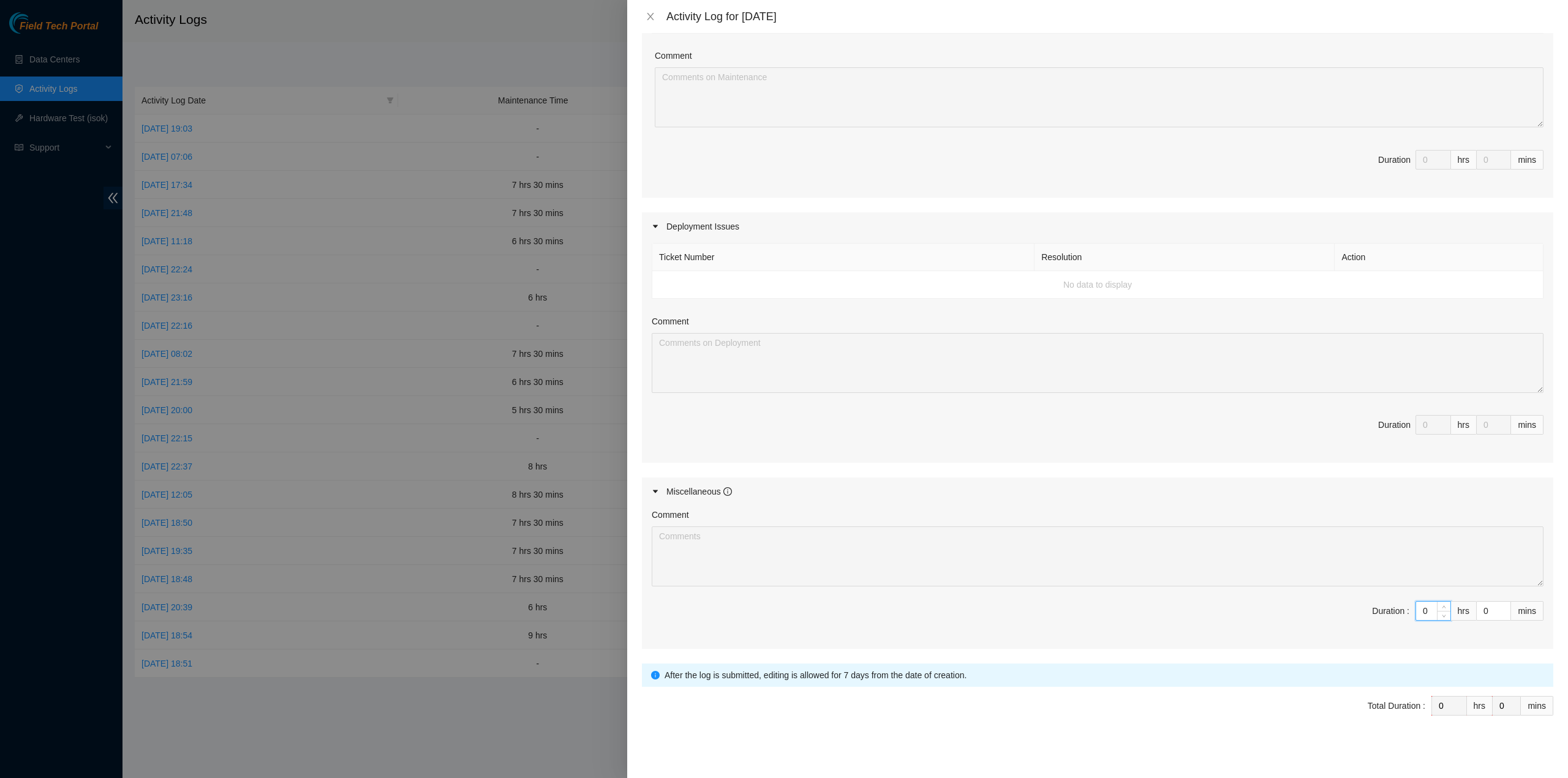
type input "8"
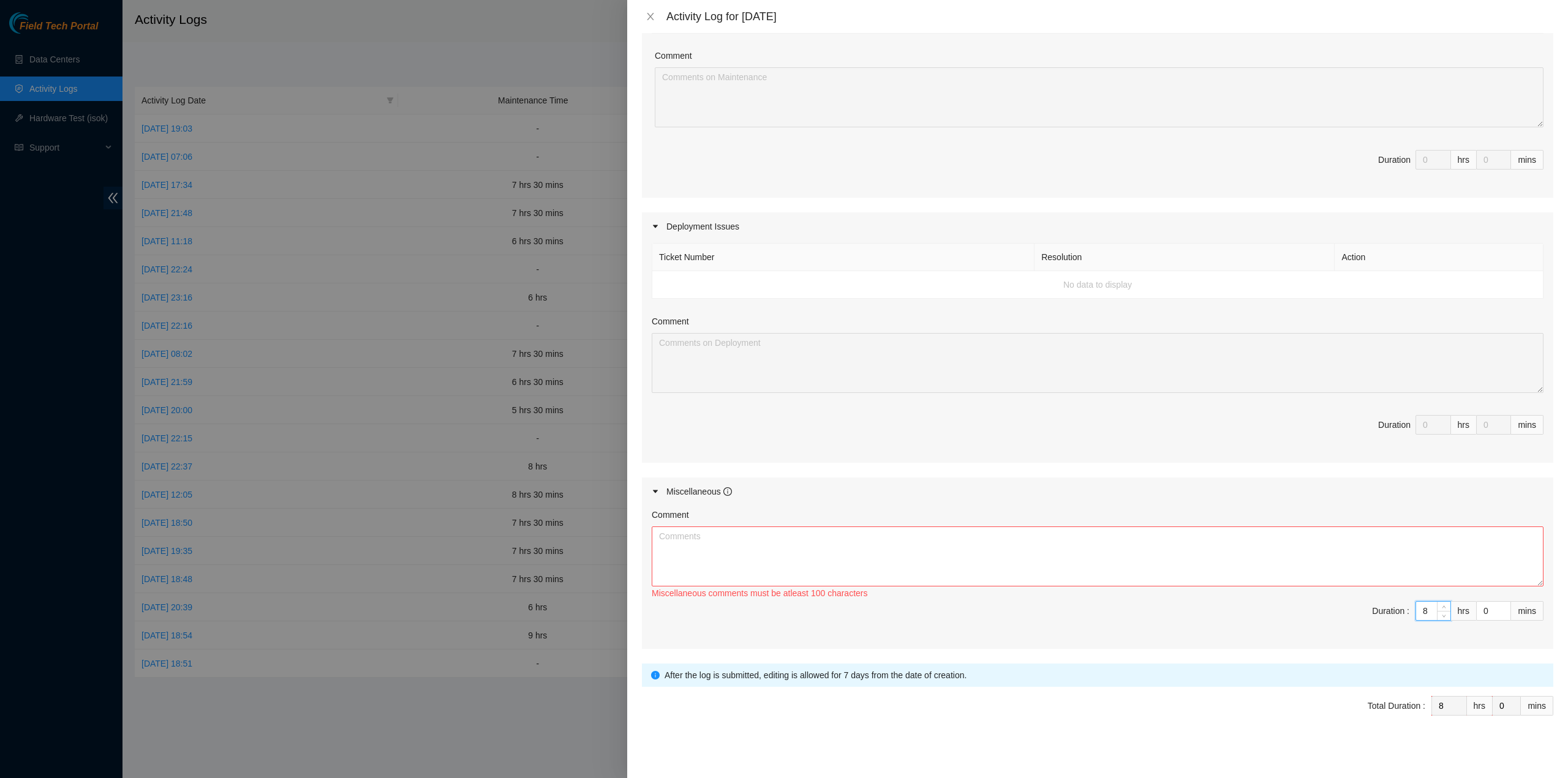
type input "8"
drag, startPoint x: 1233, startPoint y: 546, endPoint x: 1220, endPoint y: 541, distance: 13.9
click at [1226, 542] on textarea "Comment" at bounding box center [1097, 557] width 891 height 60
paste textarea "Comment Comment Comment ……………………………………………………. Arranging and coordinating statio…"
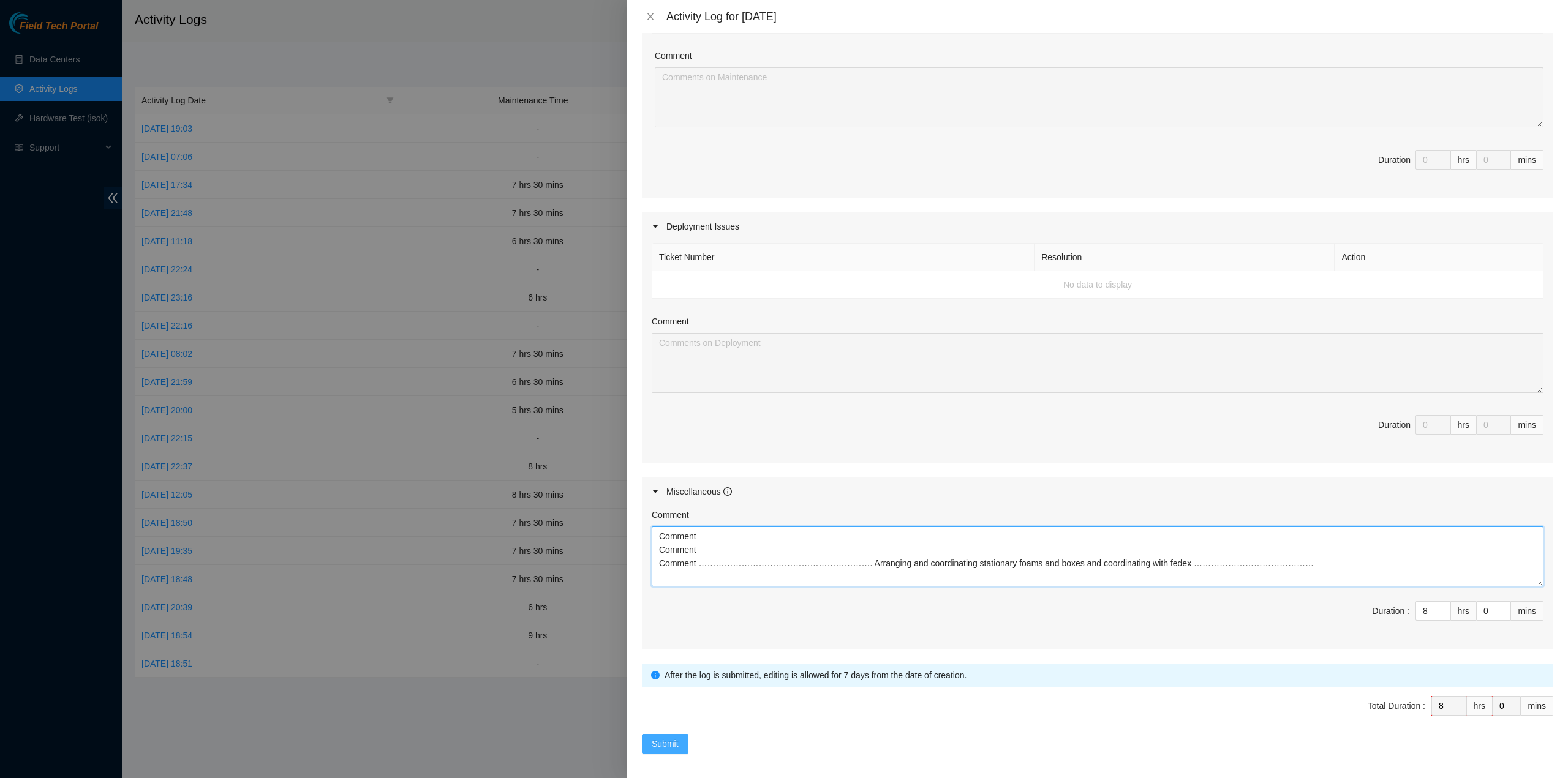
type textarea "Comment Comment Comment ……………………………………………………. Arranging and coordinating statio…"
click at [673, 737] on span "Submit" at bounding box center [665, 744] width 27 height 14
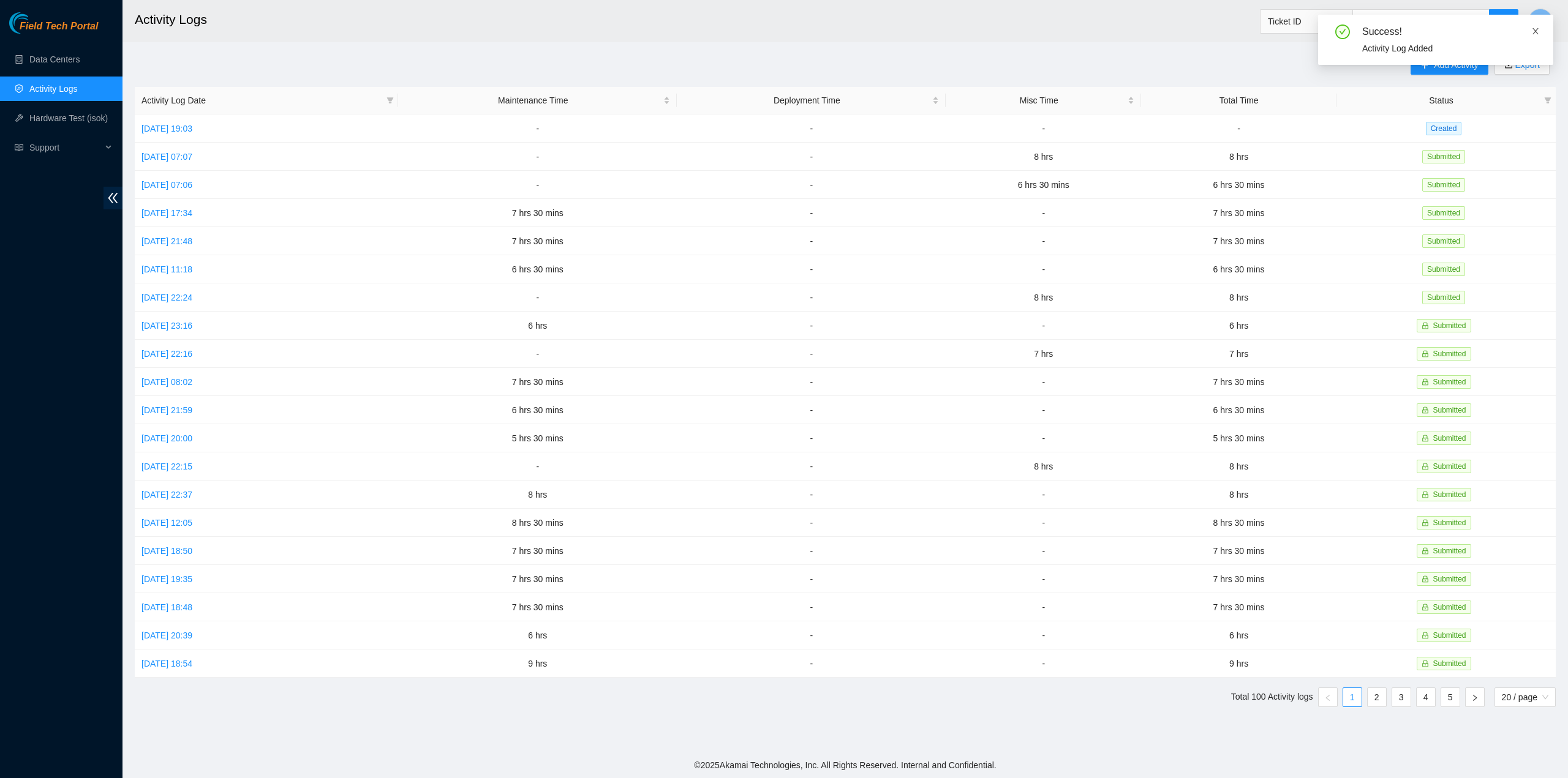
click at [1531, 29] on icon "close" at bounding box center [1535, 31] width 9 height 9
click at [1533, 20] on button "S" at bounding box center [1540, 20] width 24 height 24
click at [1450, 111] on link "Logout" at bounding box center [1455, 108] width 26 height 10
